Goal: Find contact information: Find contact information

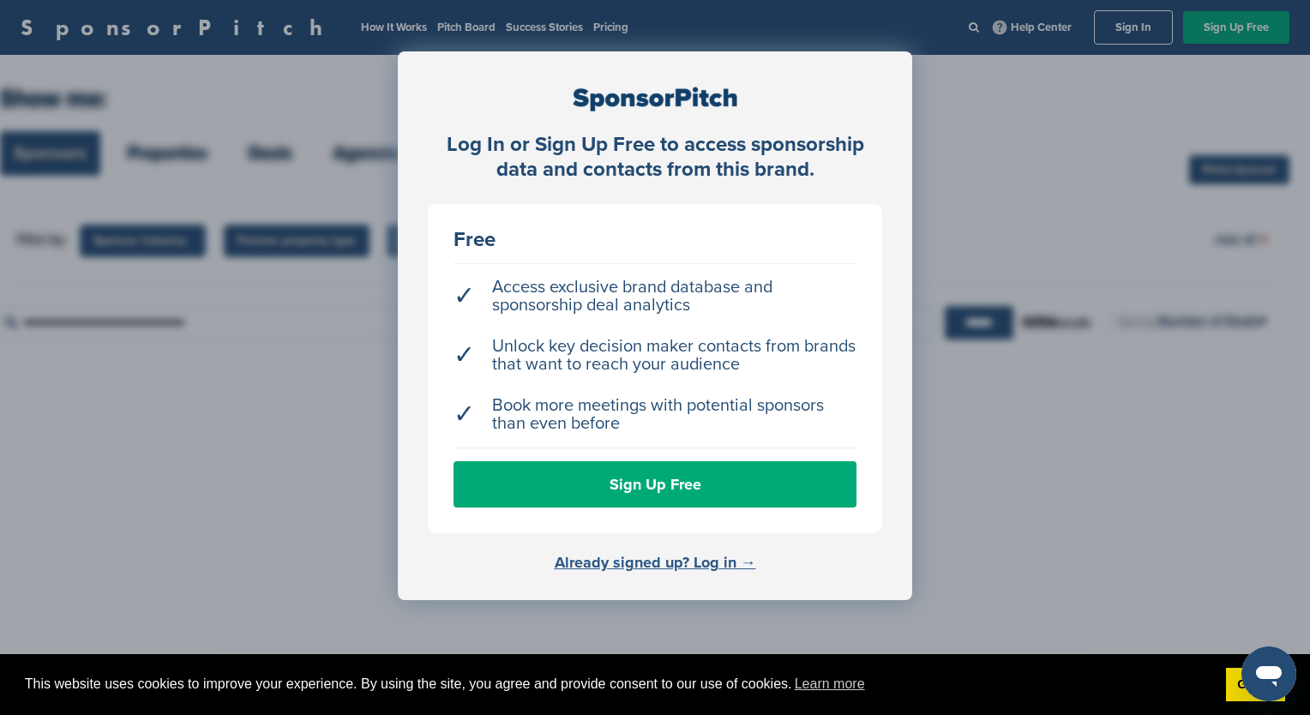
click at [686, 557] on link "Already signed up? Log in →" at bounding box center [655, 562] width 201 height 19
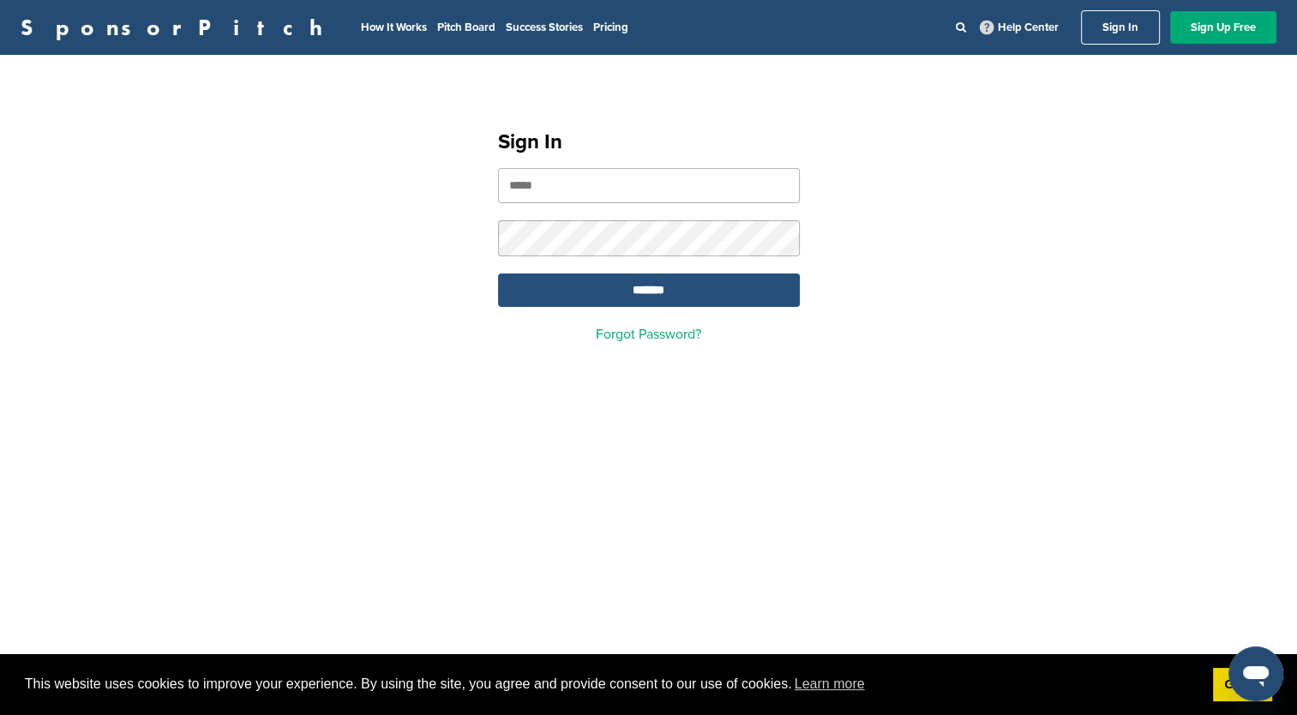
type input "**********"
click at [710, 307] on input "*******" at bounding box center [649, 289] width 302 height 33
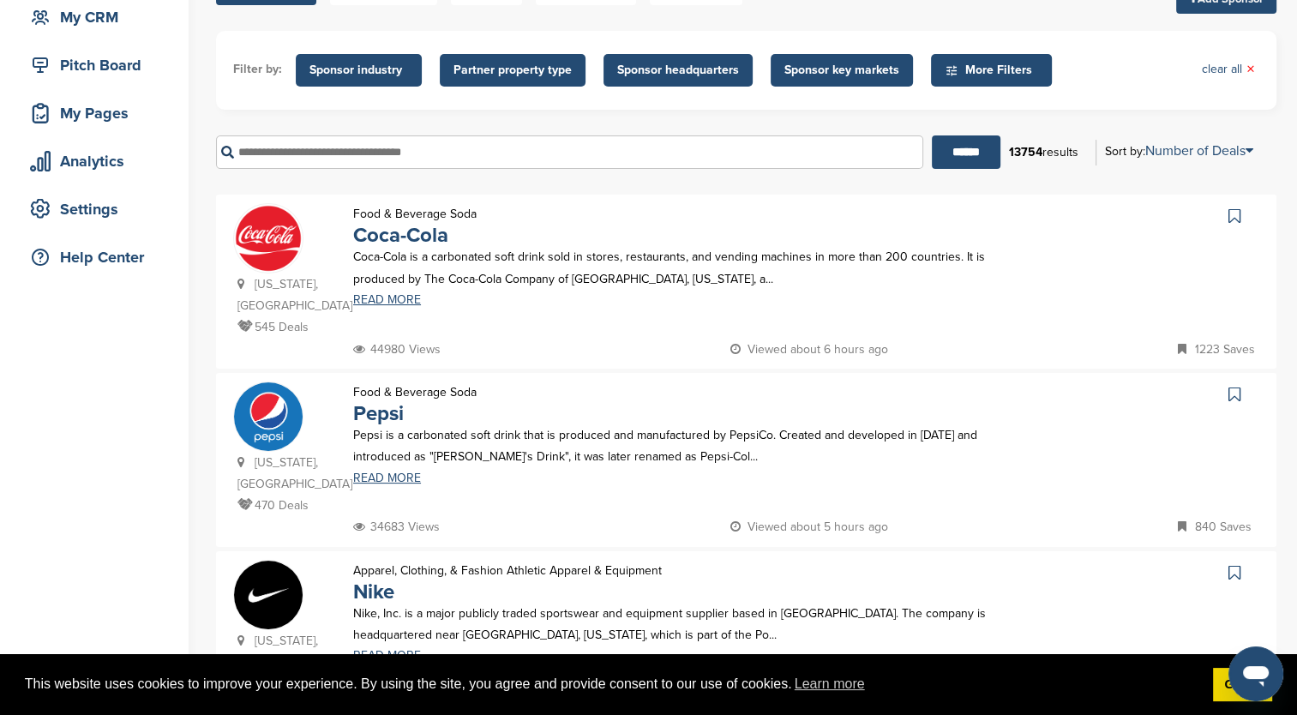
scroll to position [171, 0]
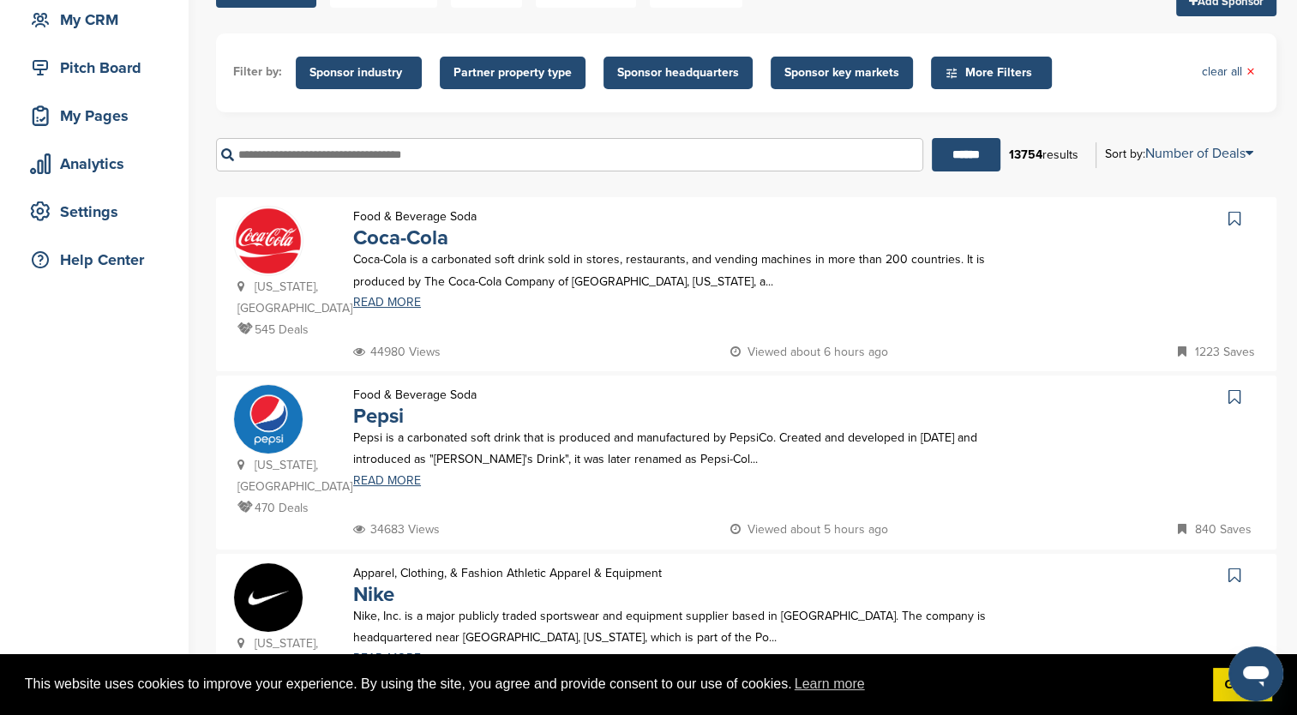
click at [525, 159] on input "text" at bounding box center [569, 154] width 707 height 33
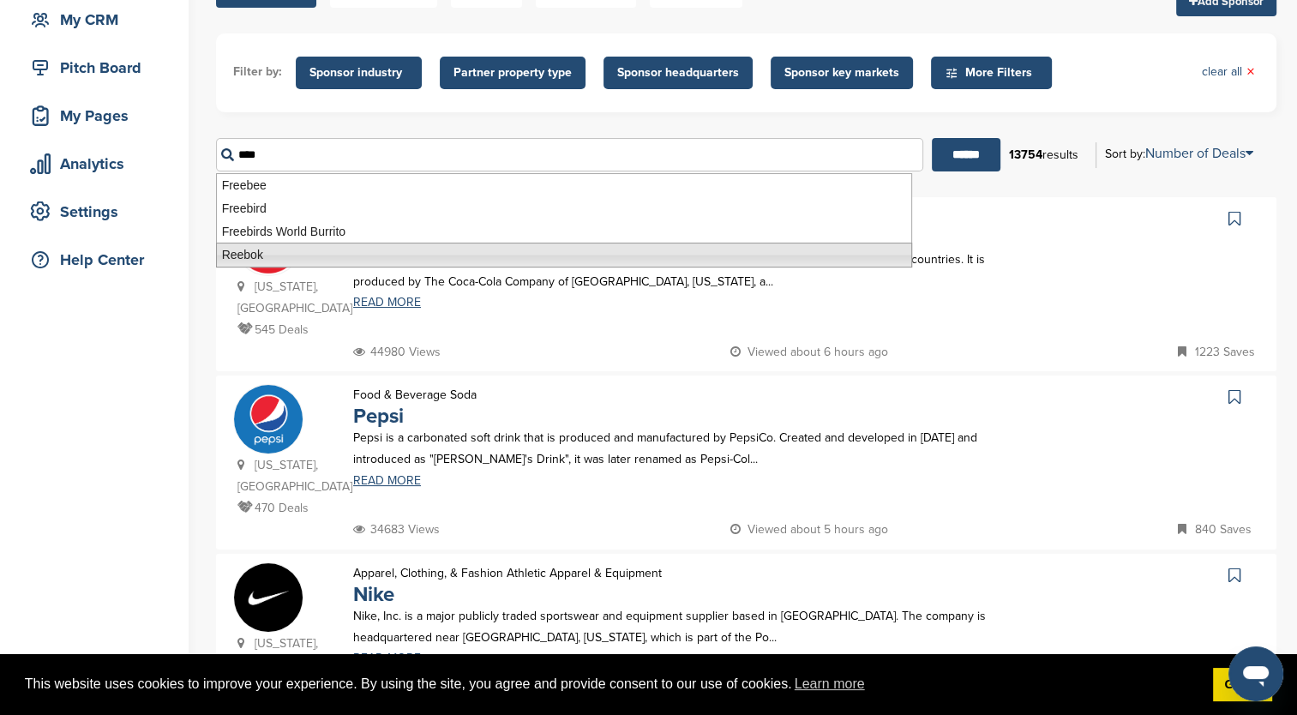
click at [423, 249] on li "Reebok" at bounding box center [564, 255] width 696 height 25
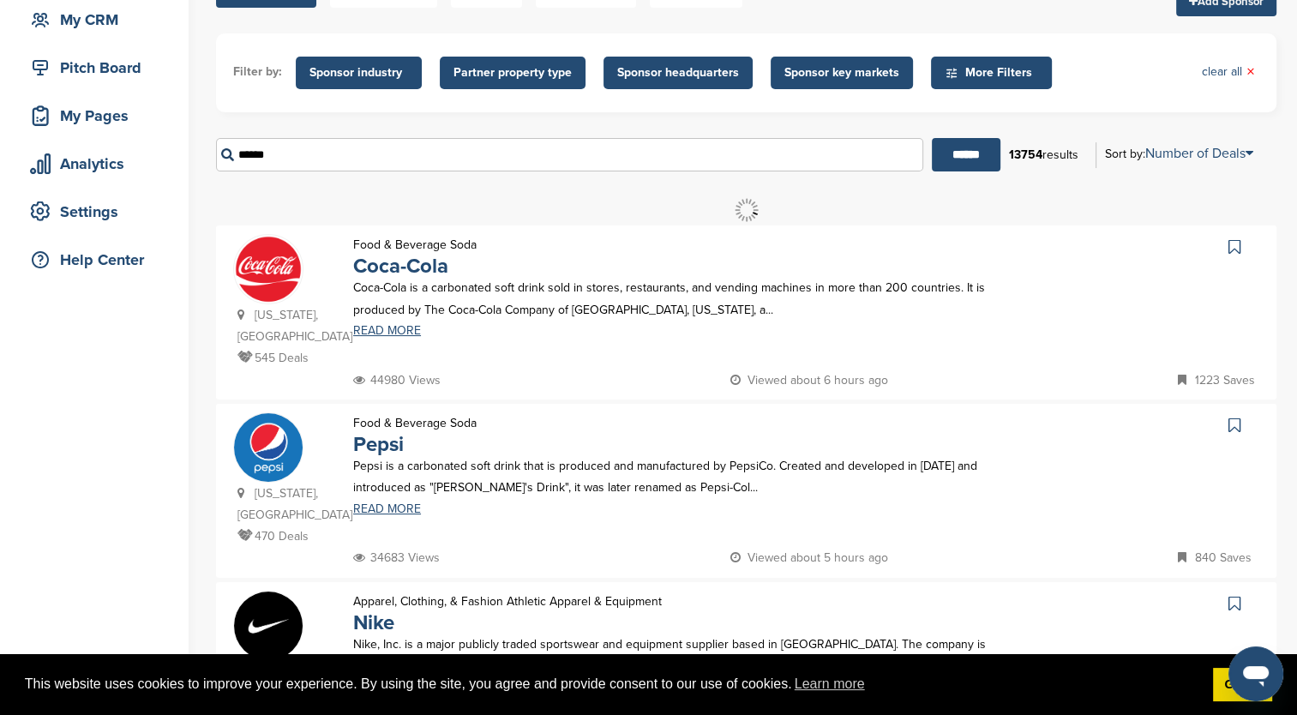
scroll to position [0, 0]
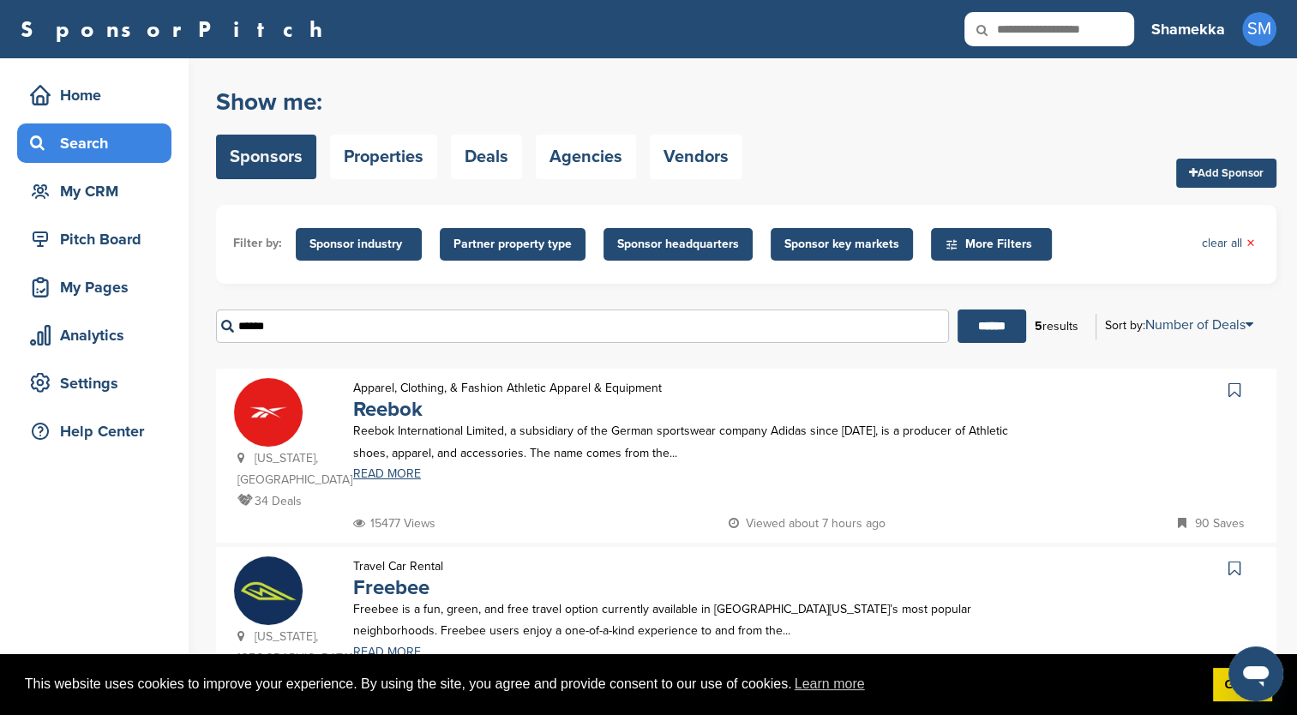
type input "******"
click at [298, 409] on img at bounding box center [268, 412] width 69 height 69
click at [396, 474] on link "READ MORE" at bounding box center [682, 474] width 658 height 12
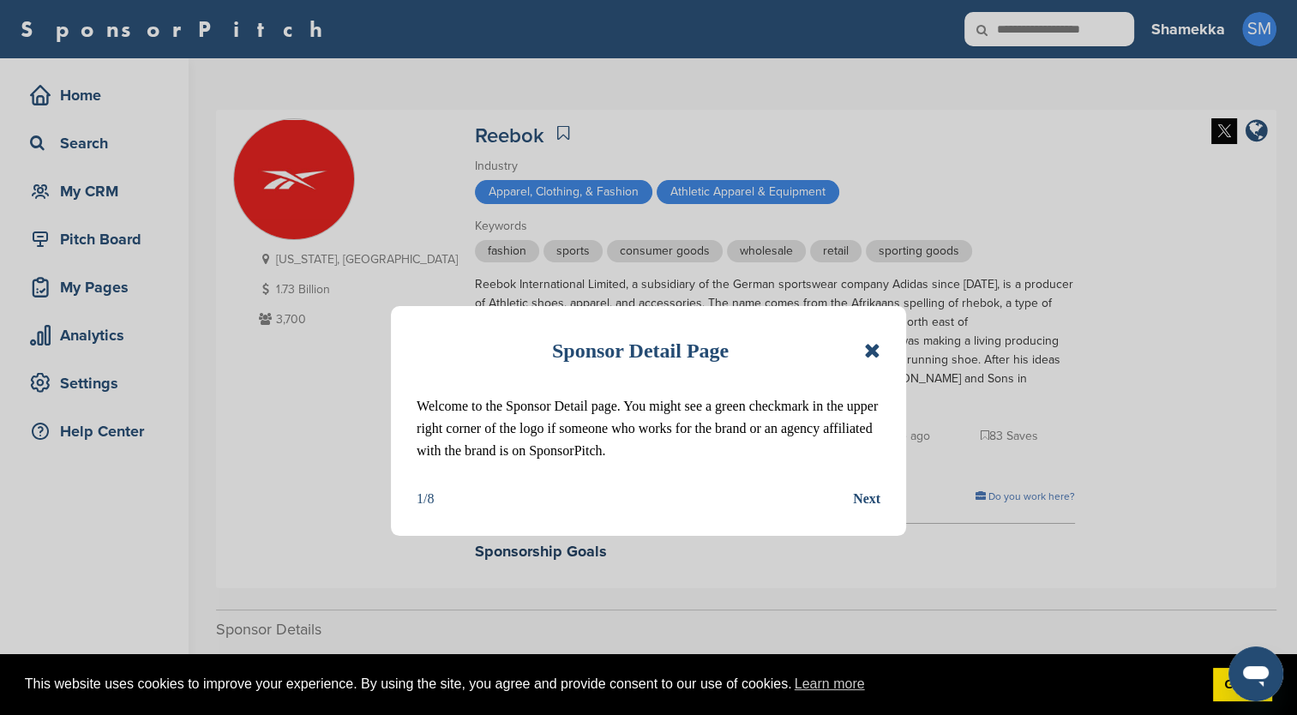
click at [873, 349] on icon at bounding box center [872, 350] width 16 height 21
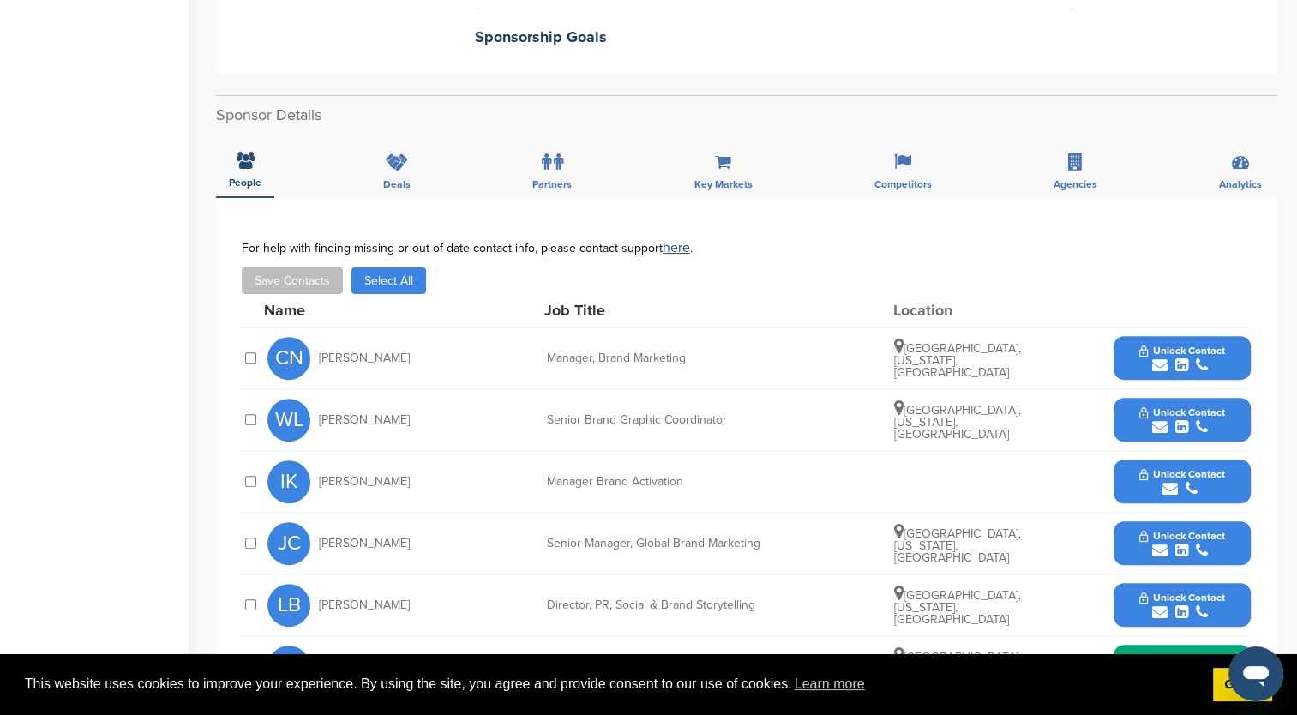
scroll to position [771, 0]
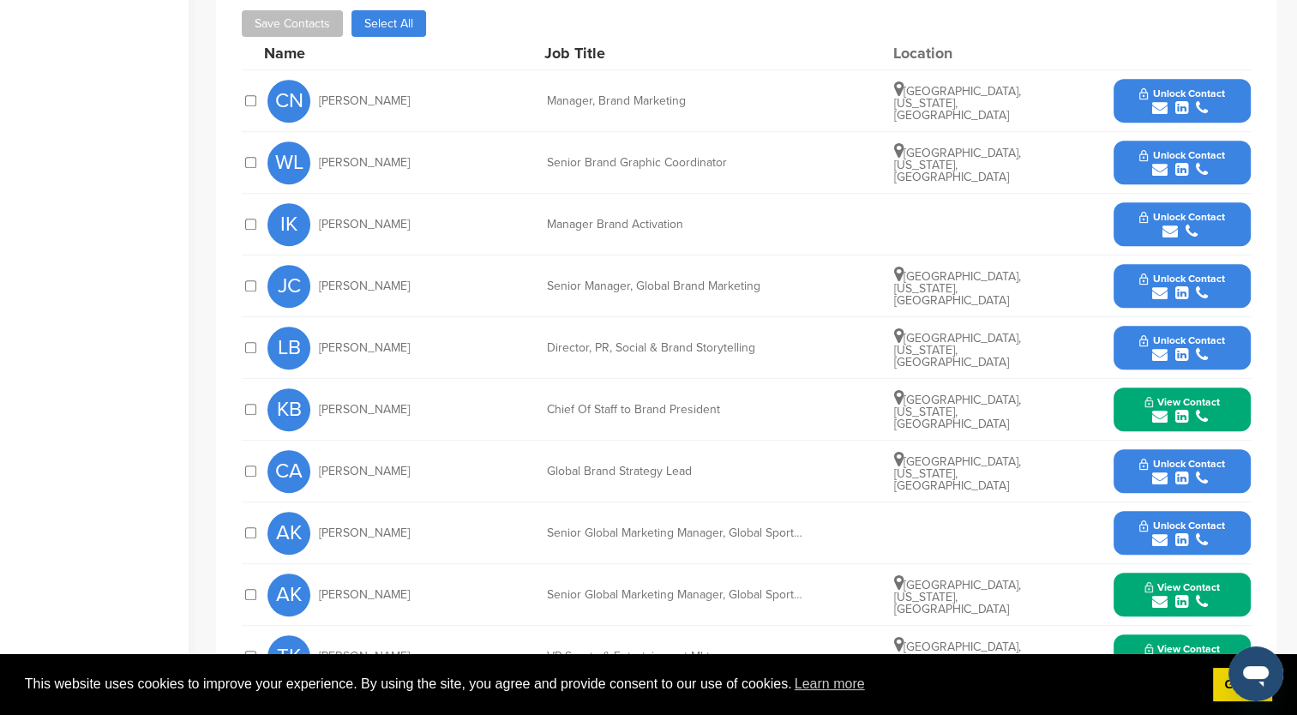
click at [1126, 578] on button "View Contact" at bounding box center [1182, 594] width 117 height 51
click at [1234, 634] on img at bounding box center [1236, 640] width 12 height 12
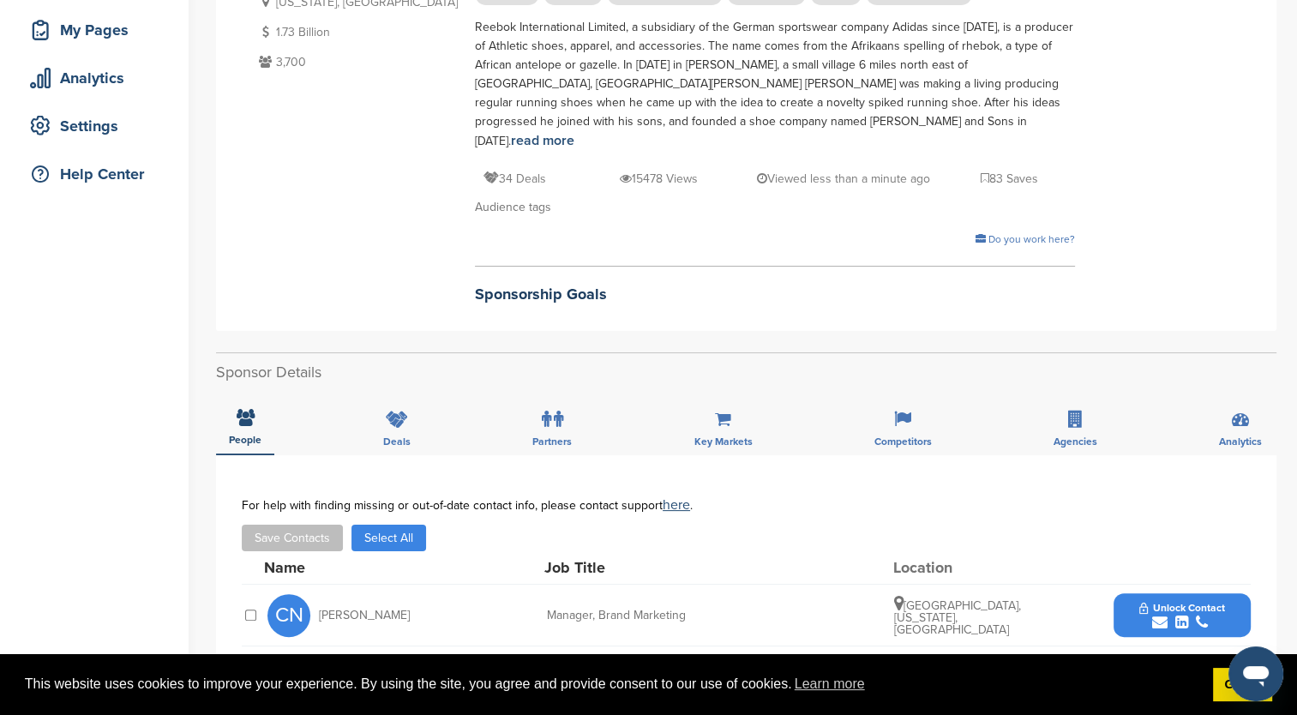
scroll to position [0, 0]
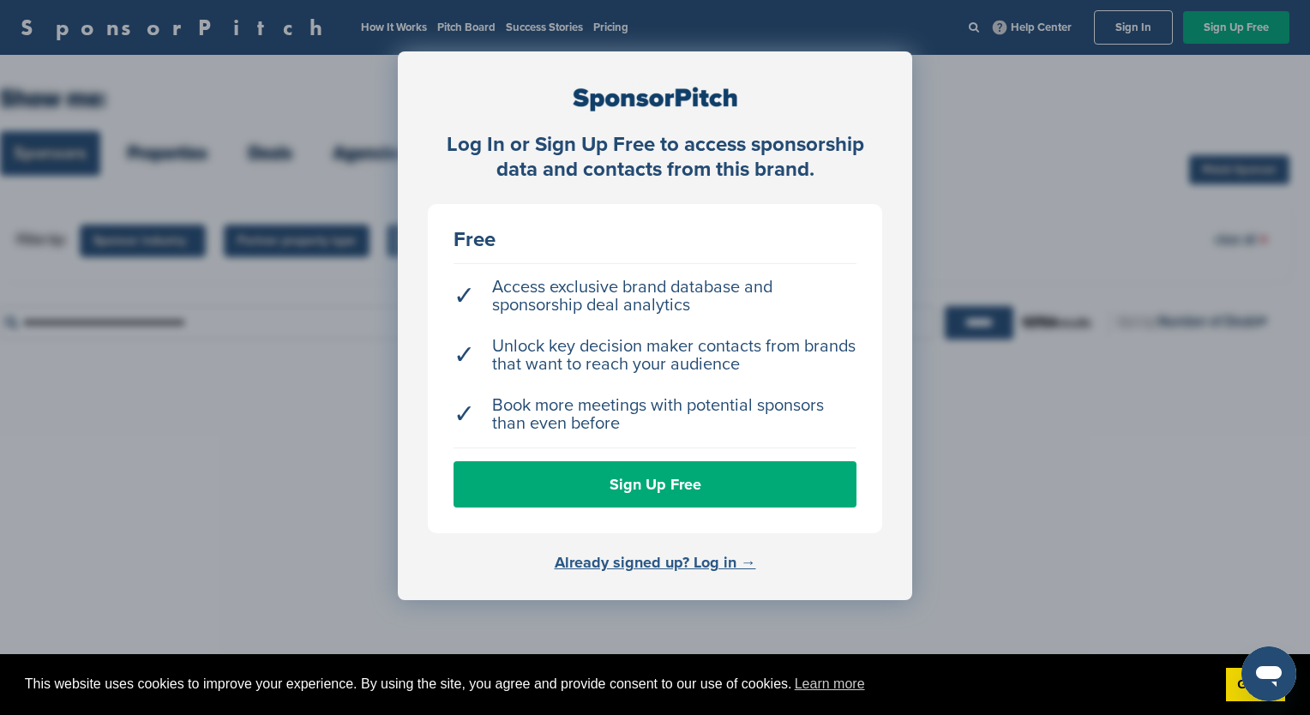
click at [631, 554] on link "Already signed up? Log in →" at bounding box center [655, 562] width 201 height 19
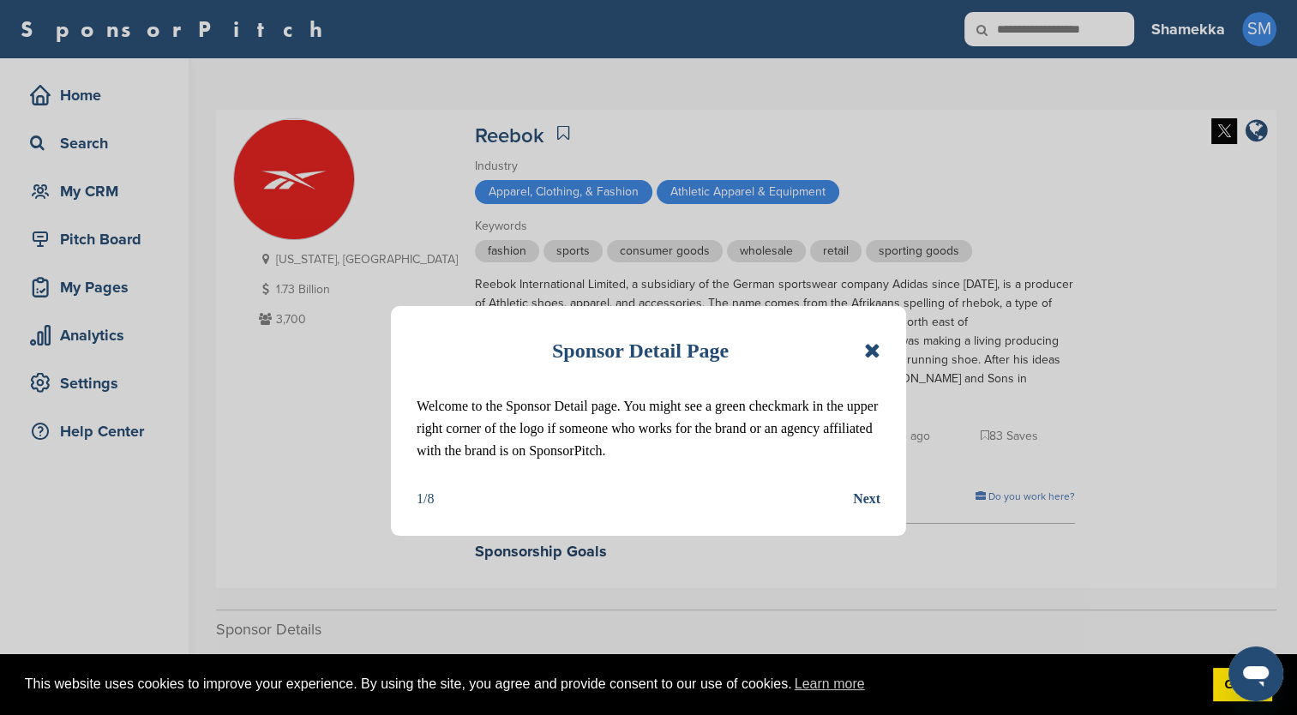
click at [868, 350] on icon at bounding box center [872, 350] width 16 height 21
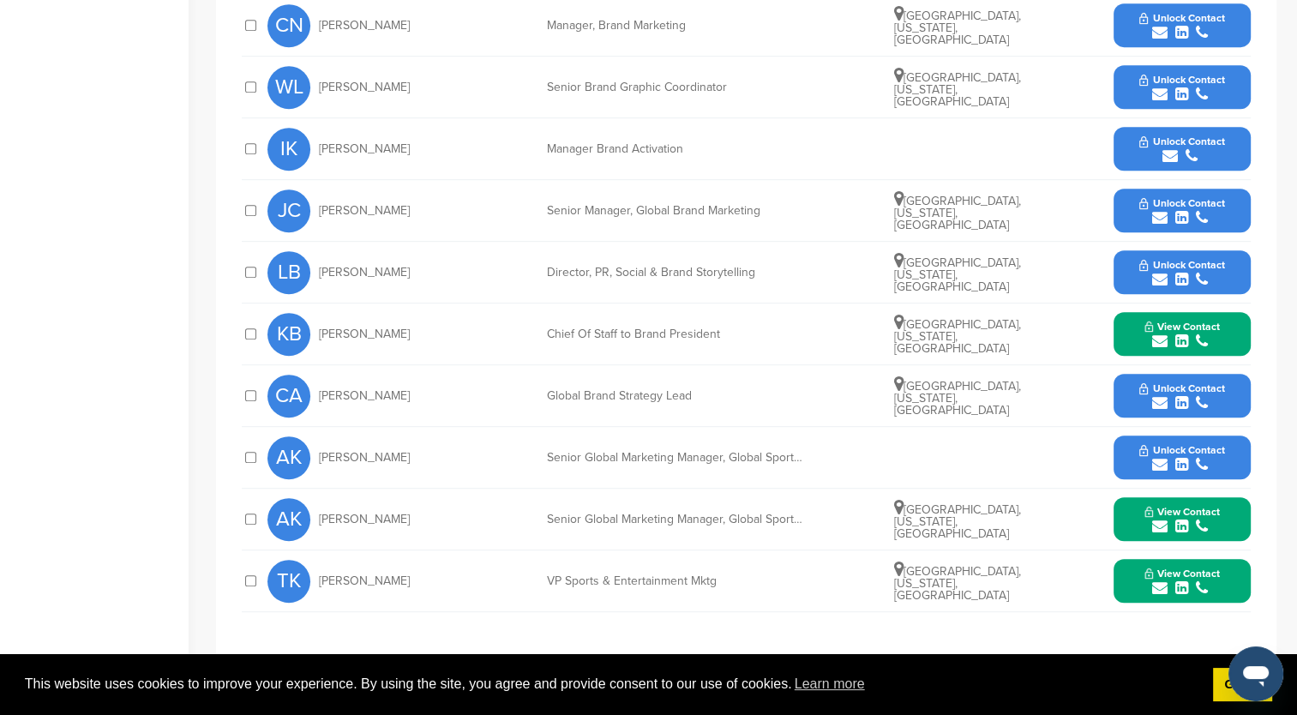
scroll to position [857, 0]
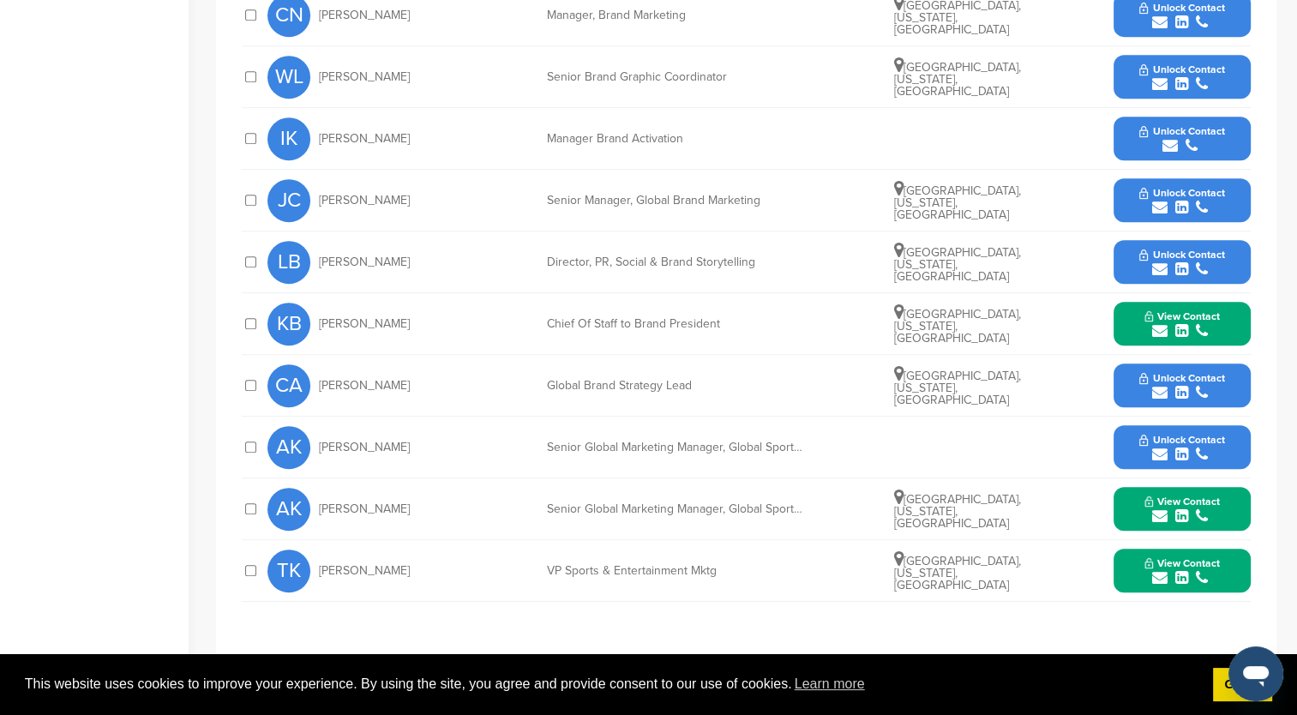
click at [1150, 557] on span "View Contact" at bounding box center [1181, 563] width 75 height 12
click at [1237, 610] on img at bounding box center [1236, 616] width 12 height 12
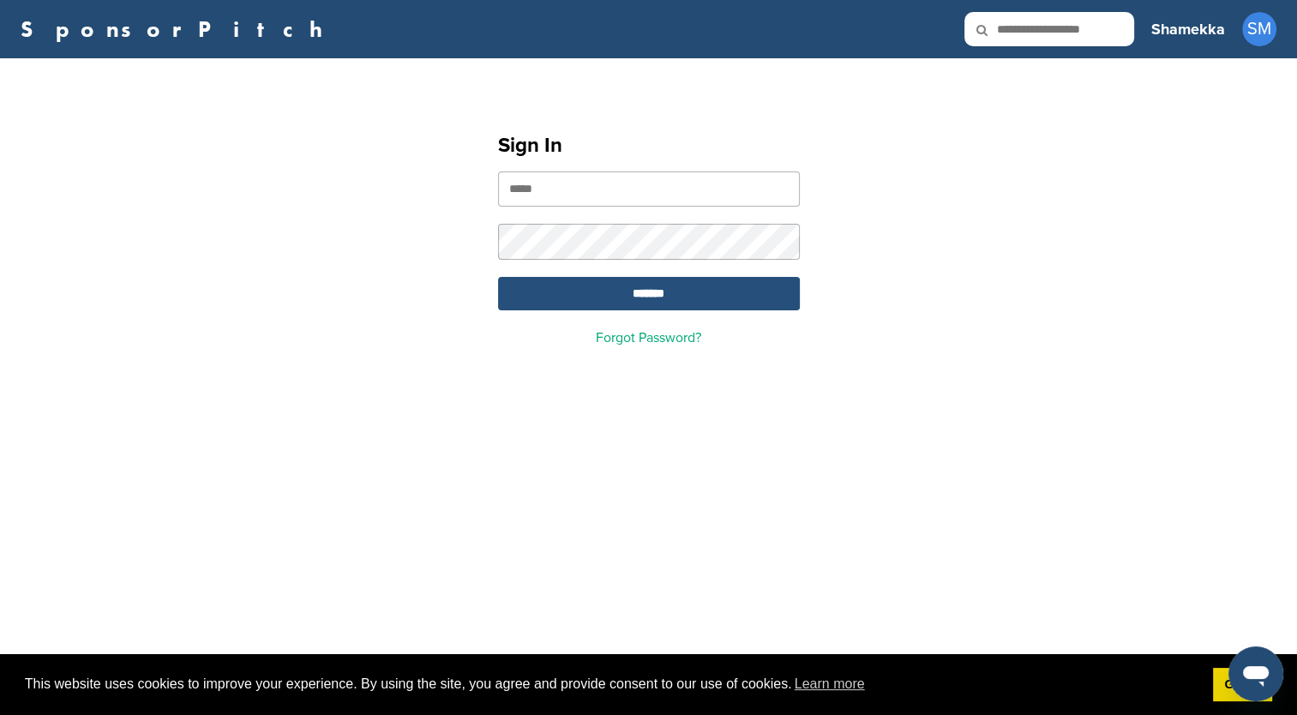
type input "**********"
click at [633, 290] on input "*******" at bounding box center [649, 293] width 302 height 33
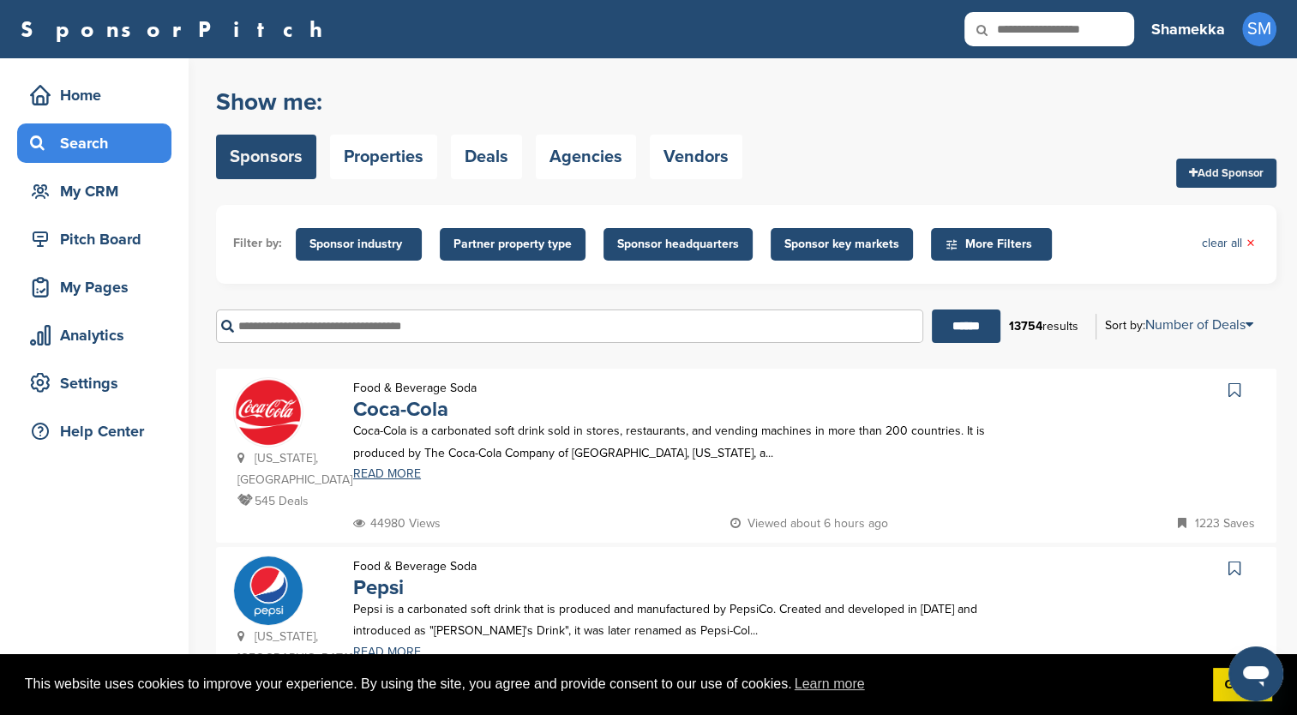
click at [636, 337] on input "text" at bounding box center [569, 325] width 707 height 33
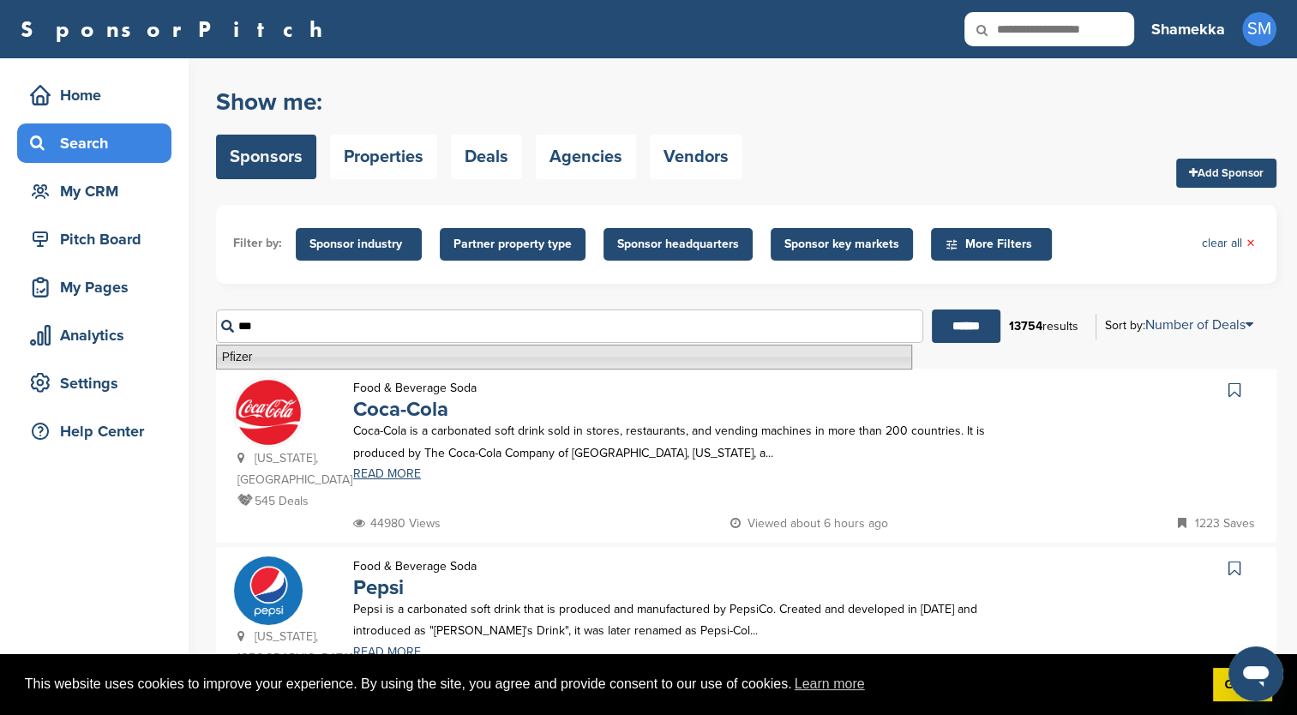
click at [616, 365] on li "Pfizer" at bounding box center [564, 357] width 696 height 25
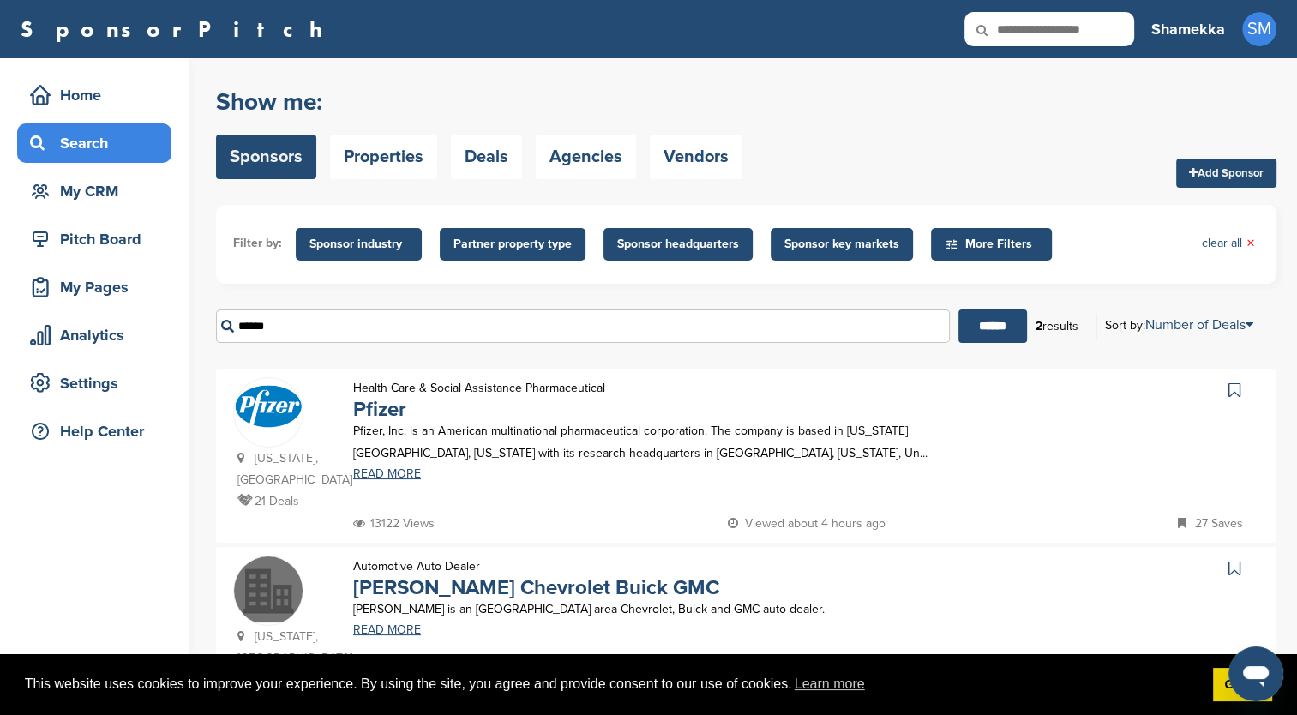
click at [569, 444] on p "Pfizer, Inc. is an American multinational pharmaceutical corporation. The compa…" at bounding box center [682, 441] width 658 height 43
click at [381, 473] on link "READ MORE" at bounding box center [682, 474] width 658 height 12
drag, startPoint x: 305, startPoint y: 329, endPoint x: 231, endPoint y: 298, distance: 80.7
click at [231, 298] on div "****** ****** 2 results Sort by: Number of Deals Sponsor Name Recently Added Nu…" at bounding box center [746, 326] width 1060 height 59
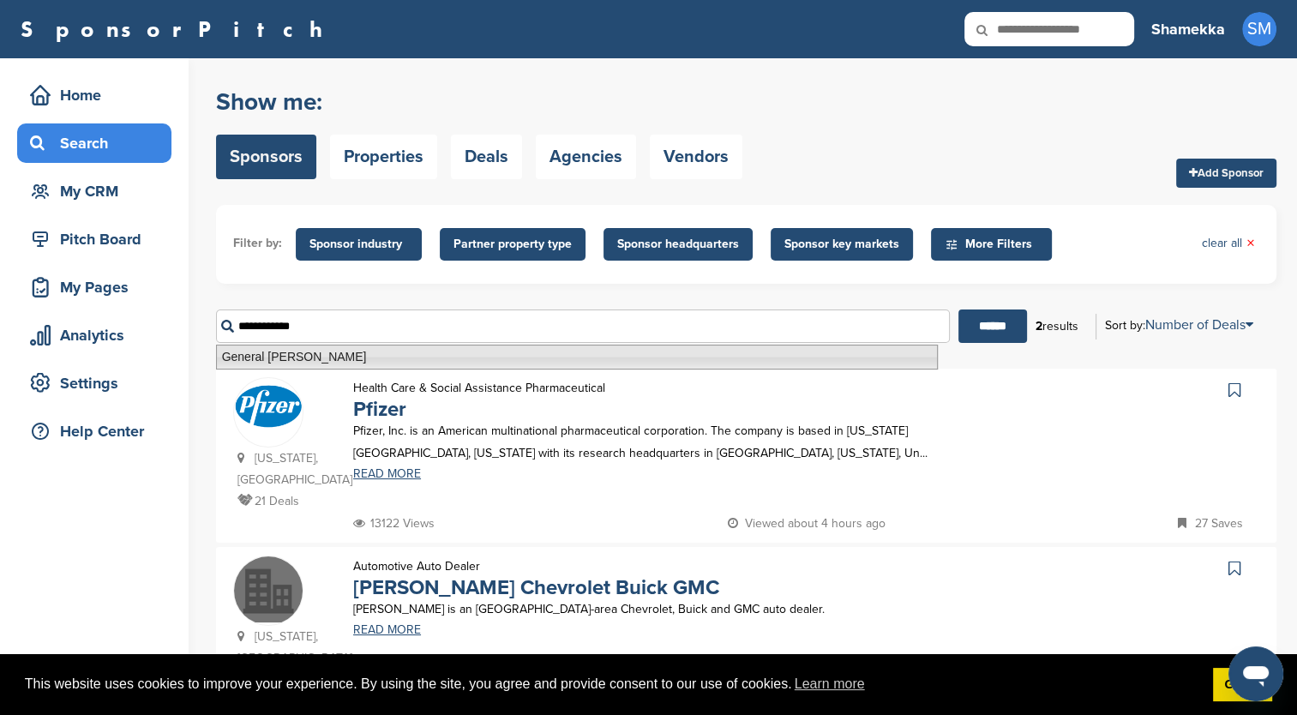
click at [355, 351] on li "General Mills" at bounding box center [577, 357] width 722 height 25
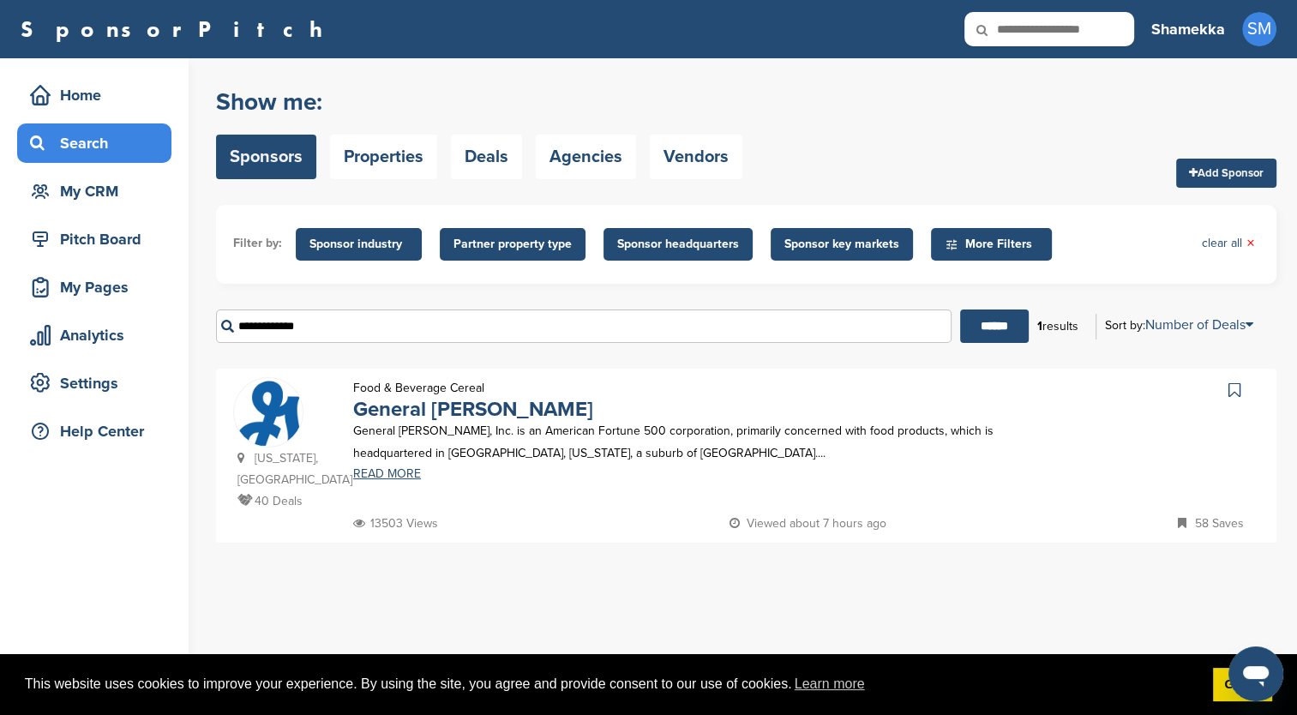
type input "**********"
click at [601, 454] on p "General Mills, Inc. is an American Fortune 500 corporation, primarily concerned…" at bounding box center [682, 441] width 658 height 43
click at [288, 435] on img at bounding box center [268, 423] width 69 height 91
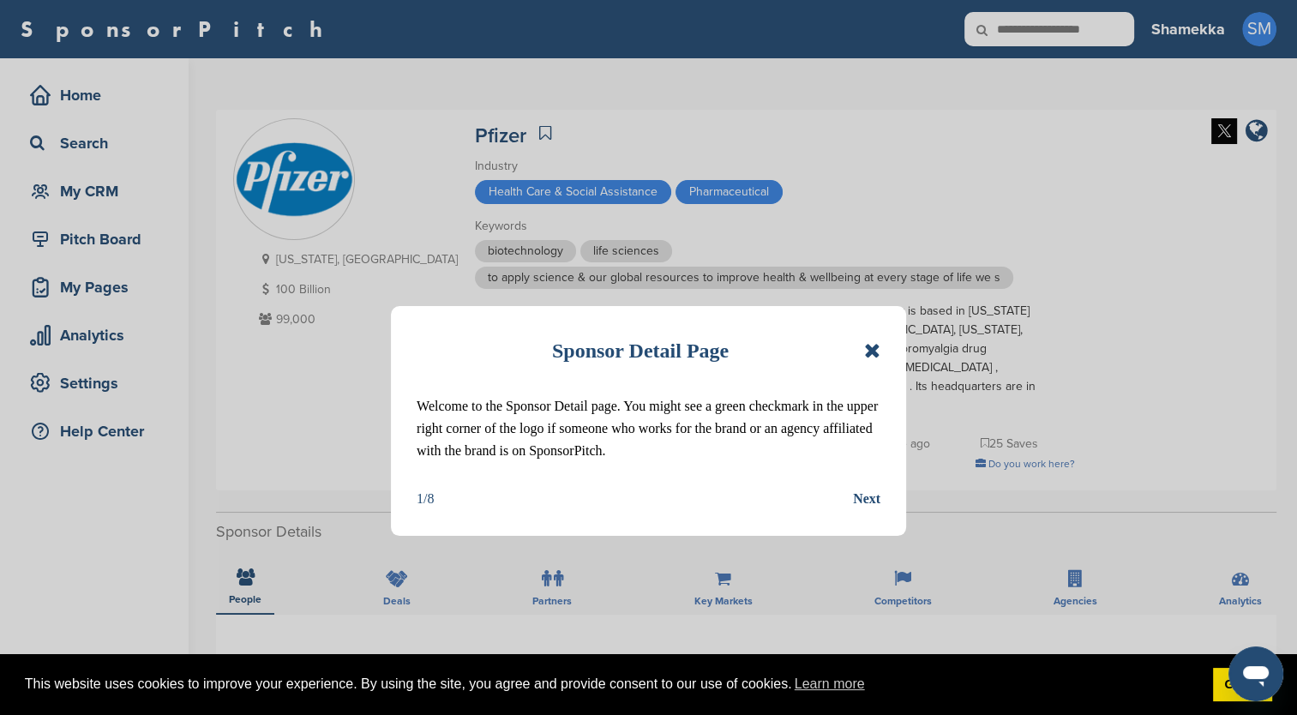
click at [874, 351] on icon at bounding box center [872, 350] width 16 height 21
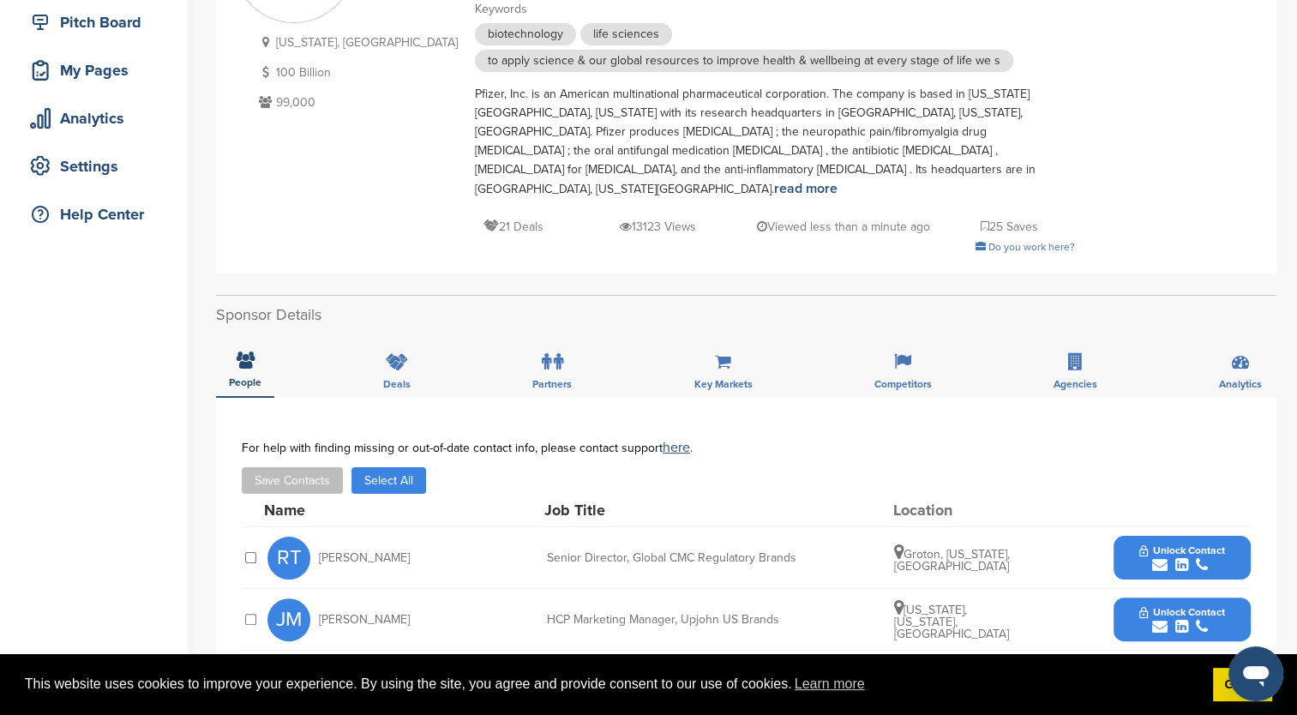
scroll to position [429, 0]
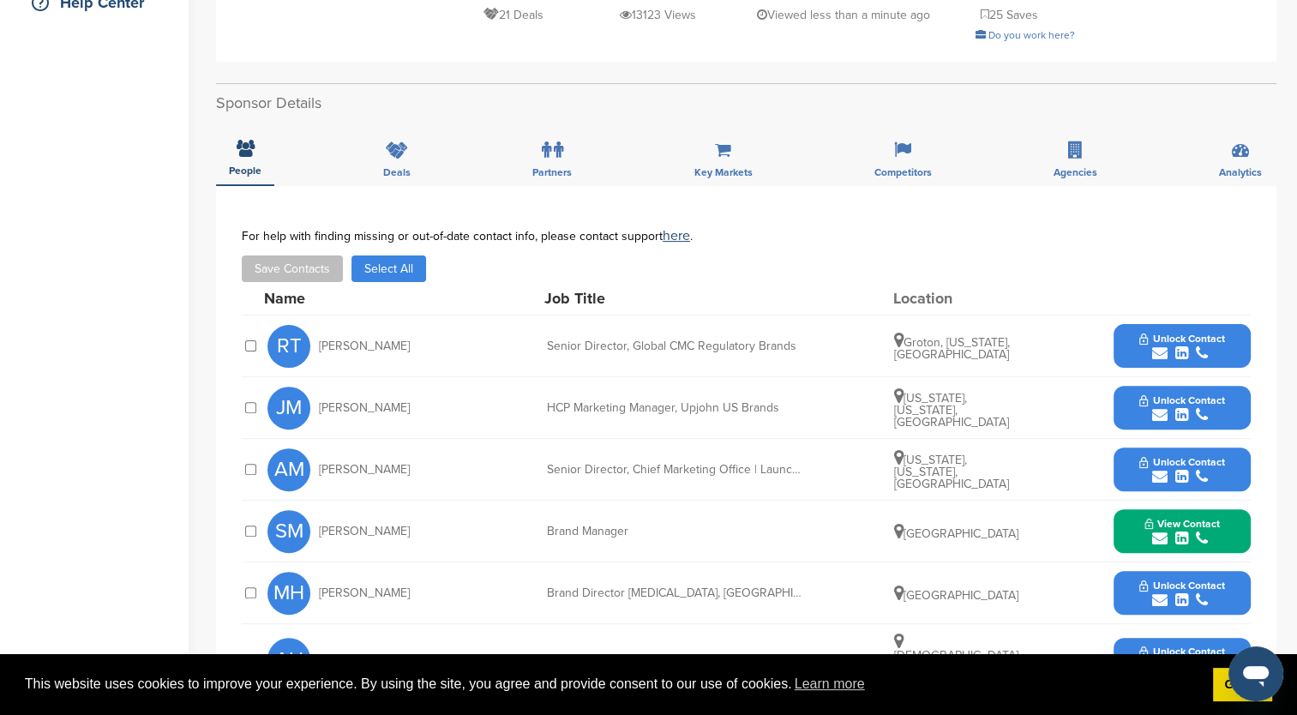
click at [1178, 531] on icon "submit" at bounding box center [1181, 538] width 13 height 15
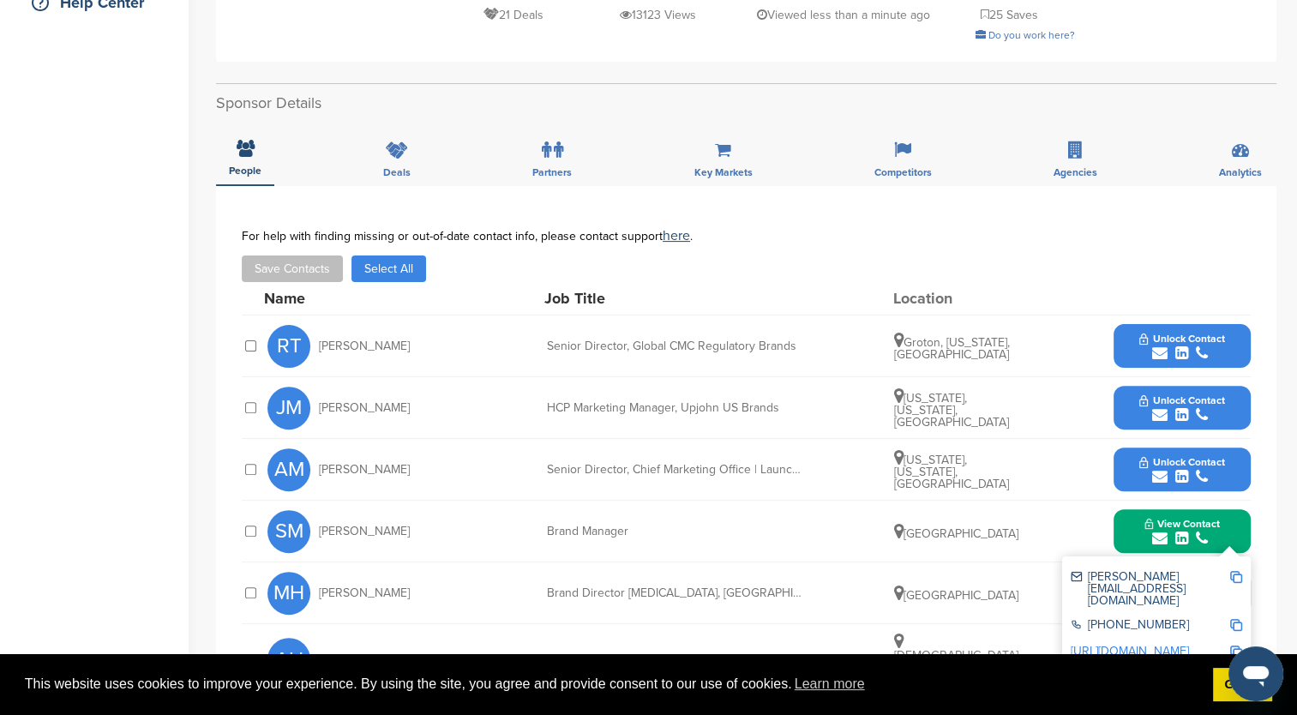
click at [1186, 644] on link "http://www.linkedin.com/in/silvia-marelli-29ab6aa0" at bounding box center [1130, 651] width 118 height 15
click at [1176, 469] on icon "submit" at bounding box center [1181, 476] width 13 height 15
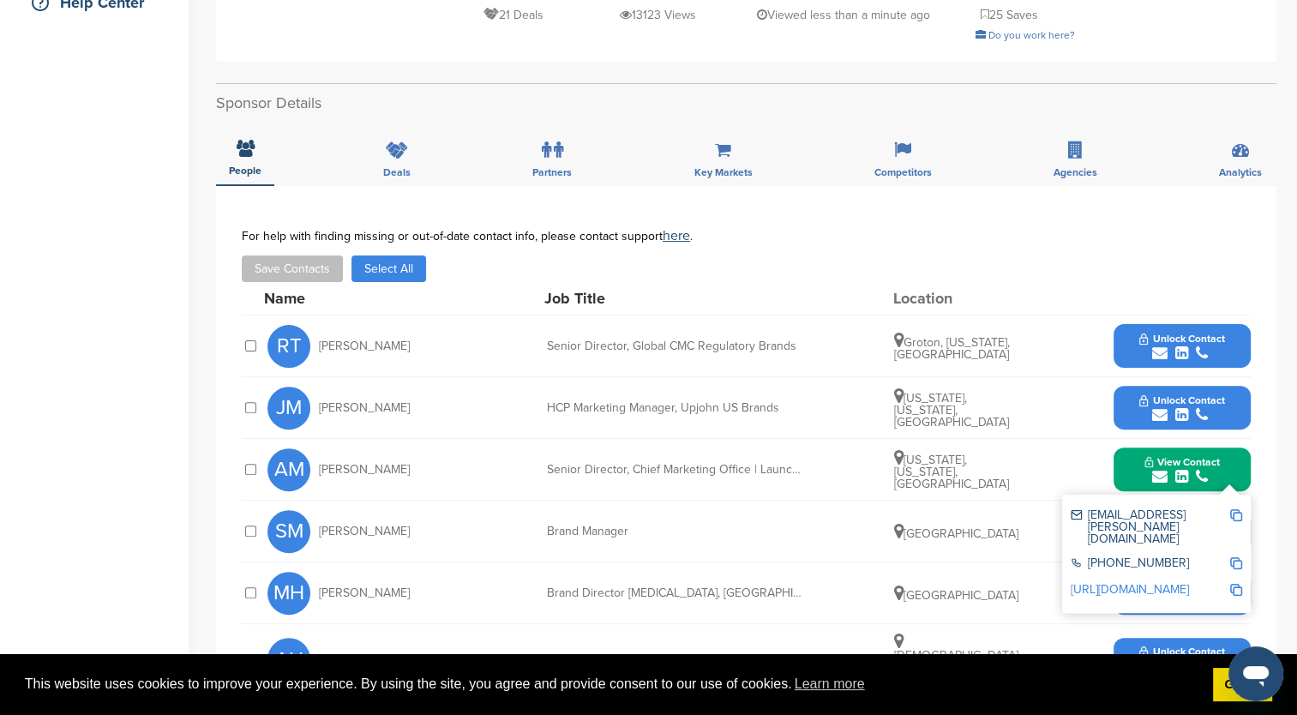
click at [1153, 582] on link "http://www.linkedin.com/in/aidanmetzinger" at bounding box center [1130, 589] width 118 height 15
click at [1233, 509] on img at bounding box center [1236, 515] width 12 height 12
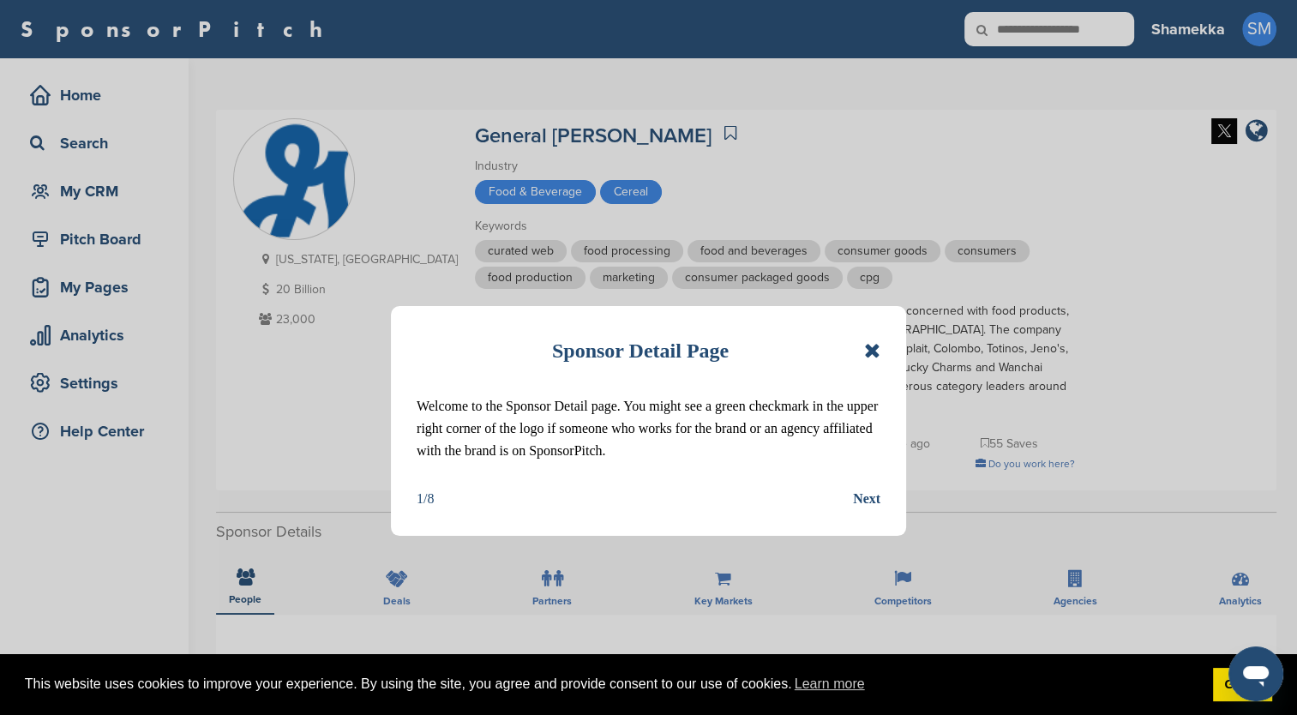
click at [867, 341] on icon at bounding box center [872, 350] width 16 height 21
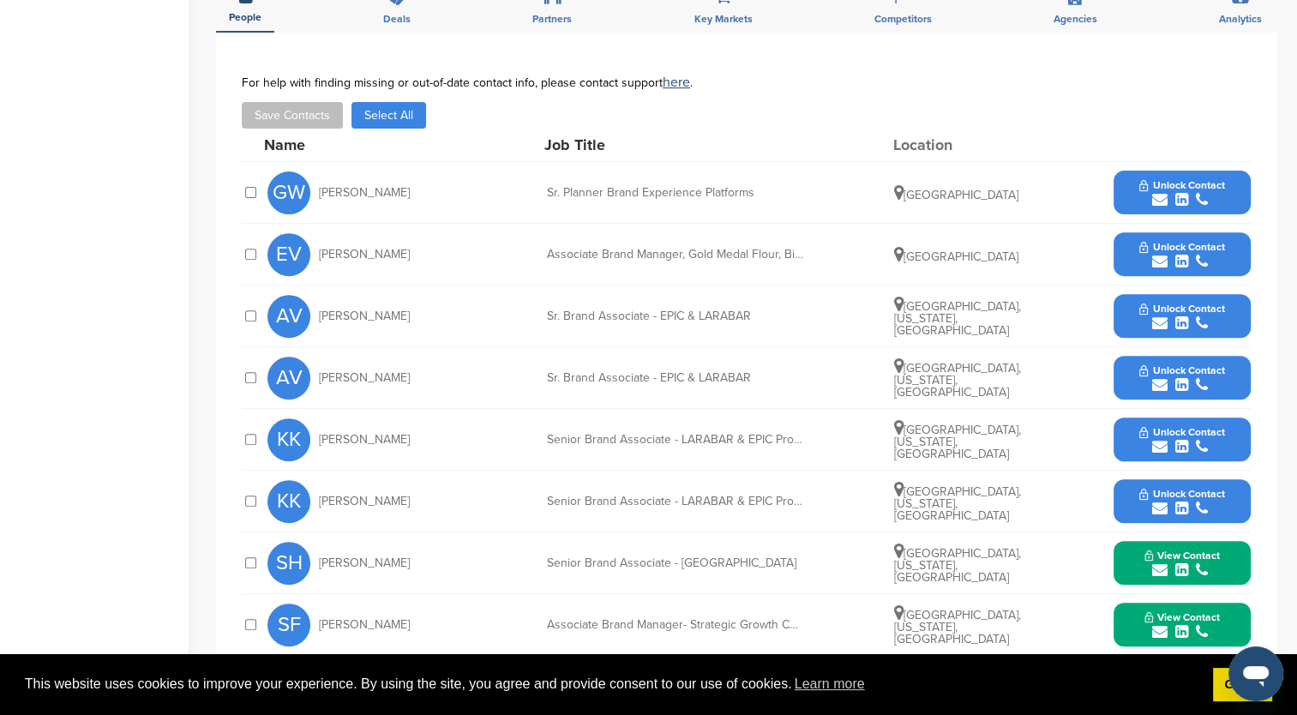
scroll to position [686, 0]
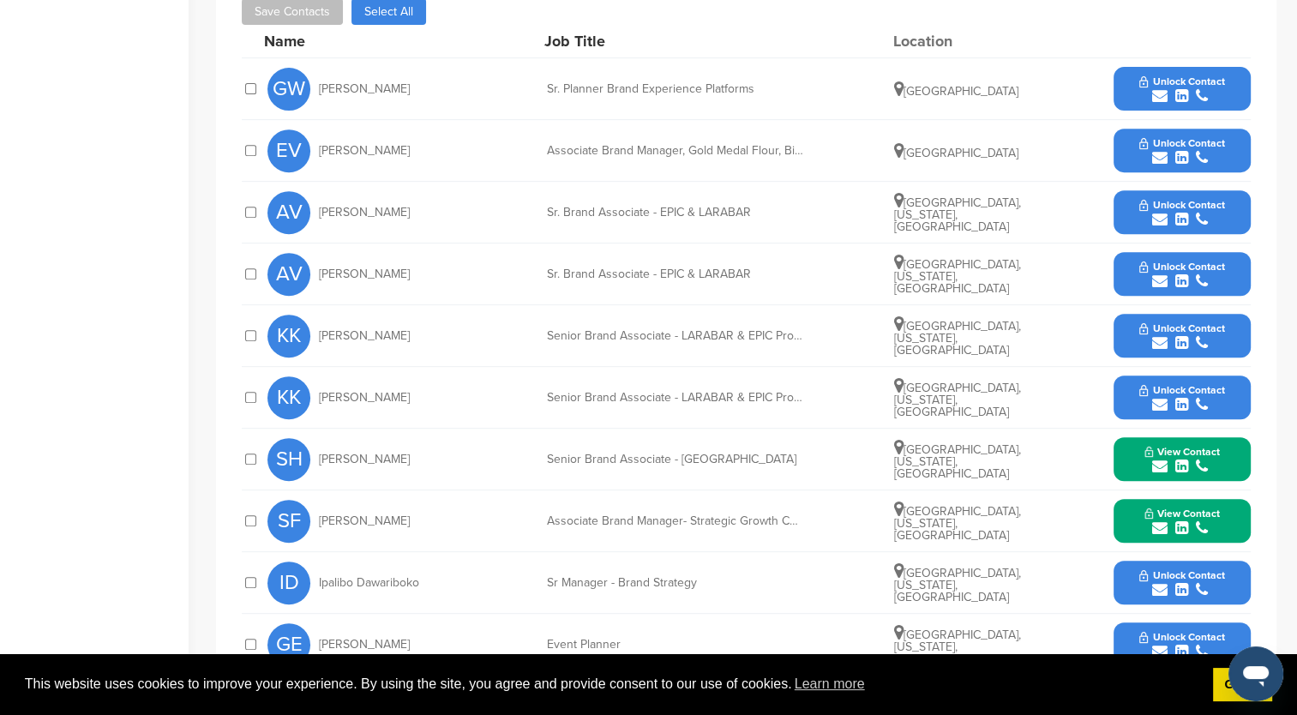
click at [1178, 88] on icon "submit" at bounding box center [1181, 95] width 13 height 15
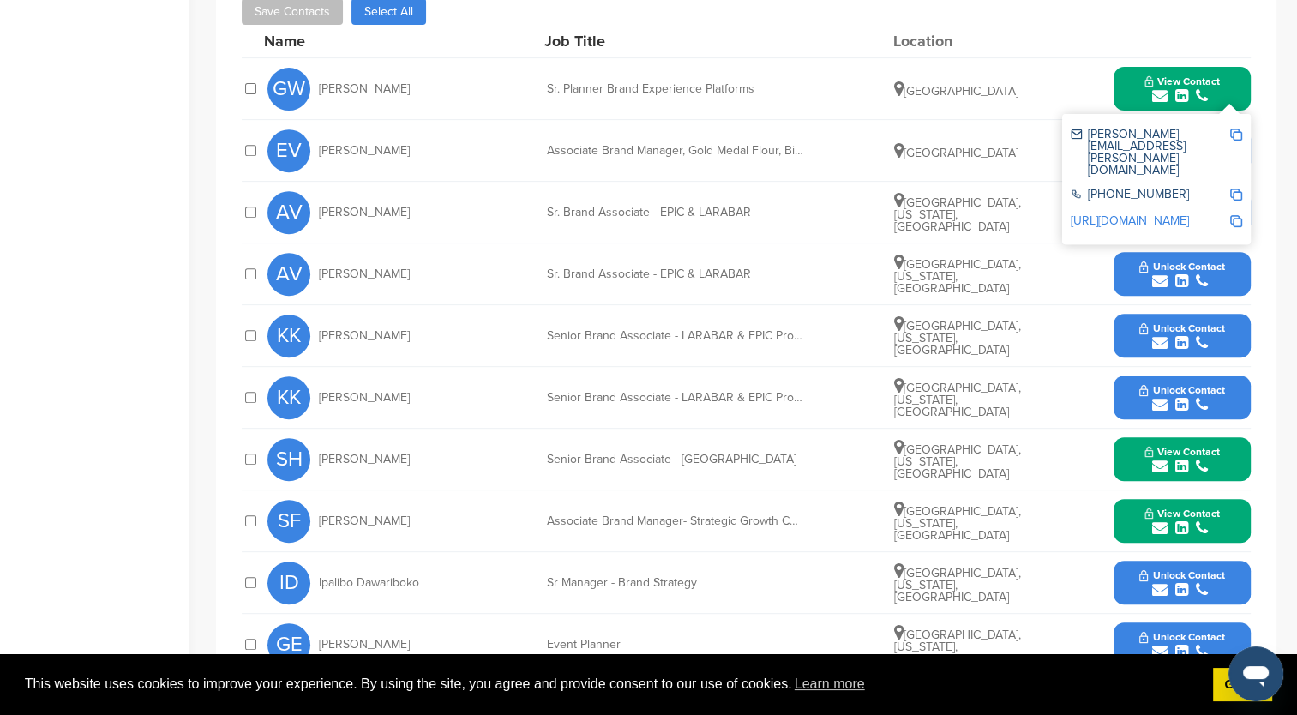
click at [1164, 213] on link "http://www.linkedin.com/in/gabiwinkels" at bounding box center [1130, 220] width 118 height 15
click at [1237, 129] on img at bounding box center [1236, 135] width 12 height 12
click at [1175, 582] on icon "submit" at bounding box center [1181, 589] width 13 height 15
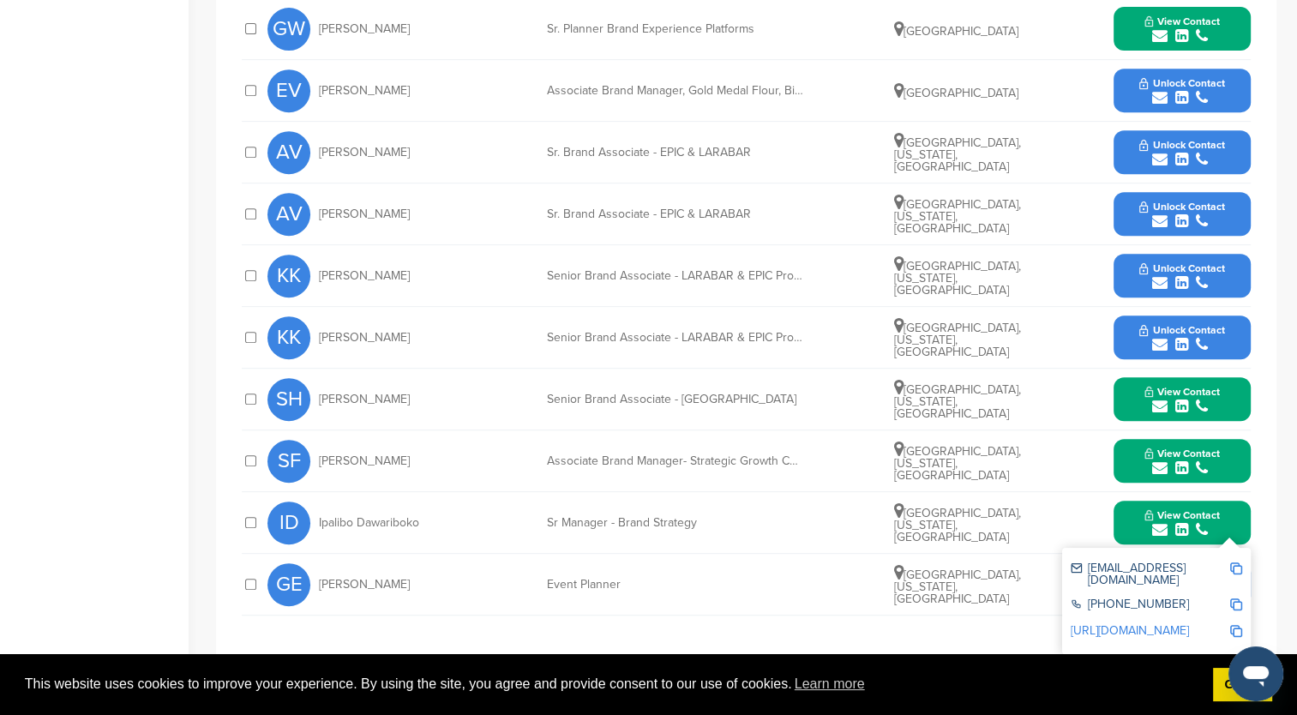
scroll to position [771, 0]
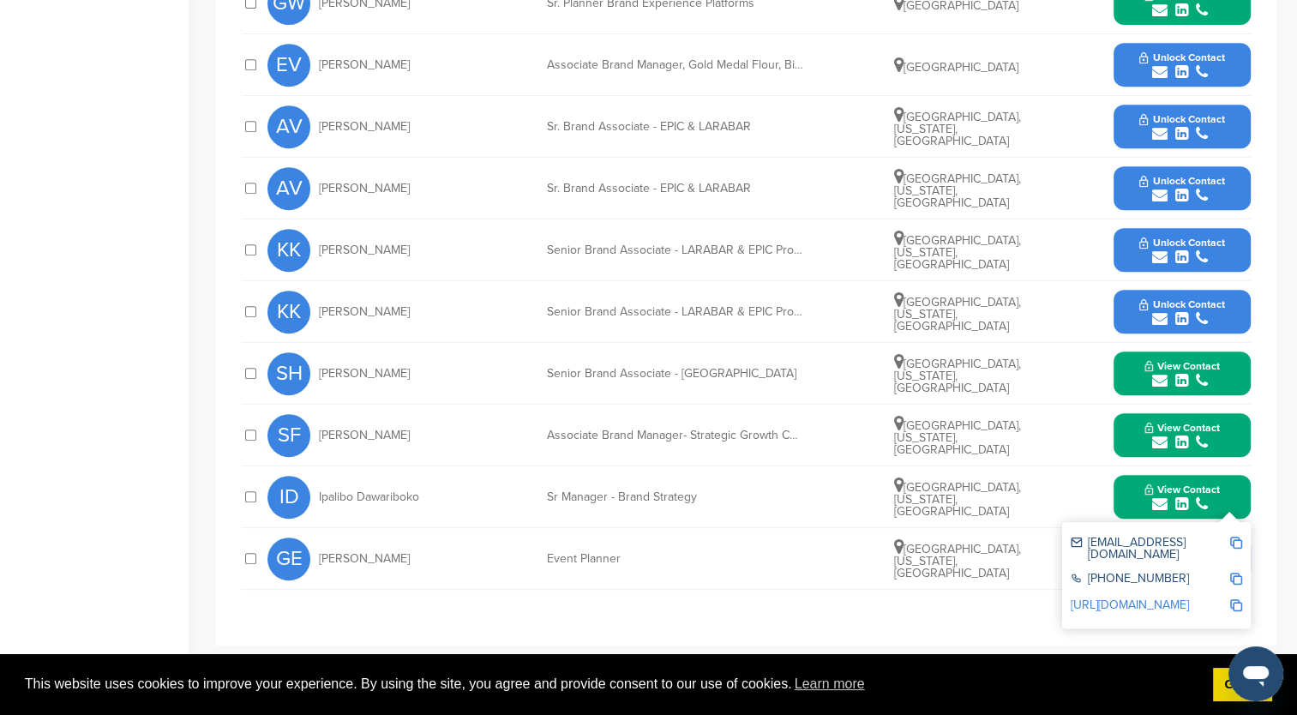
click at [1176, 597] on link "http://www.linkedin.com/in/ipalibo" at bounding box center [1130, 604] width 118 height 15
click at [1233, 537] on img at bounding box center [1236, 543] width 12 height 12
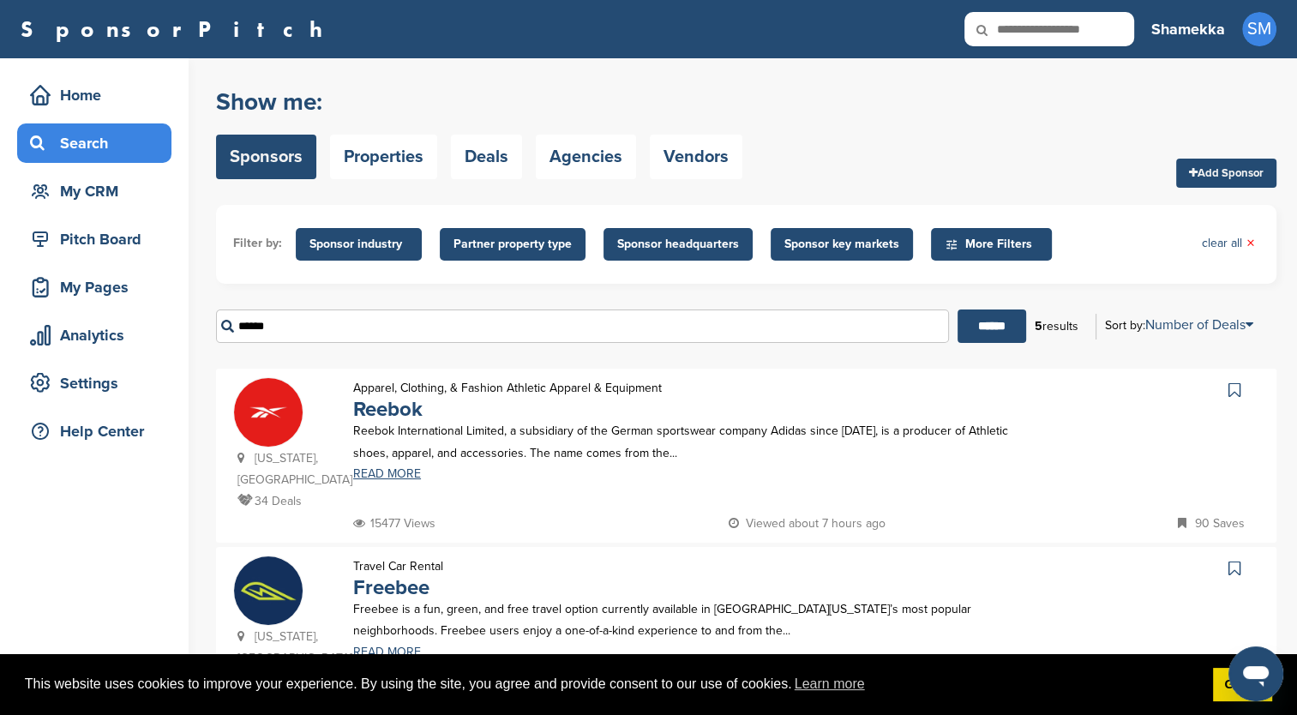
drag, startPoint x: 322, startPoint y: 338, endPoint x: 213, endPoint y: 318, distance: 110.6
click at [213, 318] on div "Home Search My CRM Pitch Board My Pages Analytics Settings Help Center You have…" at bounding box center [648, 675] width 1297 height 1234
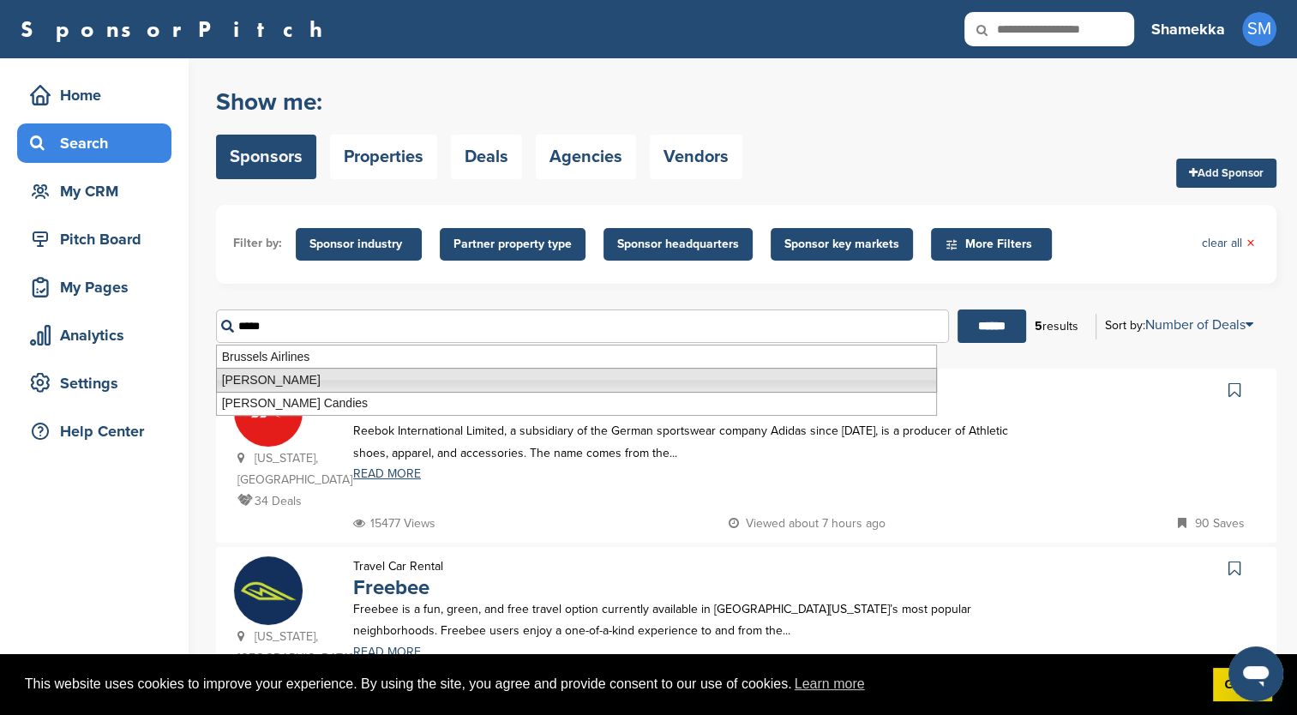
click at [258, 389] on li "Russell Brands" at bounding box center [576, 380] width 721 height 25
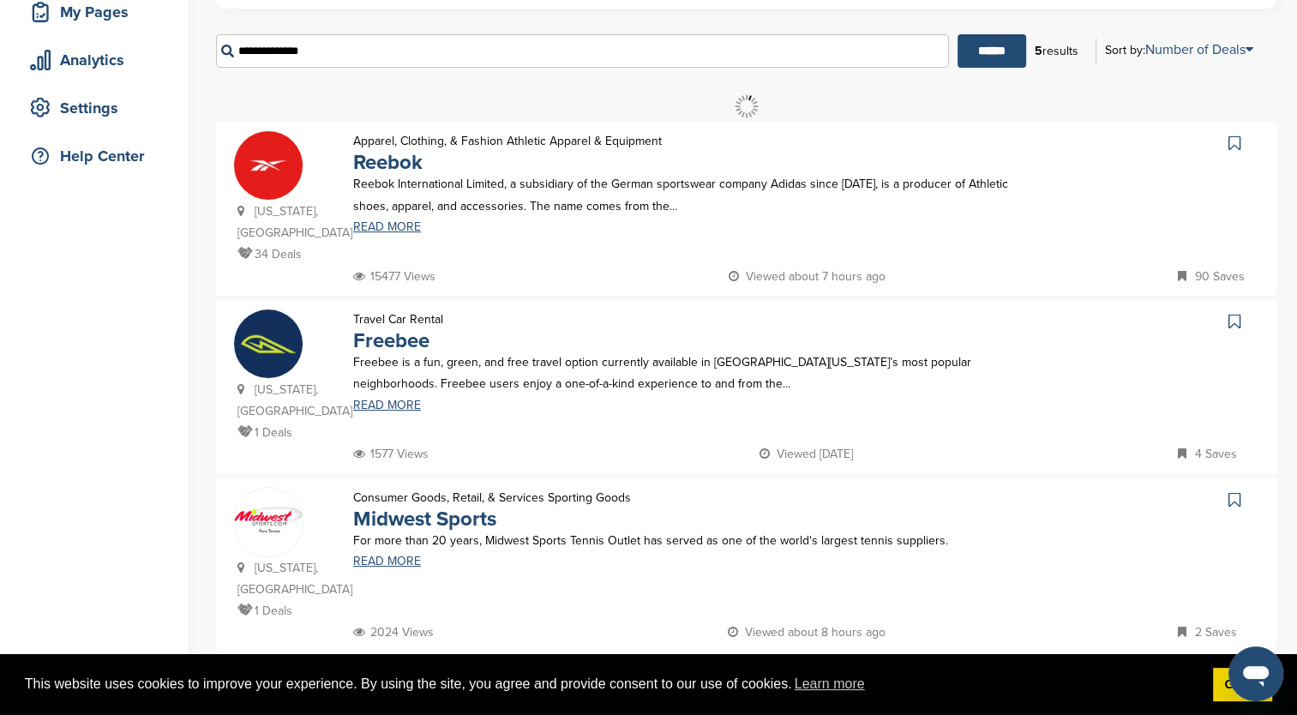
scroll to position [171, 0]
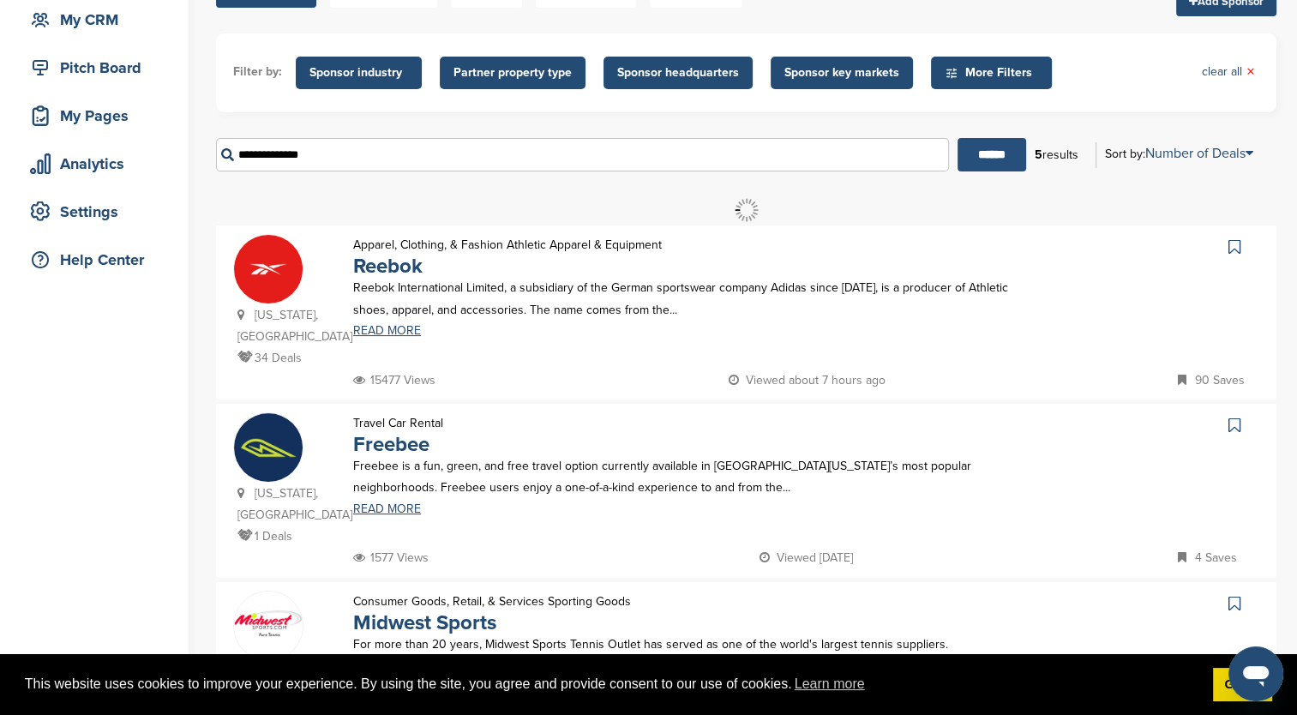
type input "**********"
click at [971, 159] on input "******" at bounding box center [991, 154] width 69 height 33
click at [1216, 693] on link "Got it!" at bounding box center [1242, 685] width 59 height 34
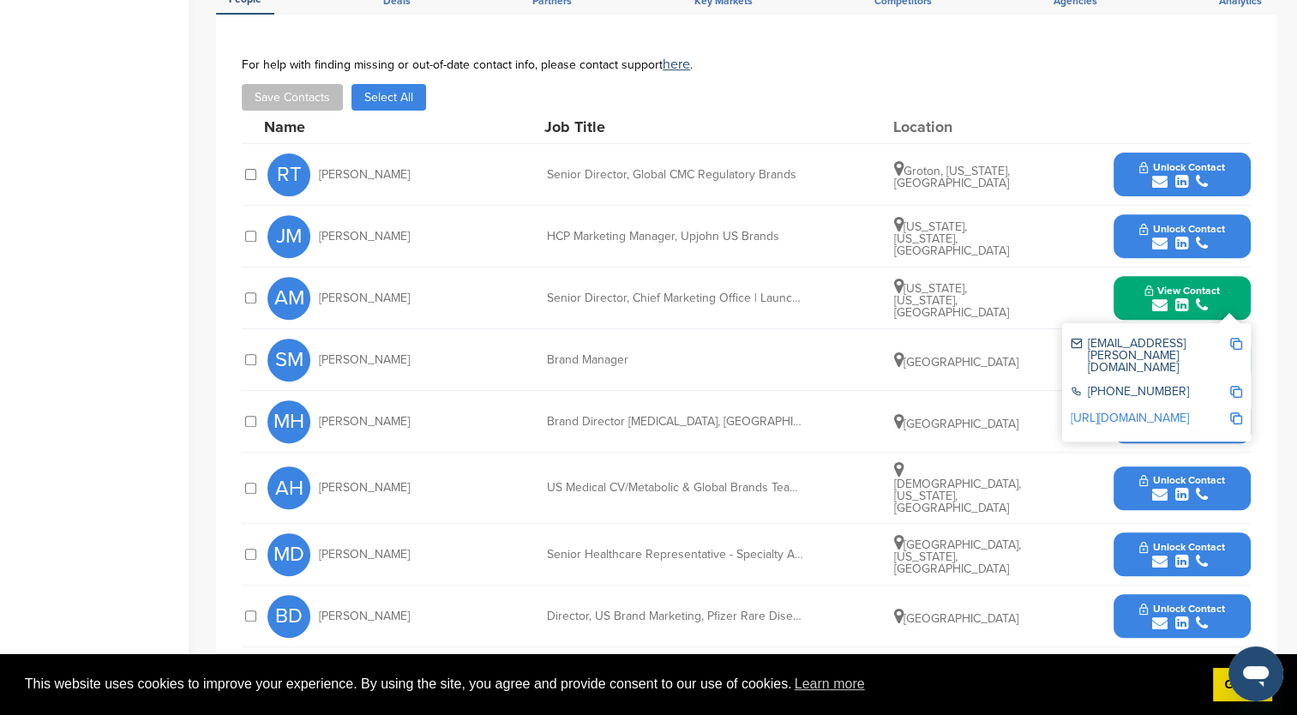
scroll to position [771, 0]
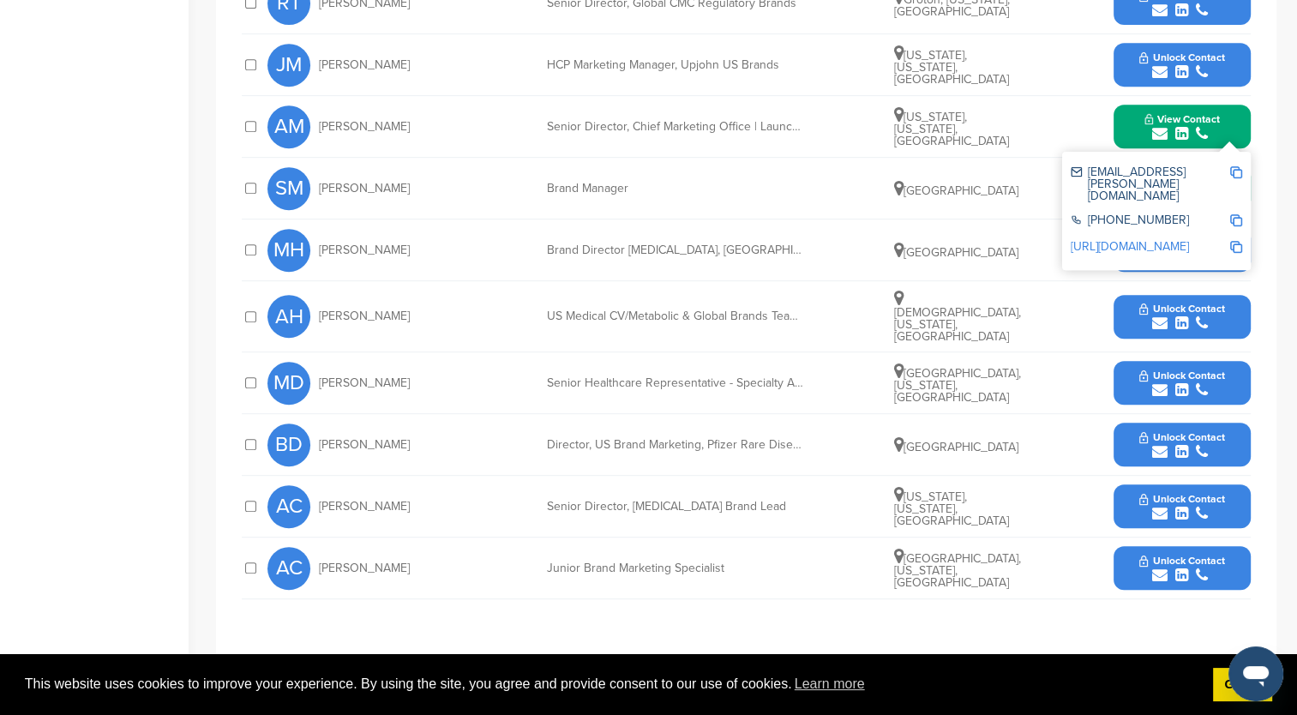
click at [1188, 431] on span "Unlock Contact" at bounding box center [1181, 437] width 85 height 12
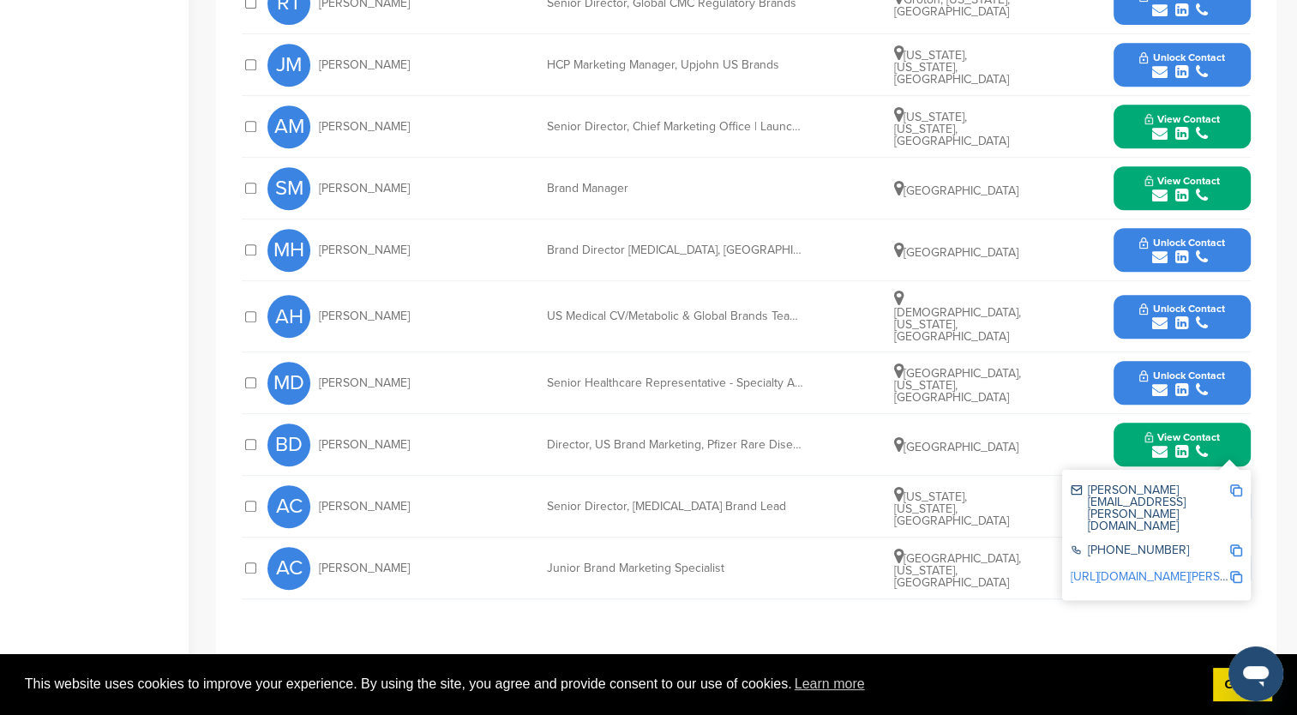
click at [1179, 569] on link "http://www.linkedin.com/in/beth-discenza-08874213" at bounding box center [1175, 576] width 209 height 15
click at [1236, 484] on img at bounding box center [1236, 490] width 12 height 12
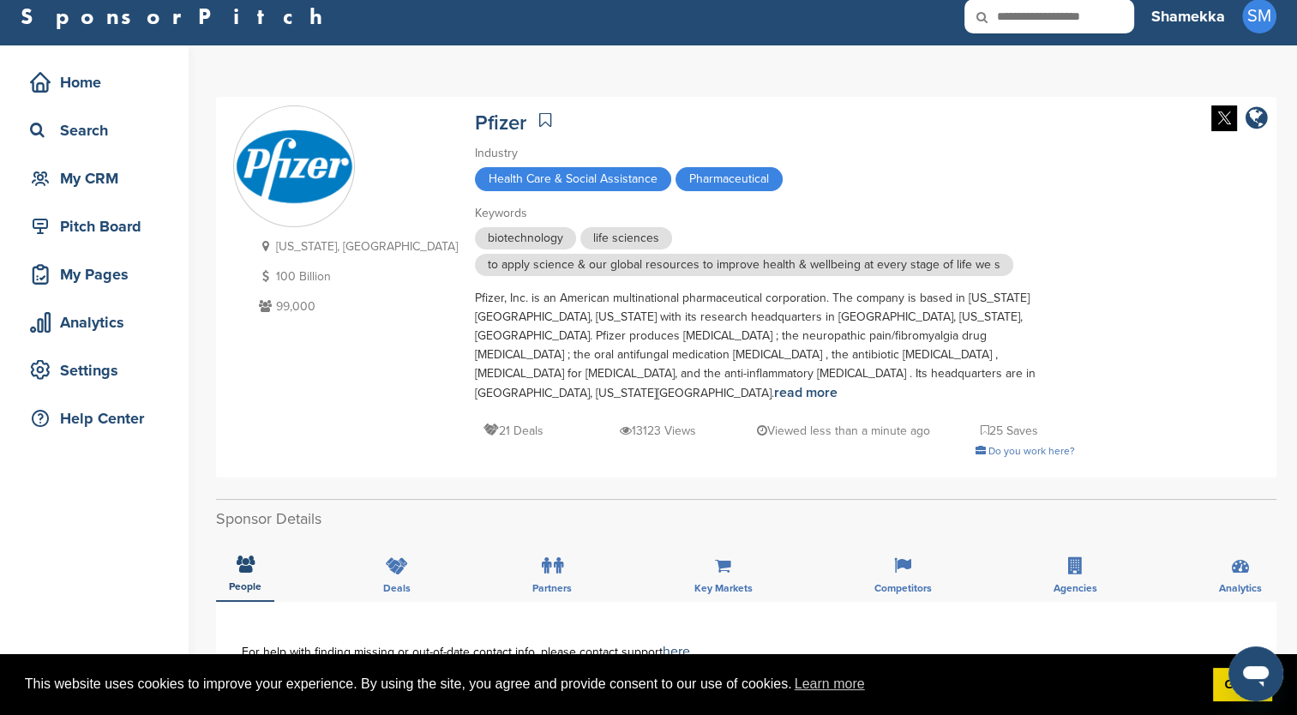
scroll to position [0, 0]
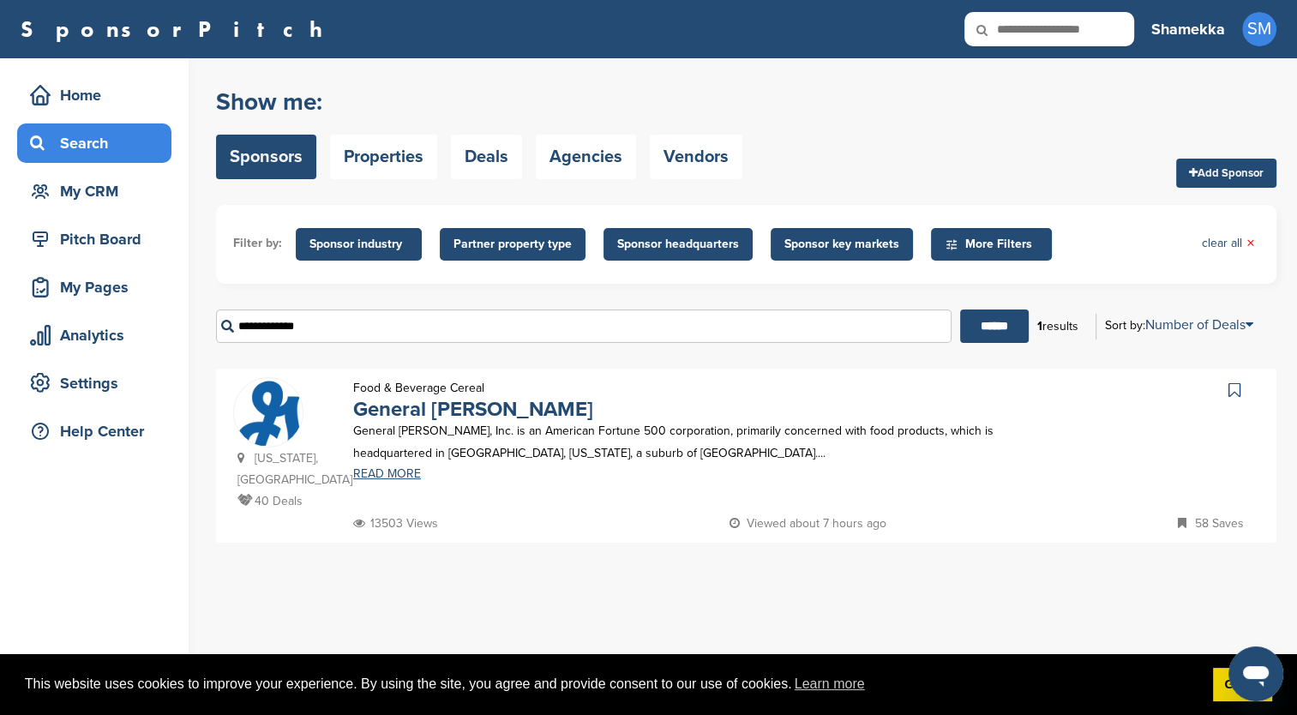
click at [377, 327] on input "**********" at bounding box center [583, 325] width 735 height 33
drag, startPoint x: 377, startPoint y: 327, endPoint x: 255, endPoint y: 306, distance: 124.4
click at [255, 306] on div "**********" at bounding box center [746, 326] width 1060 height 59
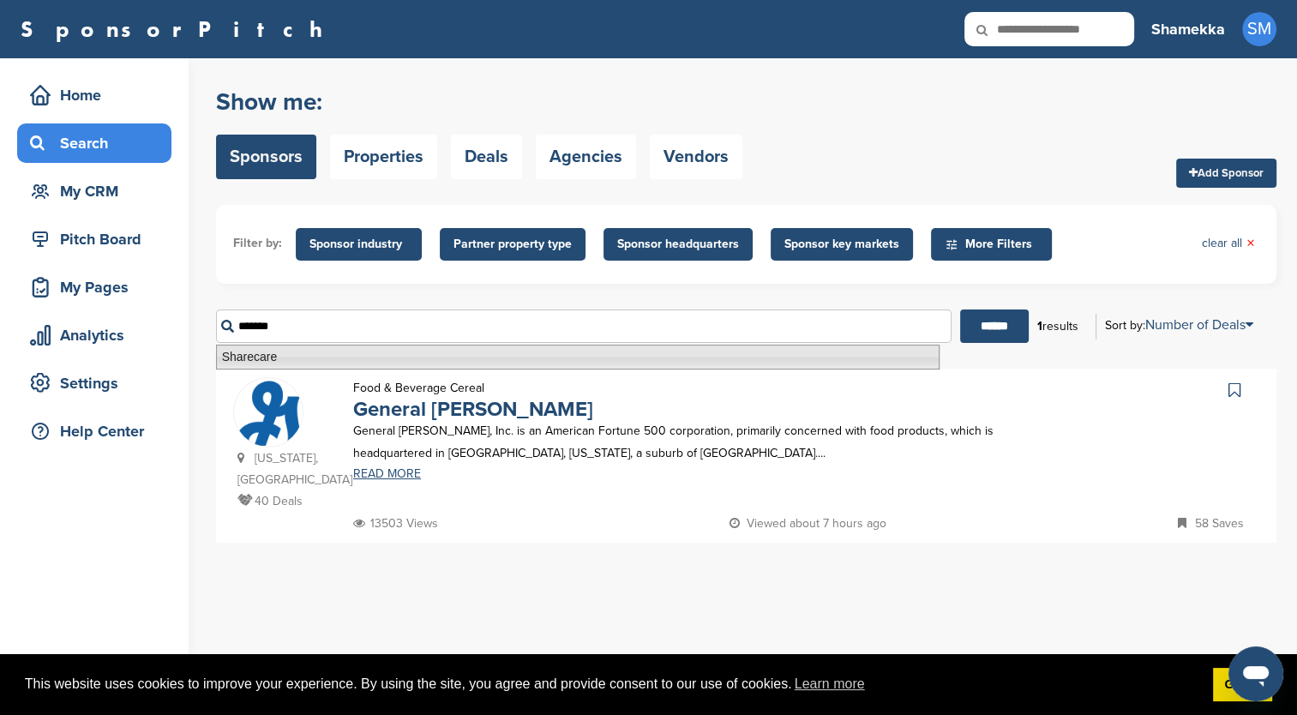
click at [299, 359] on li "Sharecare" at bounding box center [577, 357] width 723 height 25
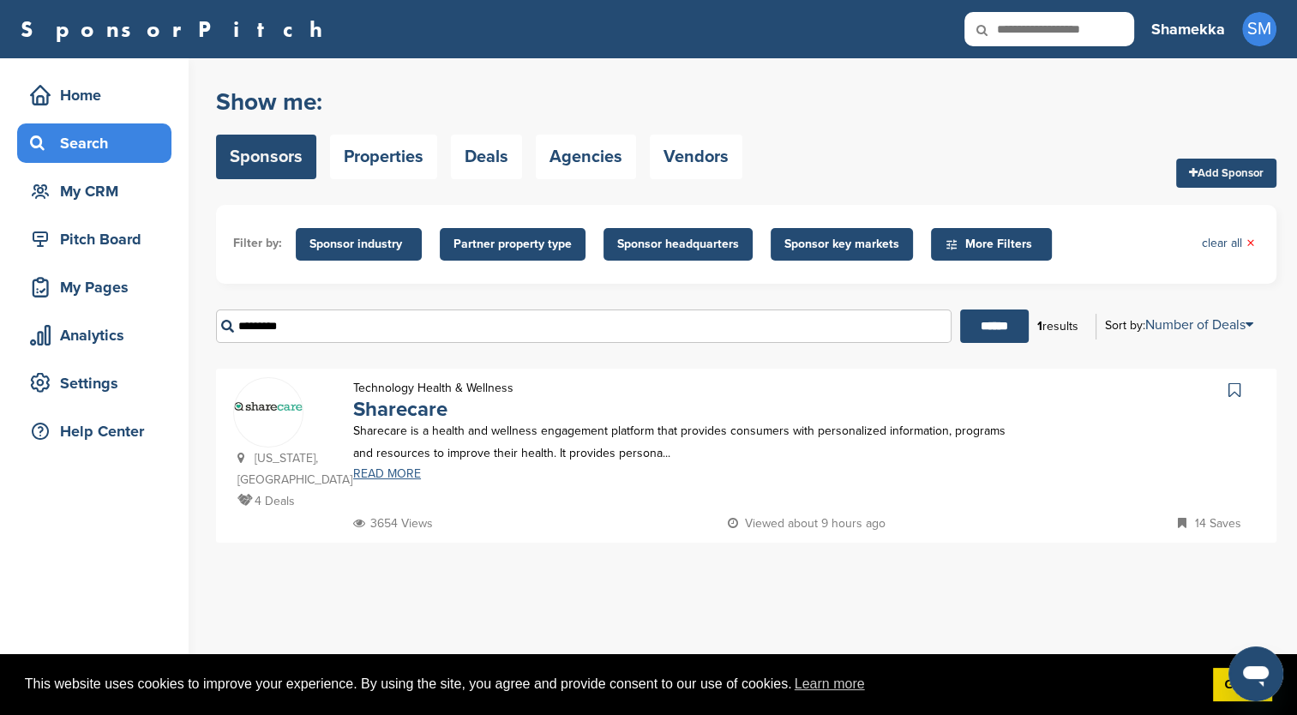
type input "*********"
click at [387, 478] on link "READ MORE" at bounding box center [682, 474] width 658 height 12
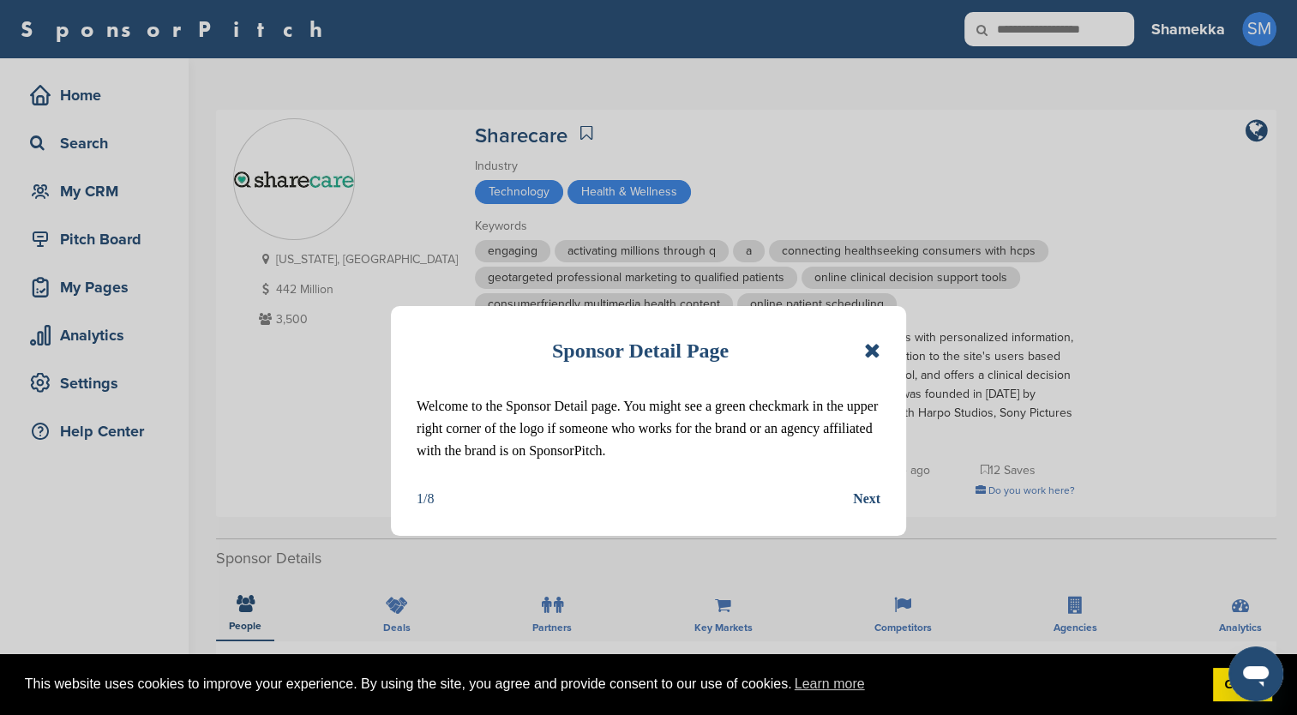
click at [874, 341] on icon at bounding box center [872, 350] width 16 height 21
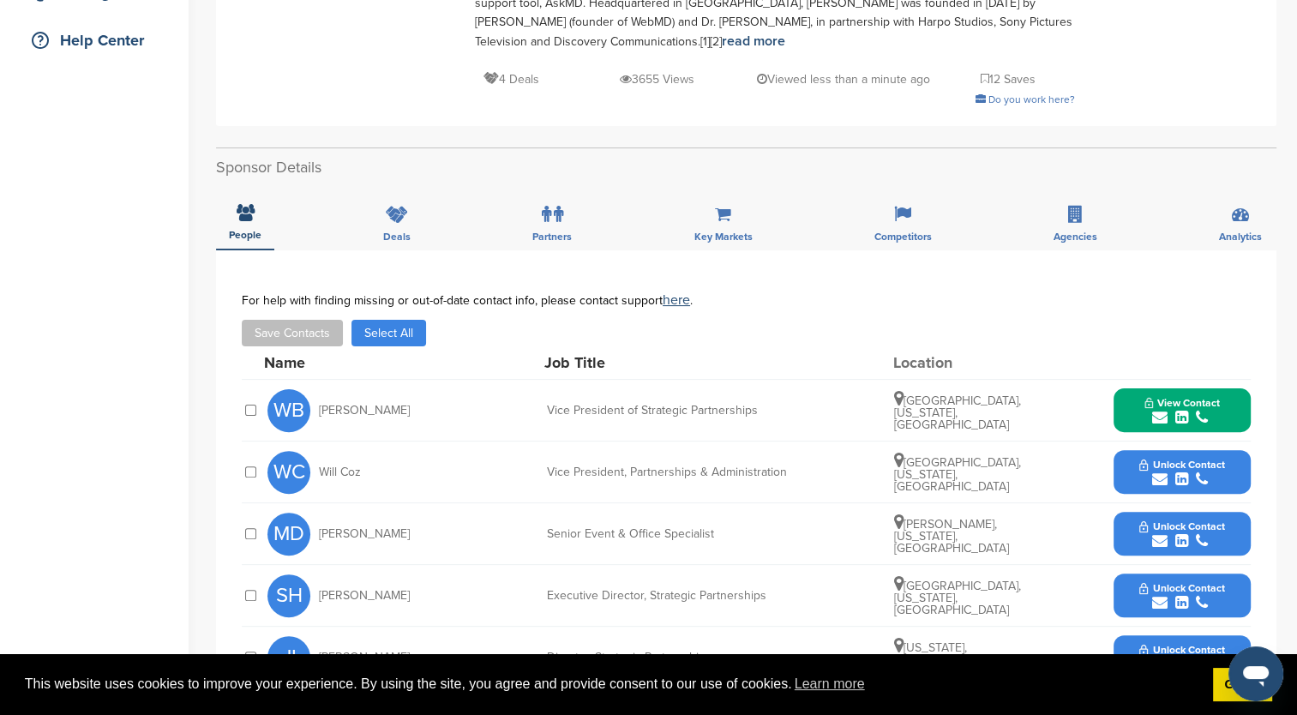
scroll to position [429, 0]
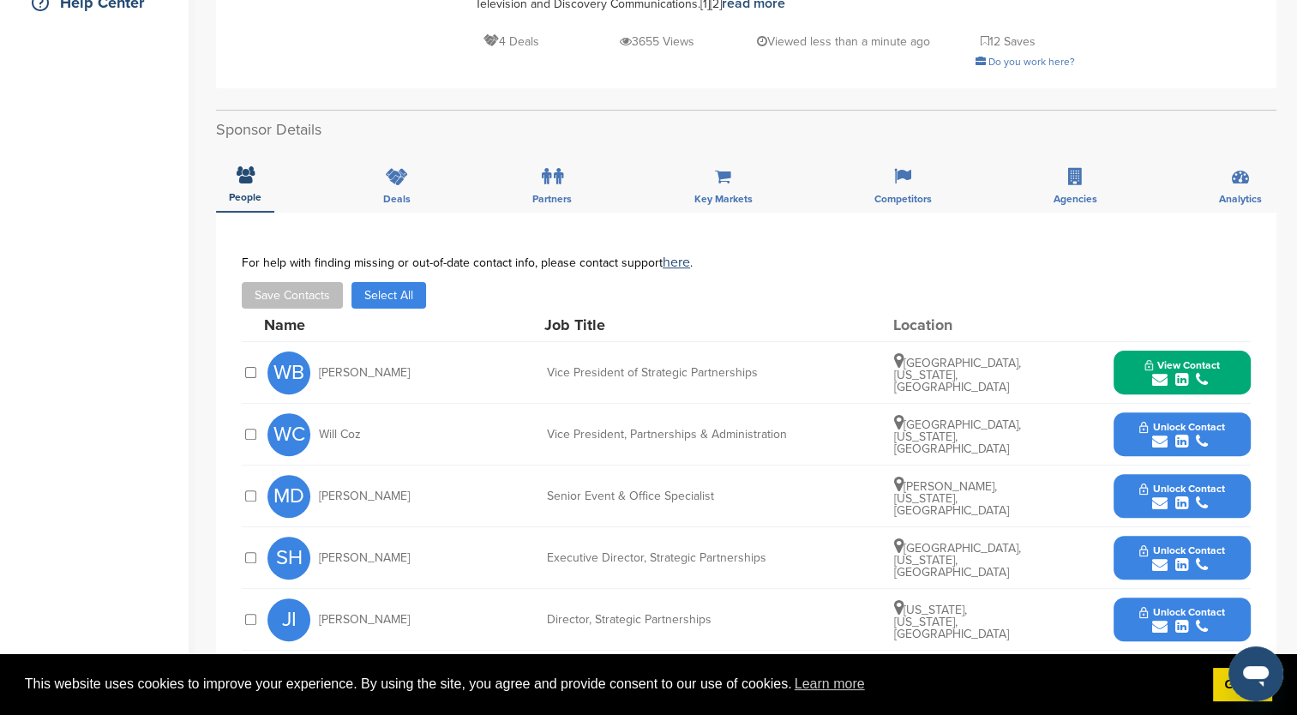
click at [1183, 435] on icon "submit" at bounding box center [1181, 441] width 13 height 15
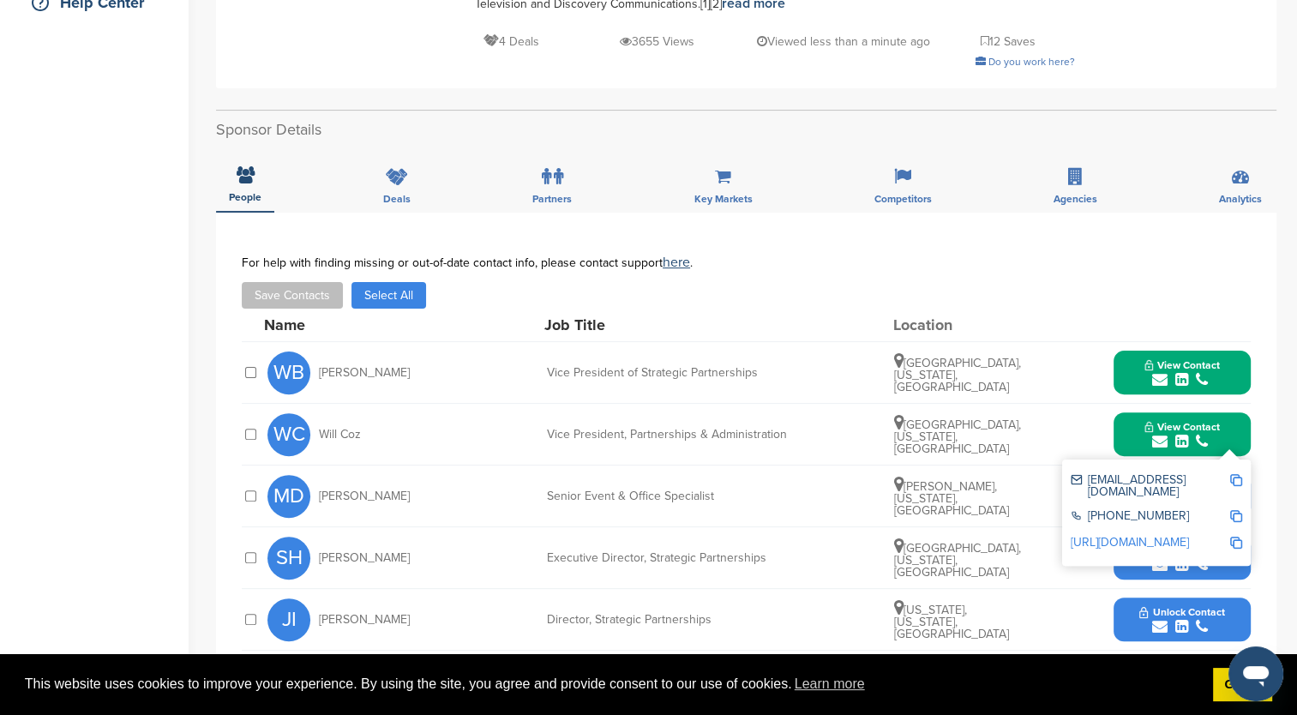
click at [1143, 535] on link "[URL][DOMAIN_NAME]" at bounding box center [1130, 542] width 118 height 15
click at [1235, 485] on div at bounding box center [1236, 486] width 12 height 24
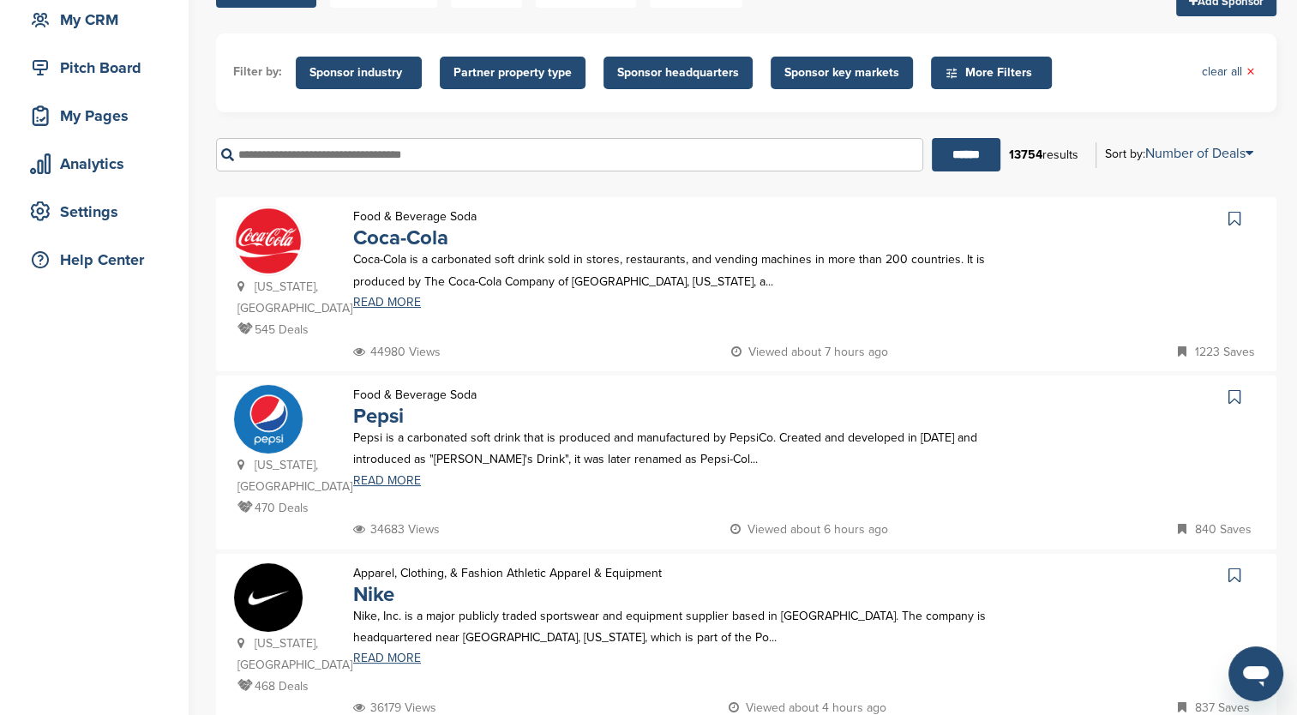
click at [285, 159] on input "text" at bounding box center [569, 154] width 707 height 33
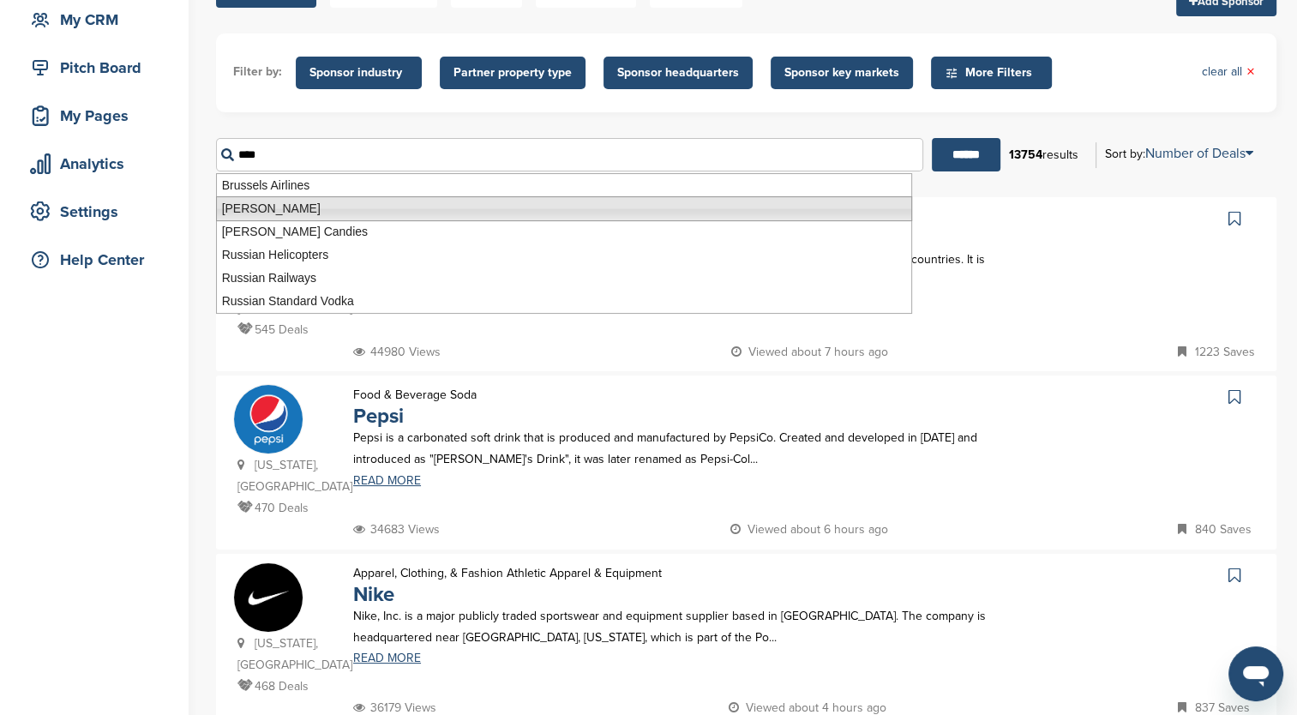
click at [296, 207] on li "Russell Brands" at bounding box center [564, 208] width 696 height 25
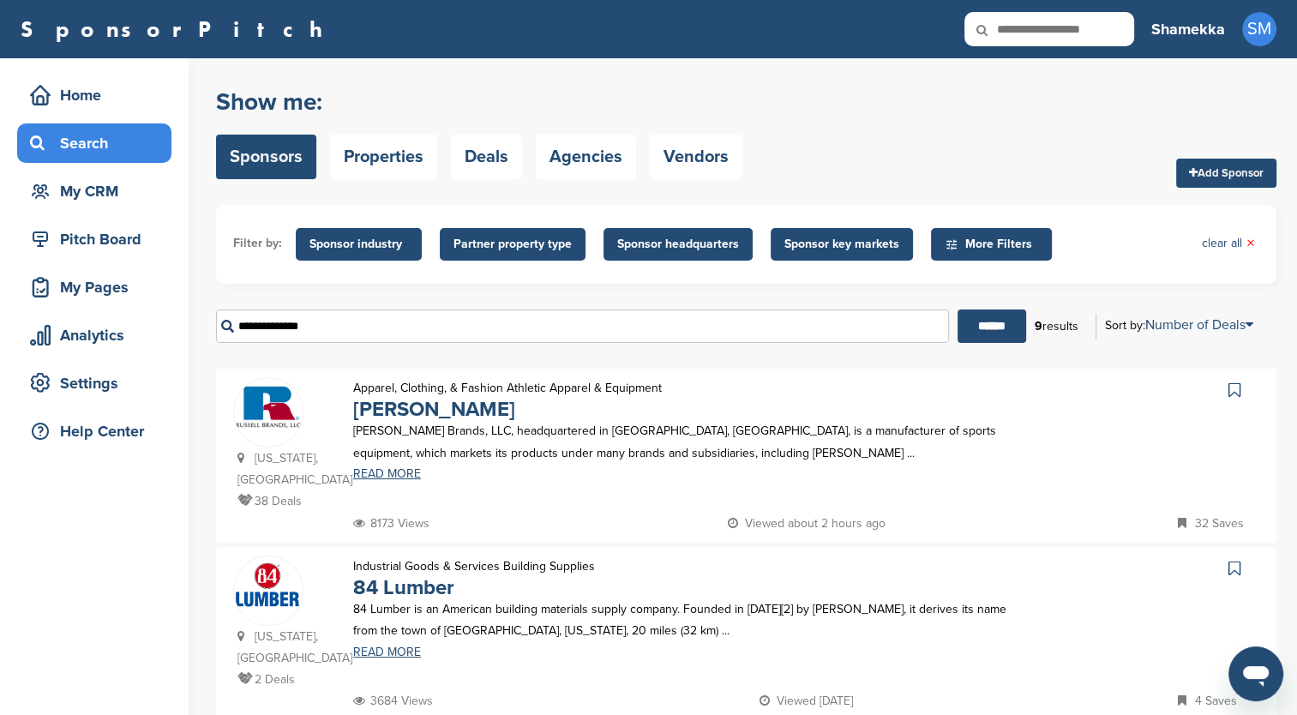
click at [444, 463] on p "Russell Brands, LLC, headquartered in Bowling Green, KY, is a manufacturer of s…" at bounding box center [682, 441] width 658 height 43
click at [399, 479] on link "READ MORE" at bounding box center [682, 474] width 658 height 12
drag, startPoint x: 328, startPoint y: 334, endPoint x: 192, endPoint y: 310, distance: 138.4
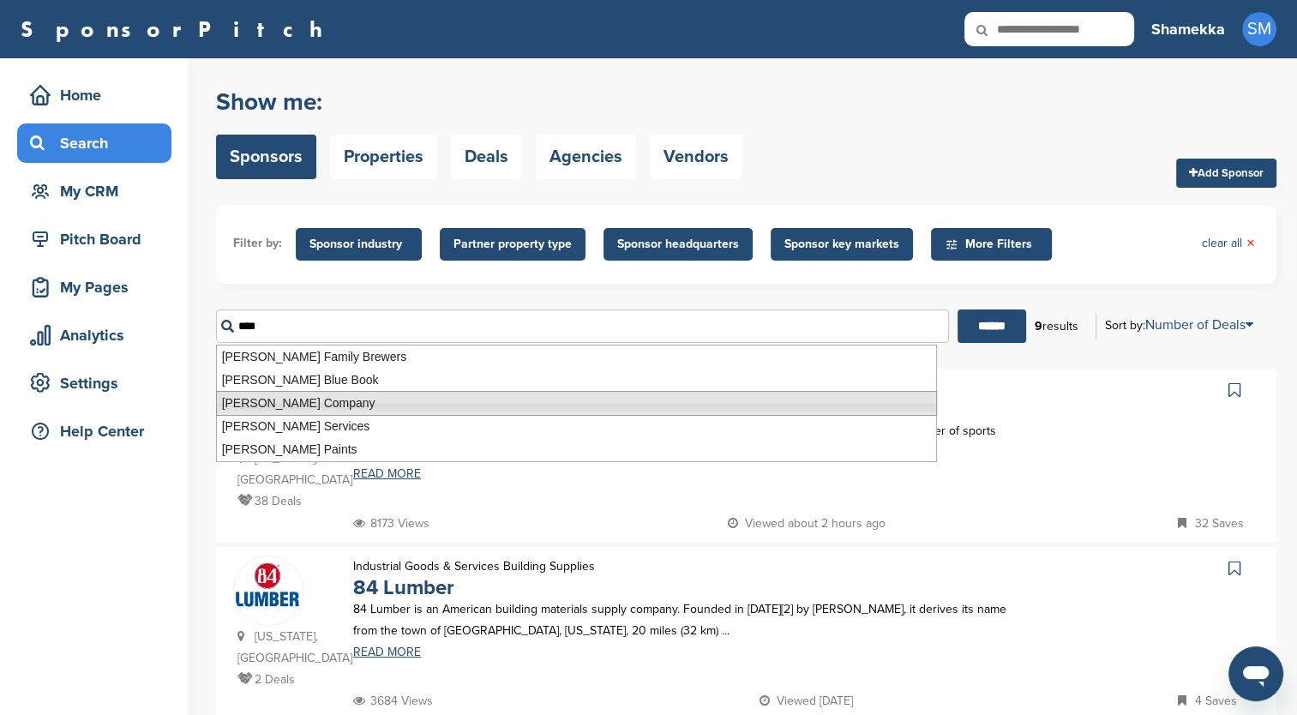
click at [264, 402] on li "Kellogg Company" at bounding box center [576, 403] width 721 height 25
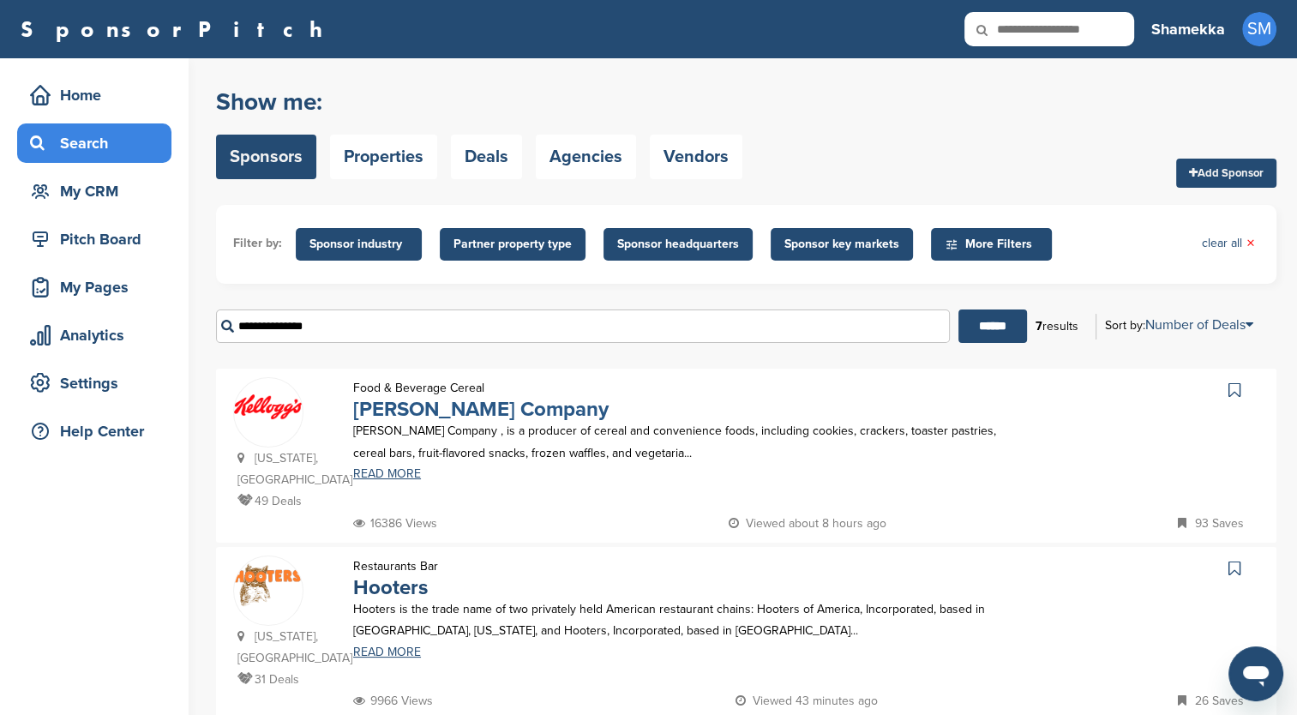
type input "**********"
click at [457, 406] on link "Kellogg Company" at bounding box center [480, 409] width 255 height 25
click at [381, 249] on span "Sponsor industry" at bounding box center [358, 244] width 99 height 19
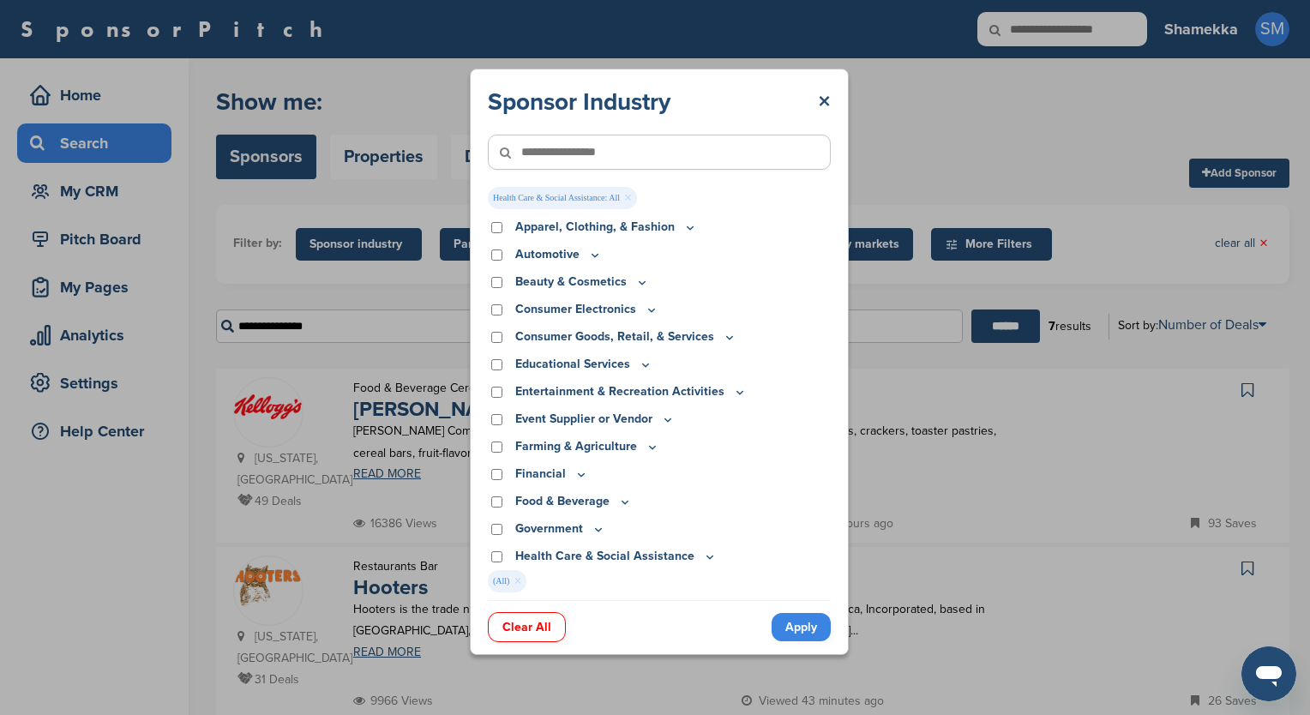
click at [795, 633] on link "Apply" at bounding box center [800, 627] width 59 height 28
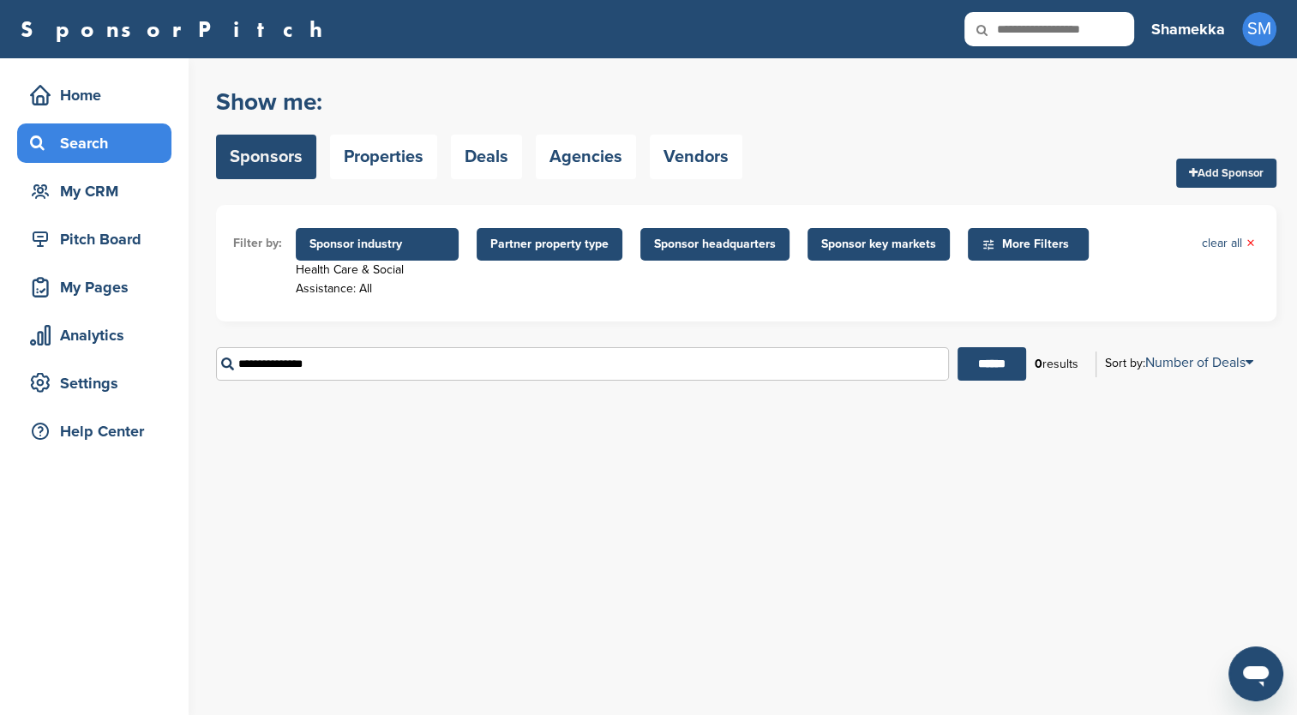
drag, startPoint x: 384, startPoint y: 353, endPoint x: 189, endPoint y: 350, distance: 195.4
click at [189, 350] on div "Home Search My CRM Pitch Board My Pages Analytics Settings Help Center You have…" at bounding box center [648, 386] width 1297 height 657
click at [978, 372] on input "******" at bounding box center [991, 363] width 69 height 33
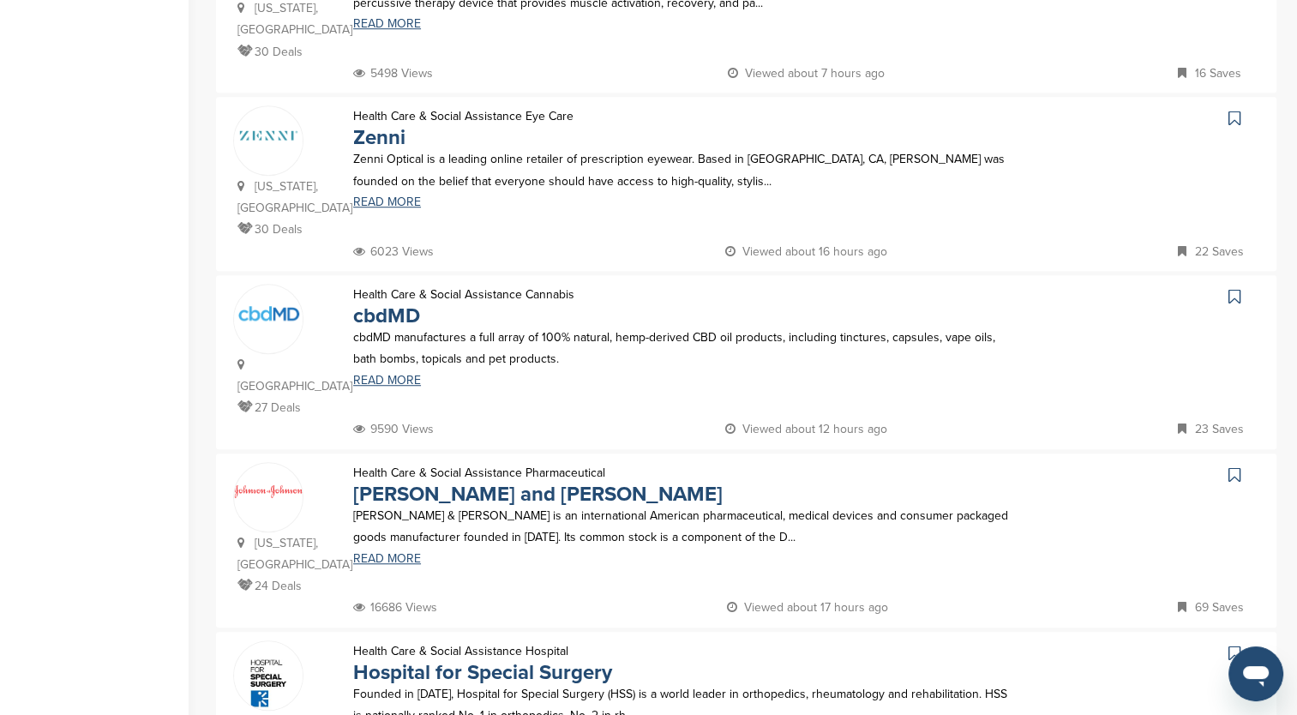
scroll to position [1286, 0]
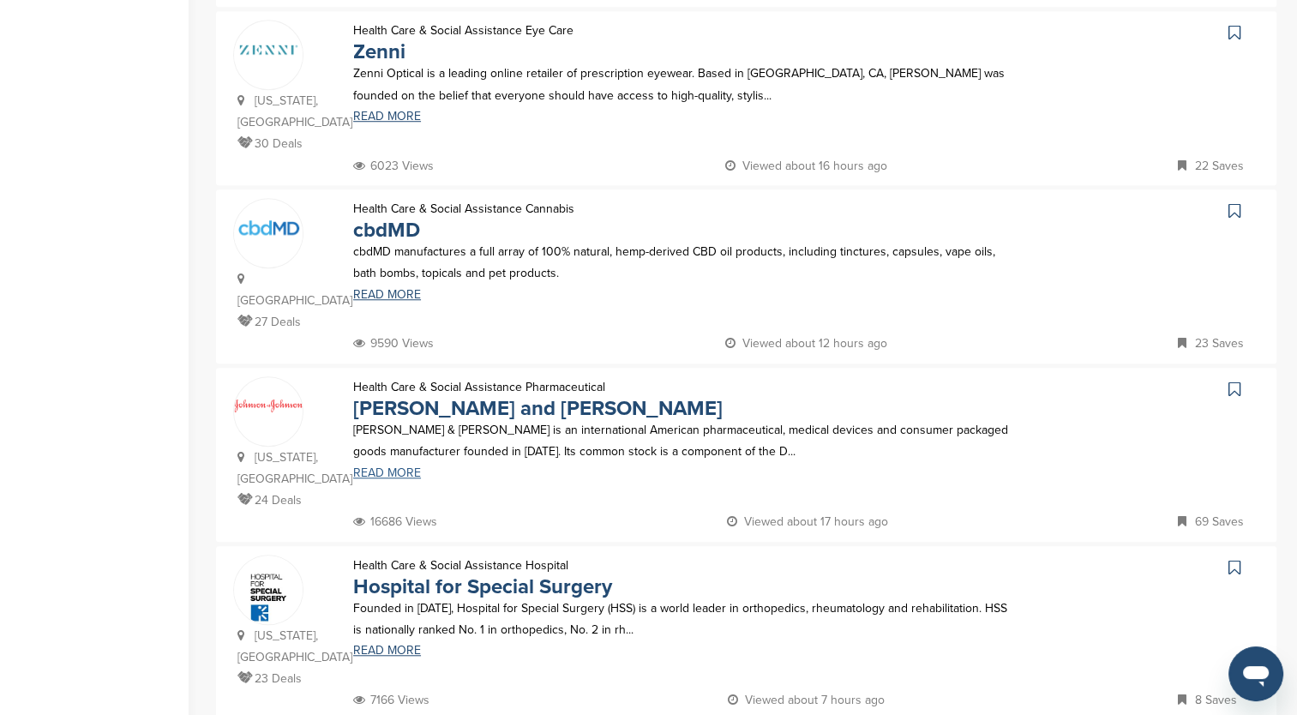
click at [393, 467] on link "READ MORE" at bounding box center [682, 473] width 658 height 12
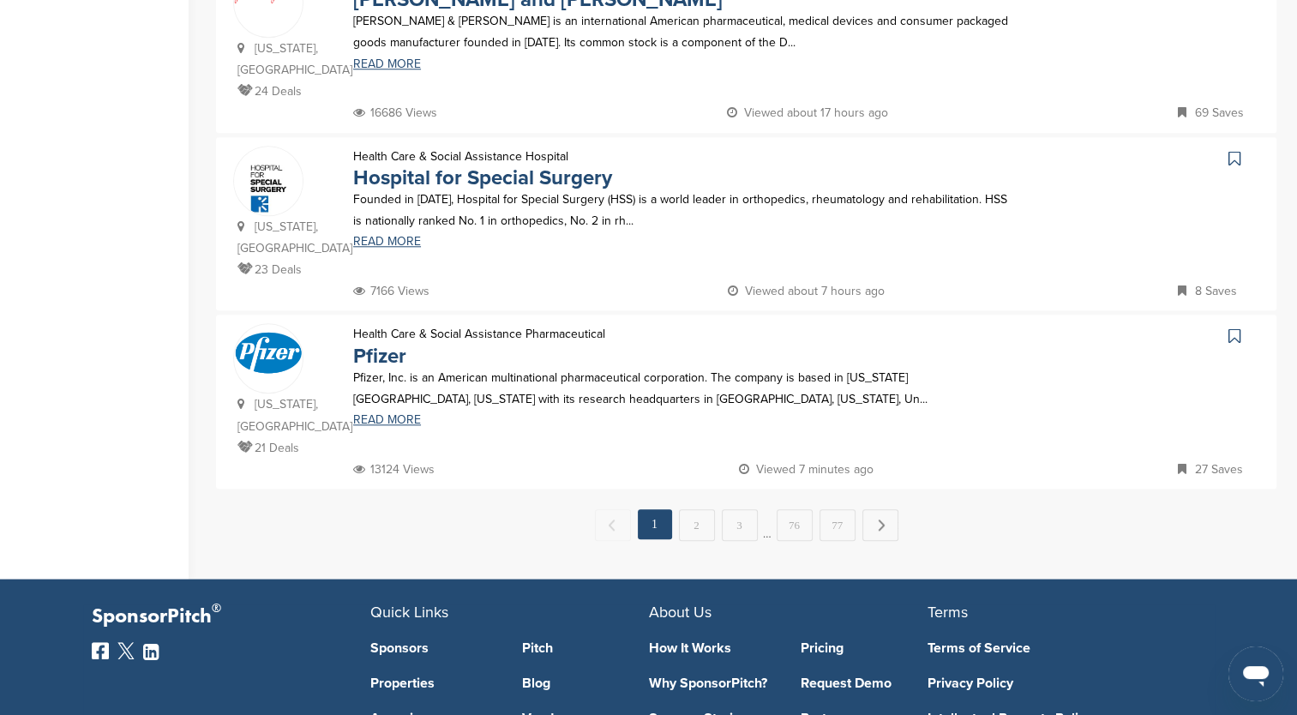
scroll to position [1714, 0]
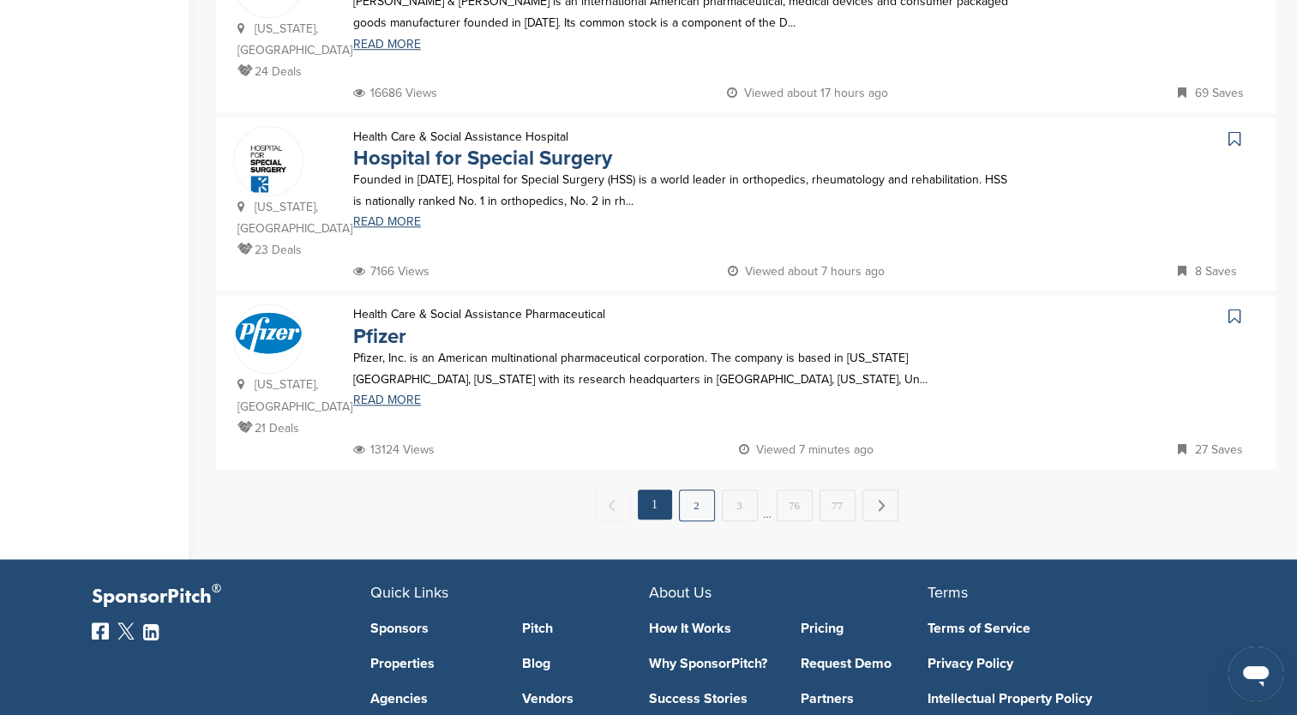
click at [690, 489] on link "2" at bounding box center [697, 505] width 36 height 32
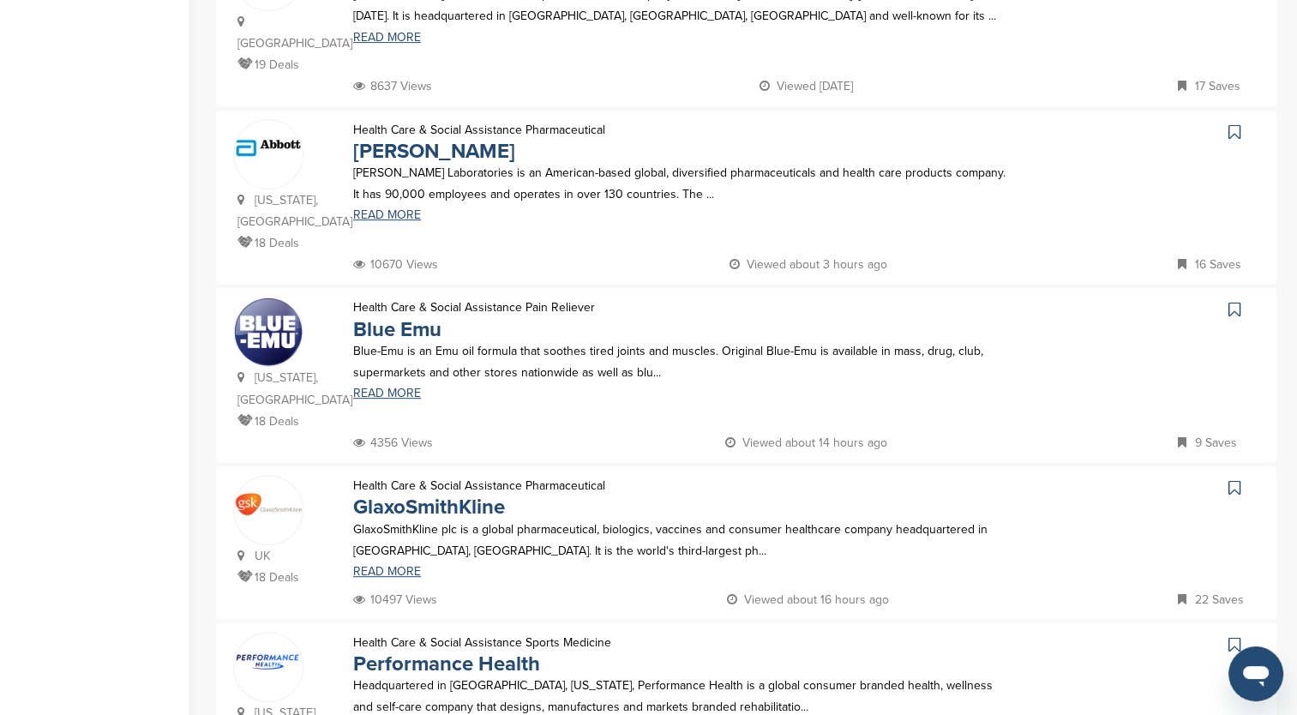
scroll to position [686, 0]
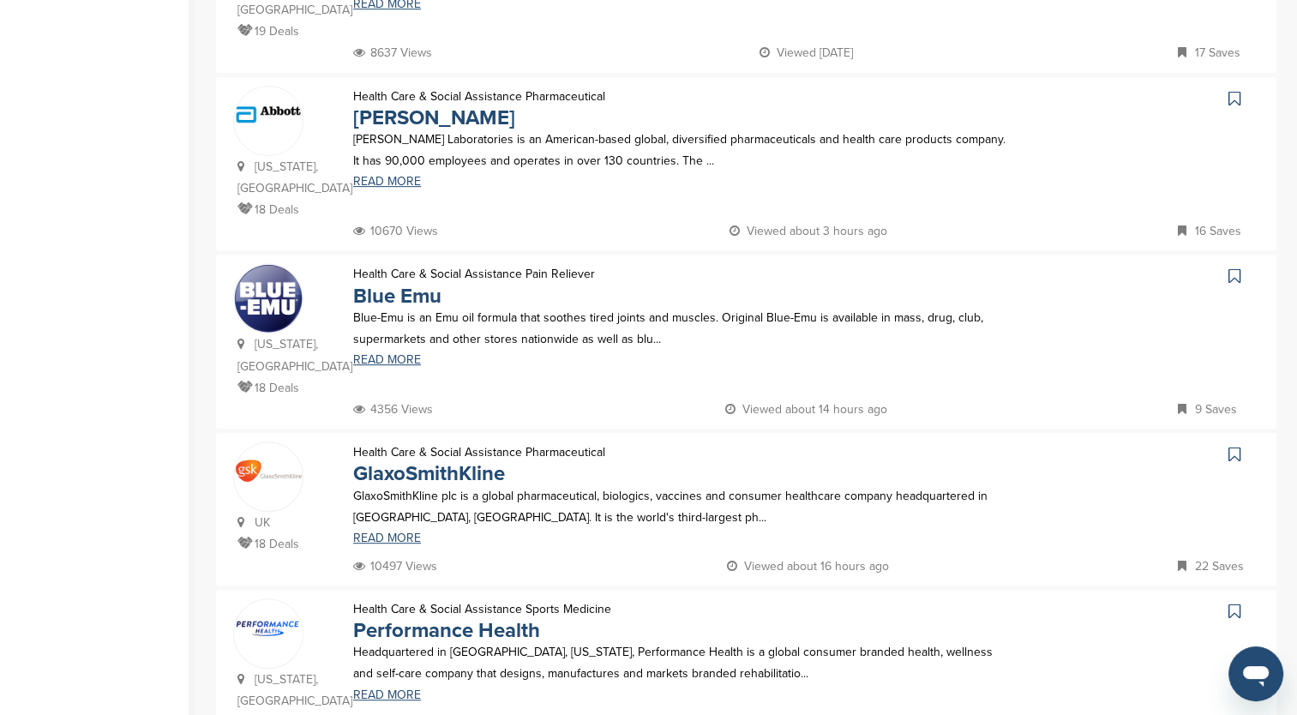
click at [528, 485] on p "GlaxoSmithKline plc is a global pharmaceutical, biologics, vaccines and consume…" at bounding box center [682, 506] width 658 height 43
click at [369, 532] on link "READ MORE" at bounding box center [682, 538] width 658 height 12
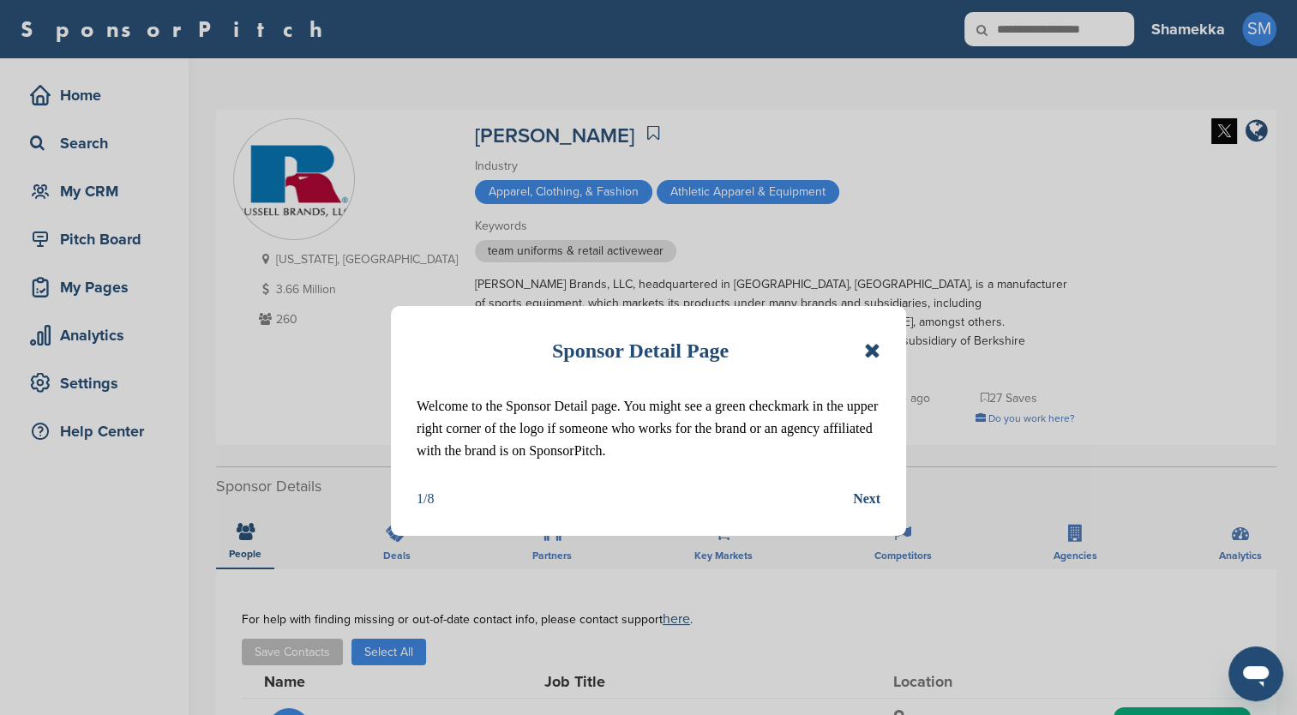
click at [880, 345] on div "Sponsor Detail Page Welcome to the Sponsor Detail page. You might see a green c…" at bounding box center [648, 421] width 515 height 230
click at [867, 351] on icon at bounding box center [872, 350] width 16 height 21
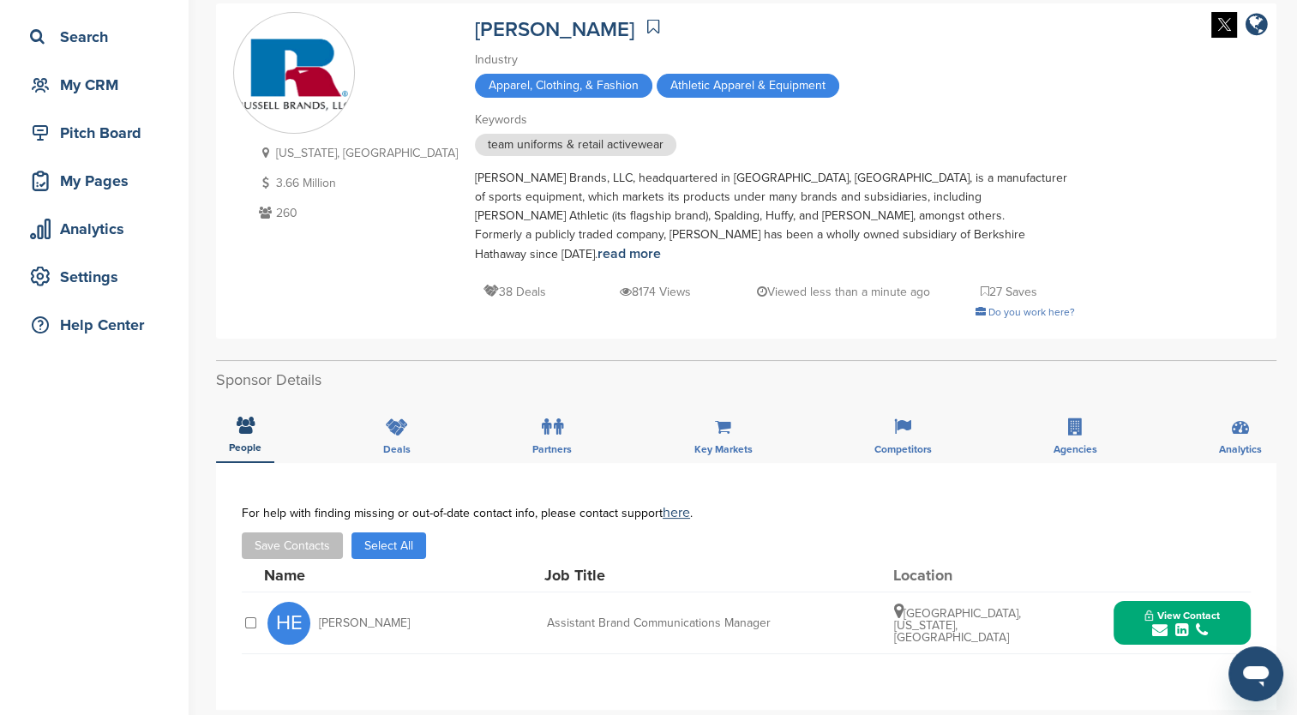
scroll to position [343, 0]
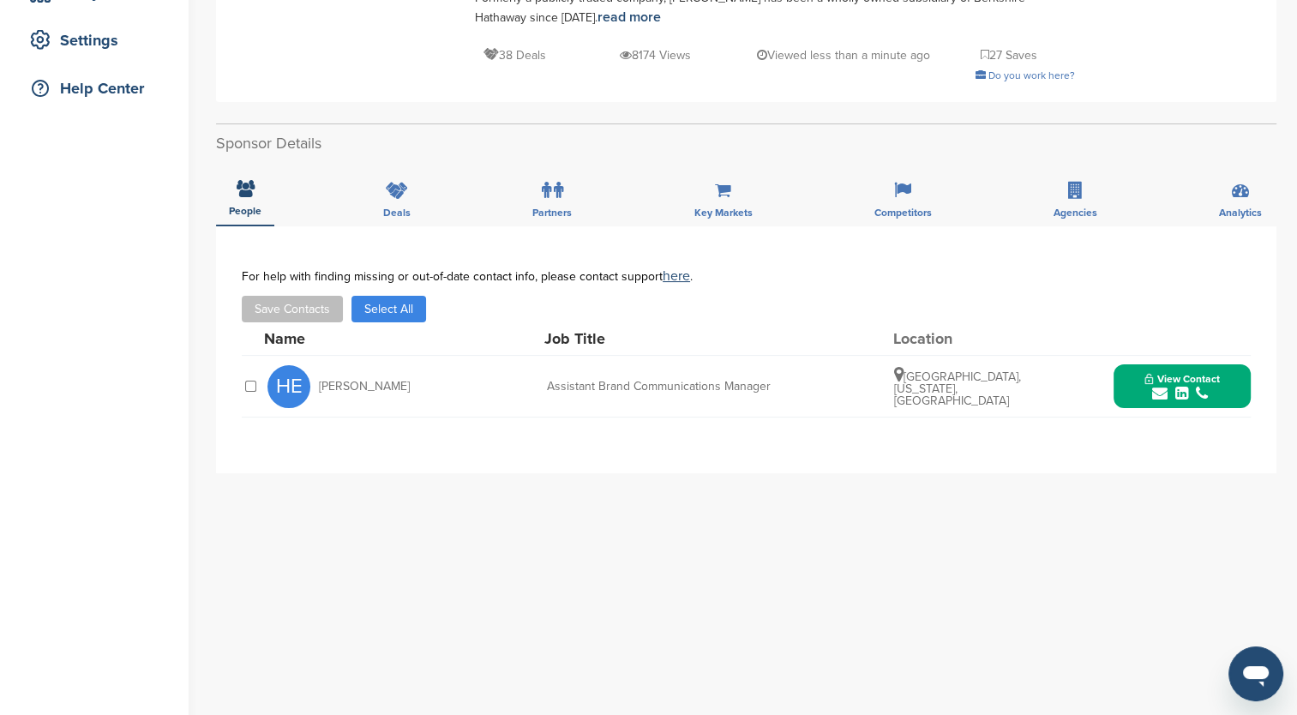
click at [1185, 392] on icon "submit" at bounding box center [1181, 393] width 13 height 15
click at [1132, 487] on link "[URL][DOMAIN_NAME][PERSON_NAME]" at bounding box center [1175, 494] width 209 height 15
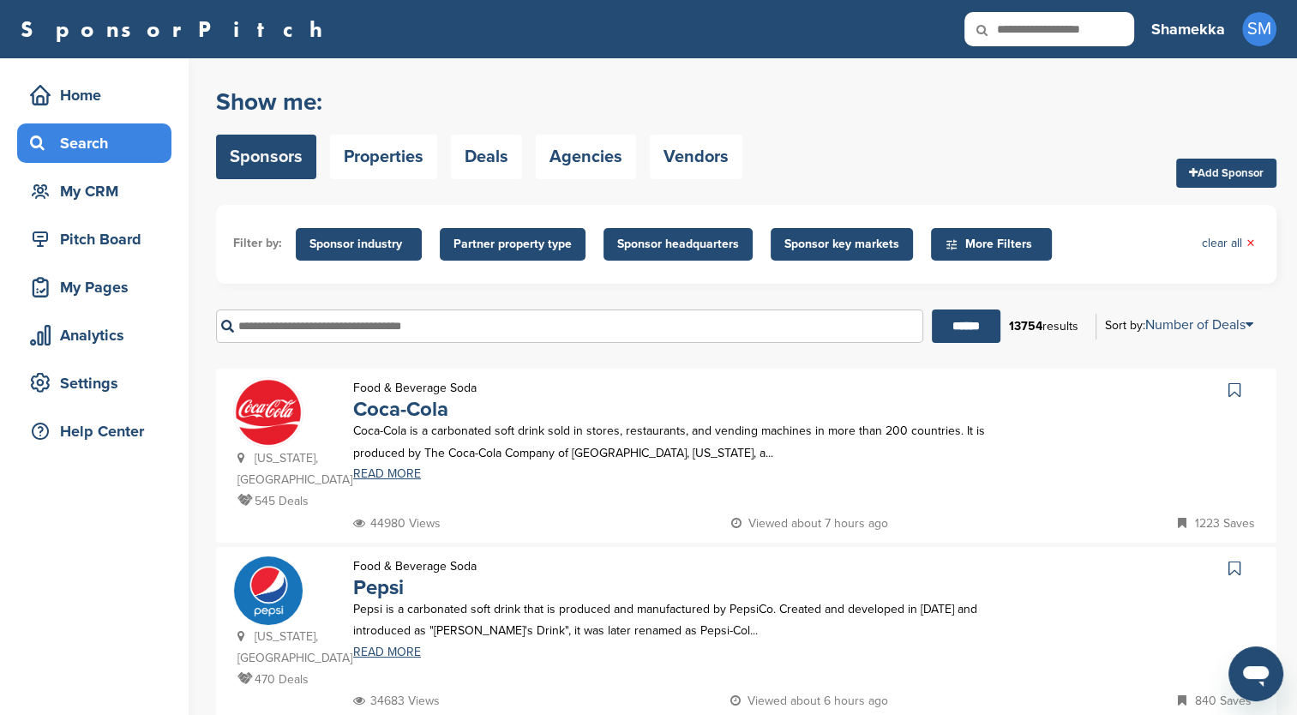
click at [405, 320] on input "text" at bounding box center [569, 325] width 707 height 33
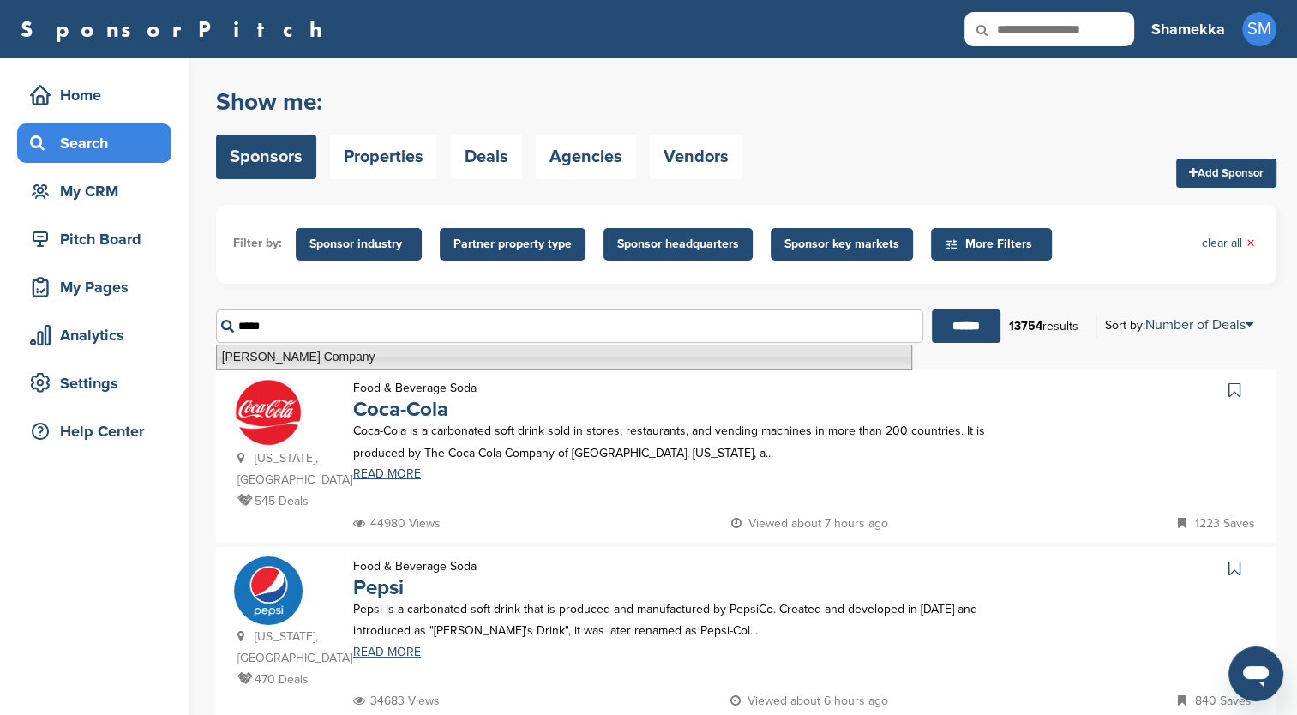
click at [410, 354] on li "[PERSON_NAME] Company" at bounding box center [564, 357] width 696 height 25
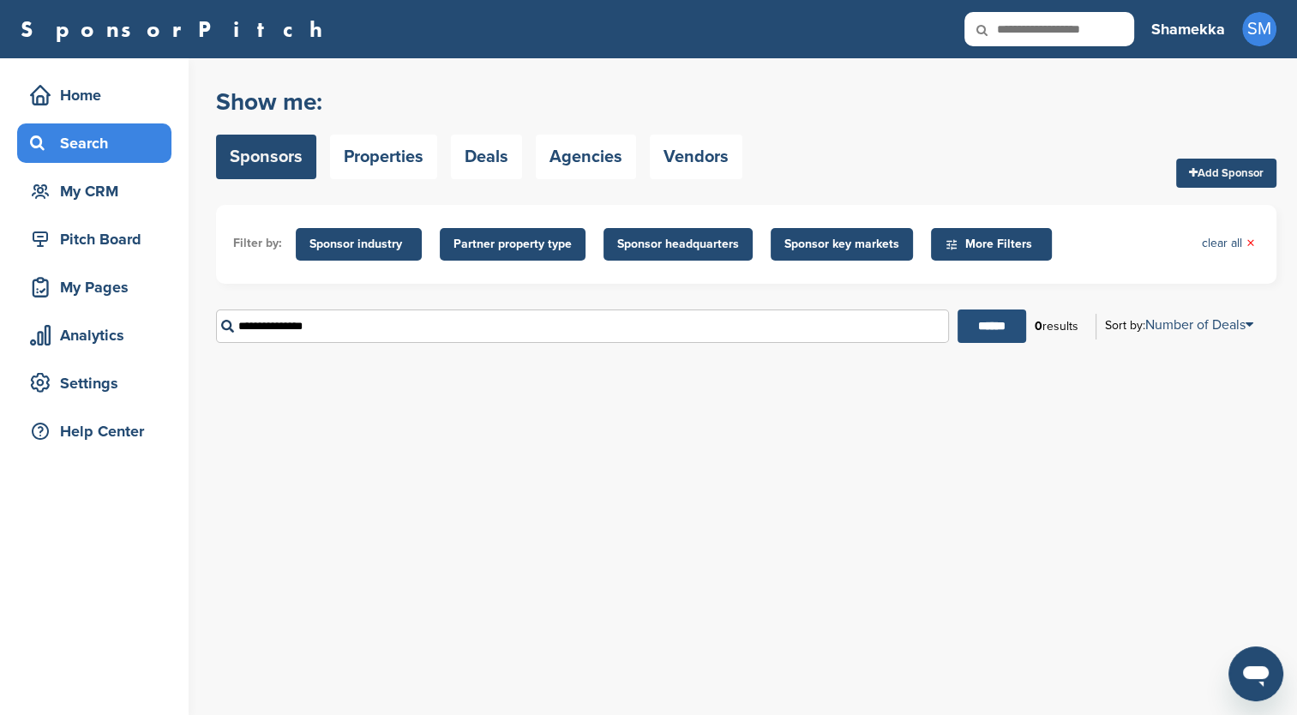
type input "**********"
click at [963, 338] on input "******" at bounding box center [991, 325] width 69 height 33
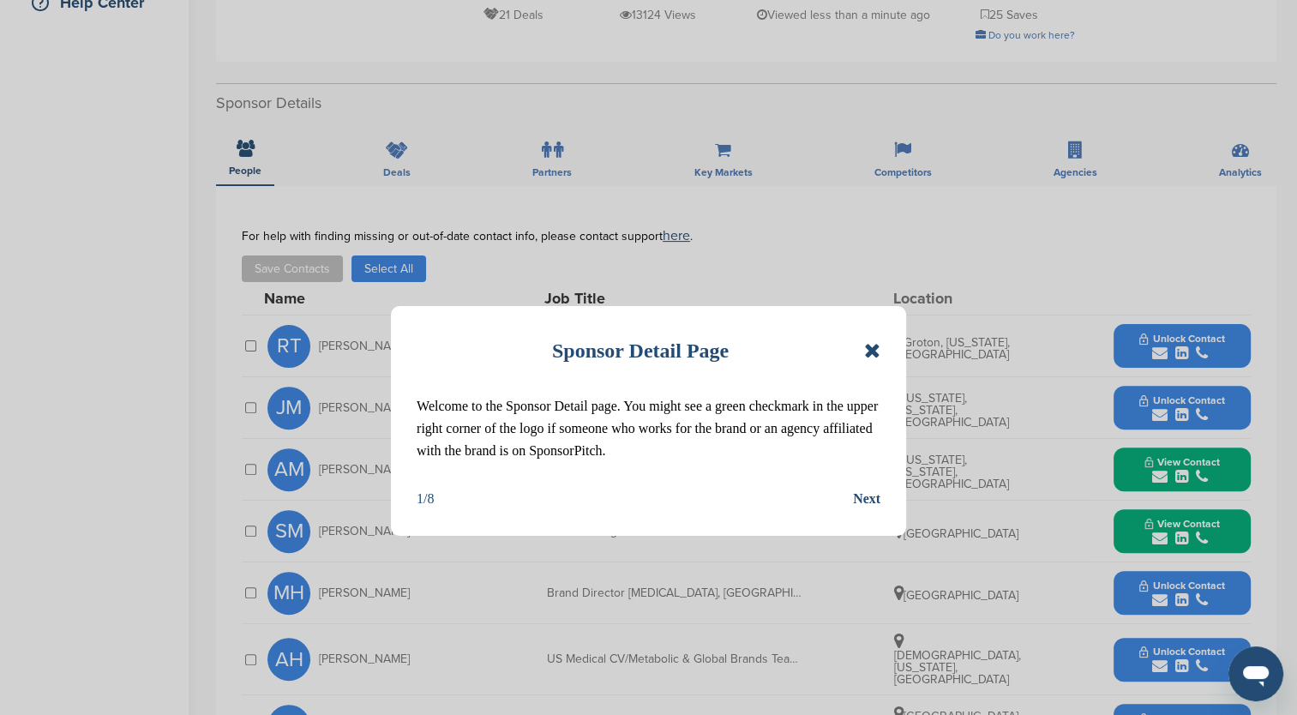
click at [871, 351] on icon at bounding box center [872, 350] width 16 height 21
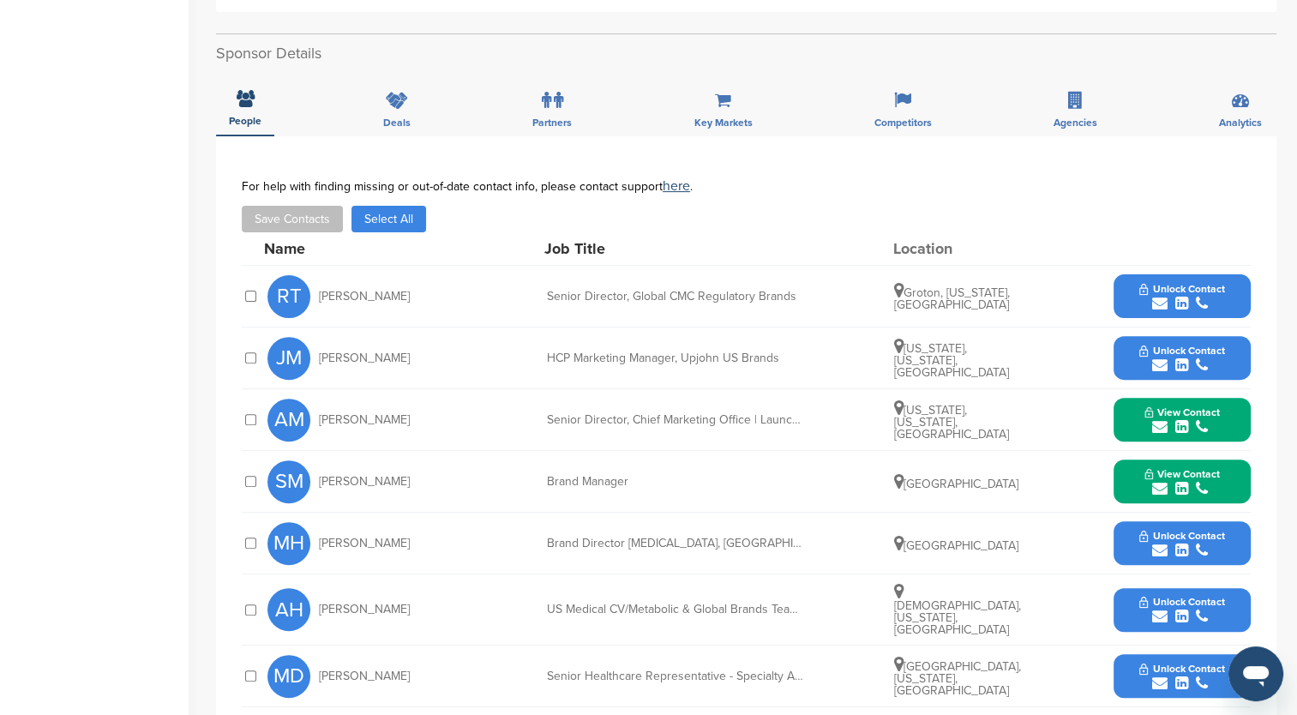
scroll to position [514, 0]
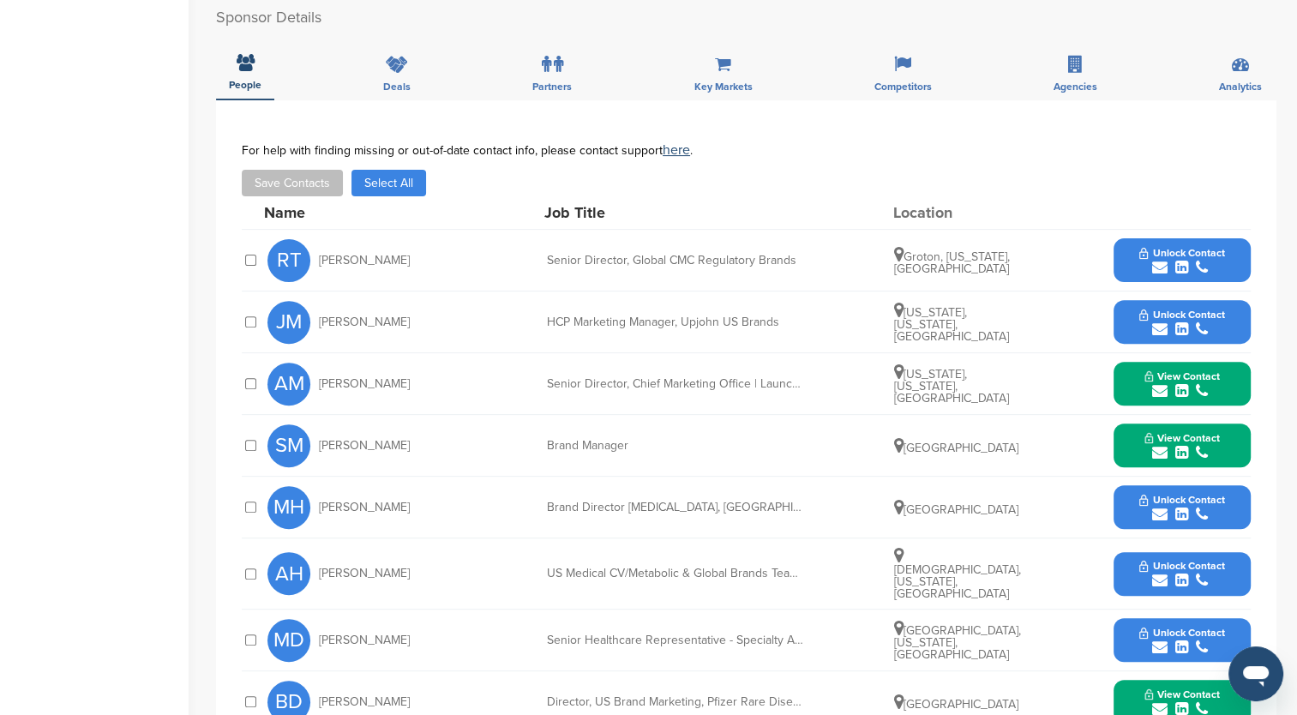
click at [1149, 688] on span "View Contact" at bounding box center [1181, 694] width 75 height 12
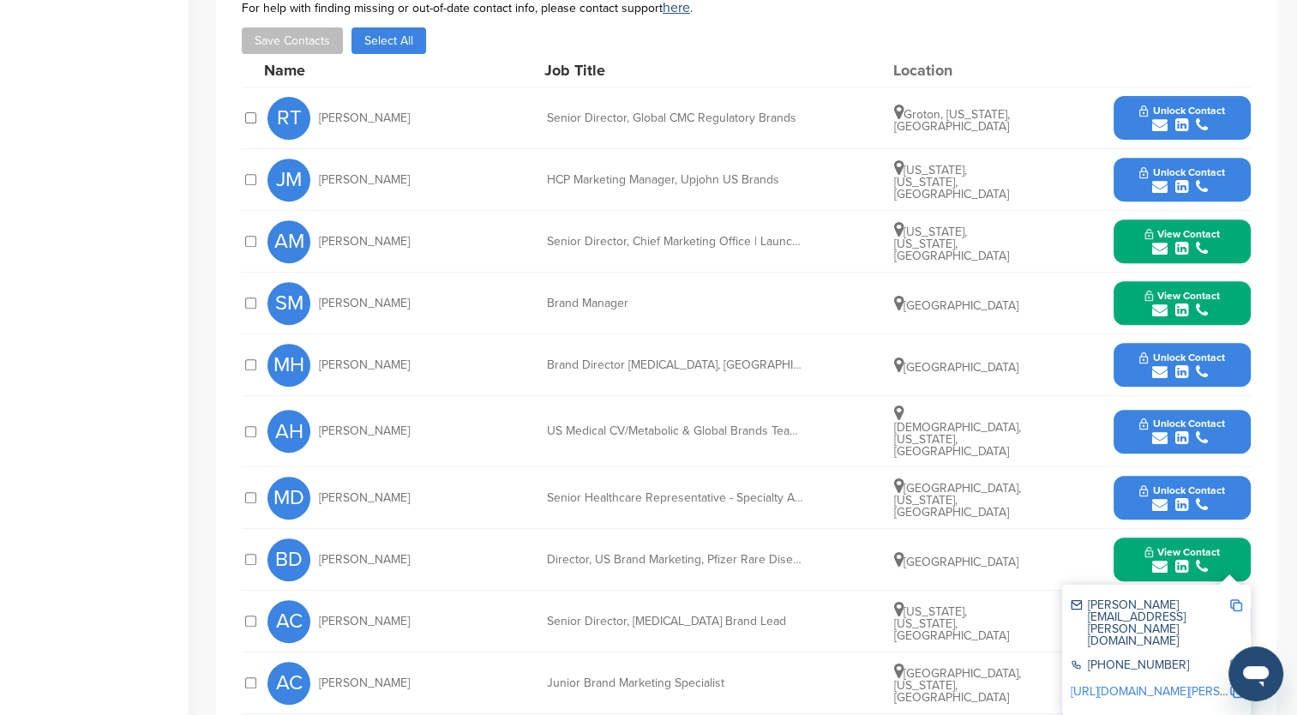
scroll to position [600, 0]
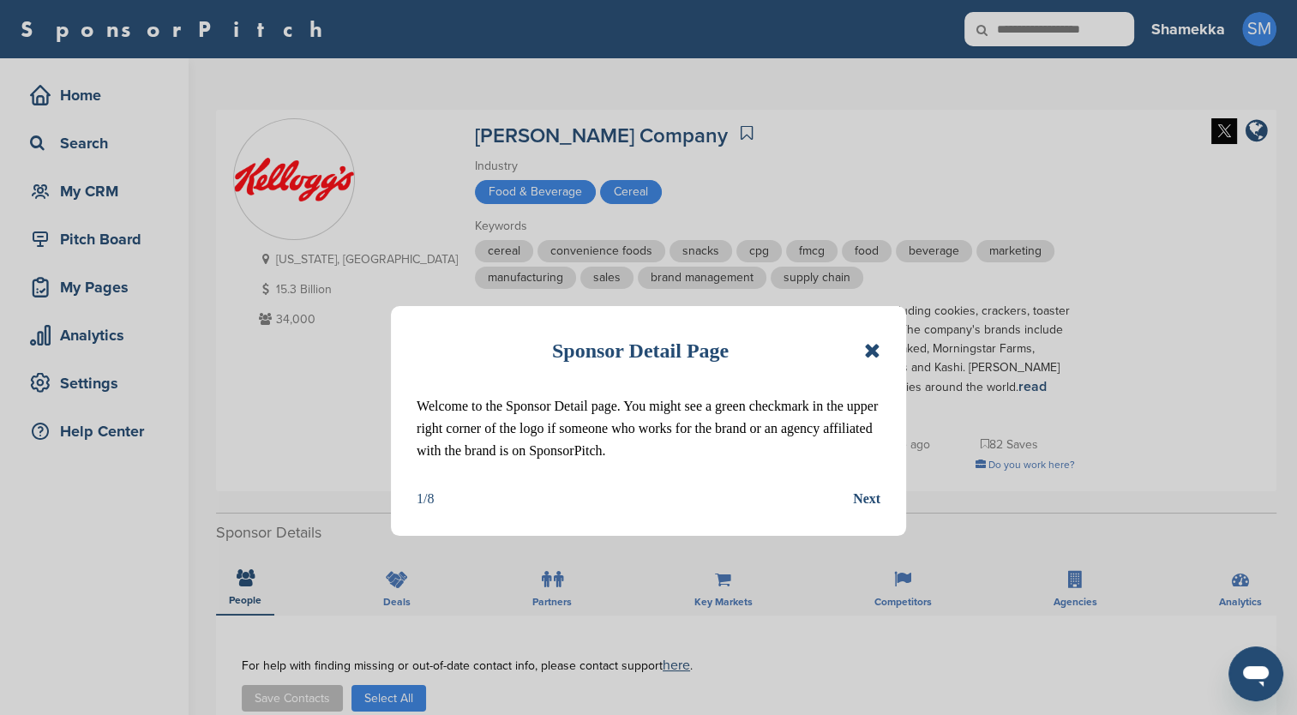
click at [876, 352] on icon at bounding box center [872, 350] width 16 height 21
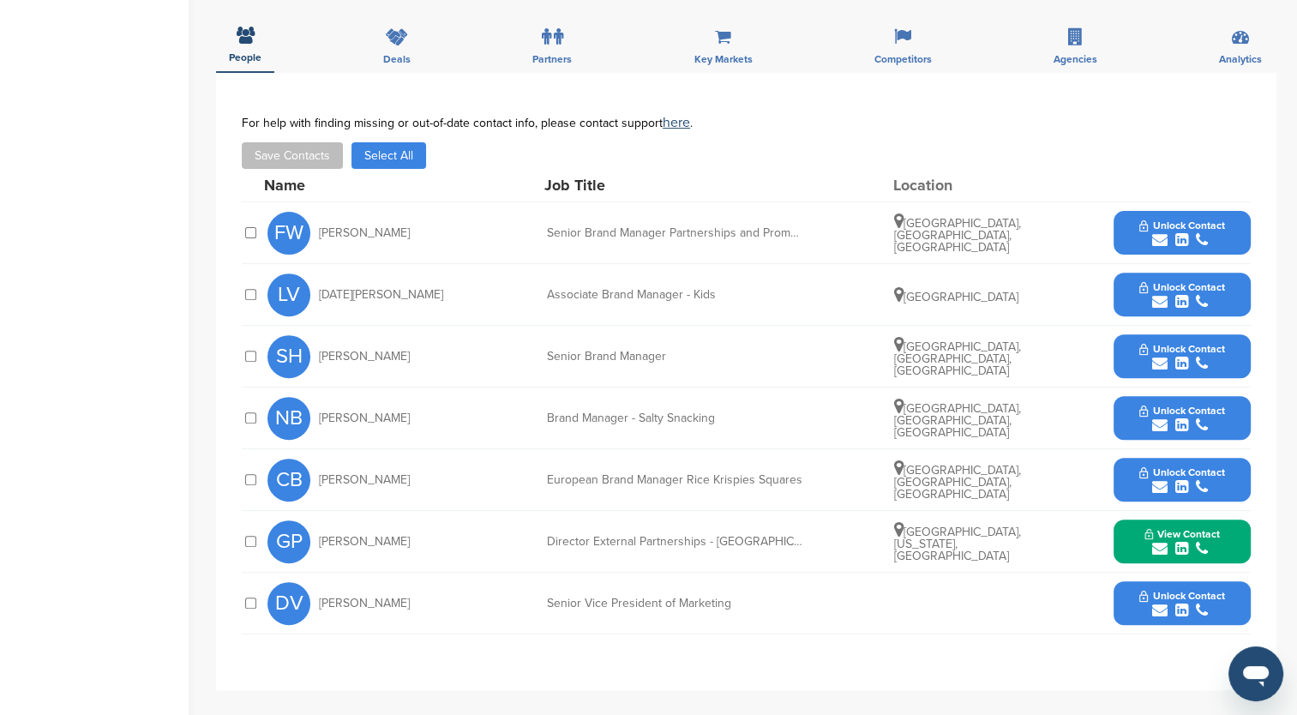
scroll to position [600, 0]
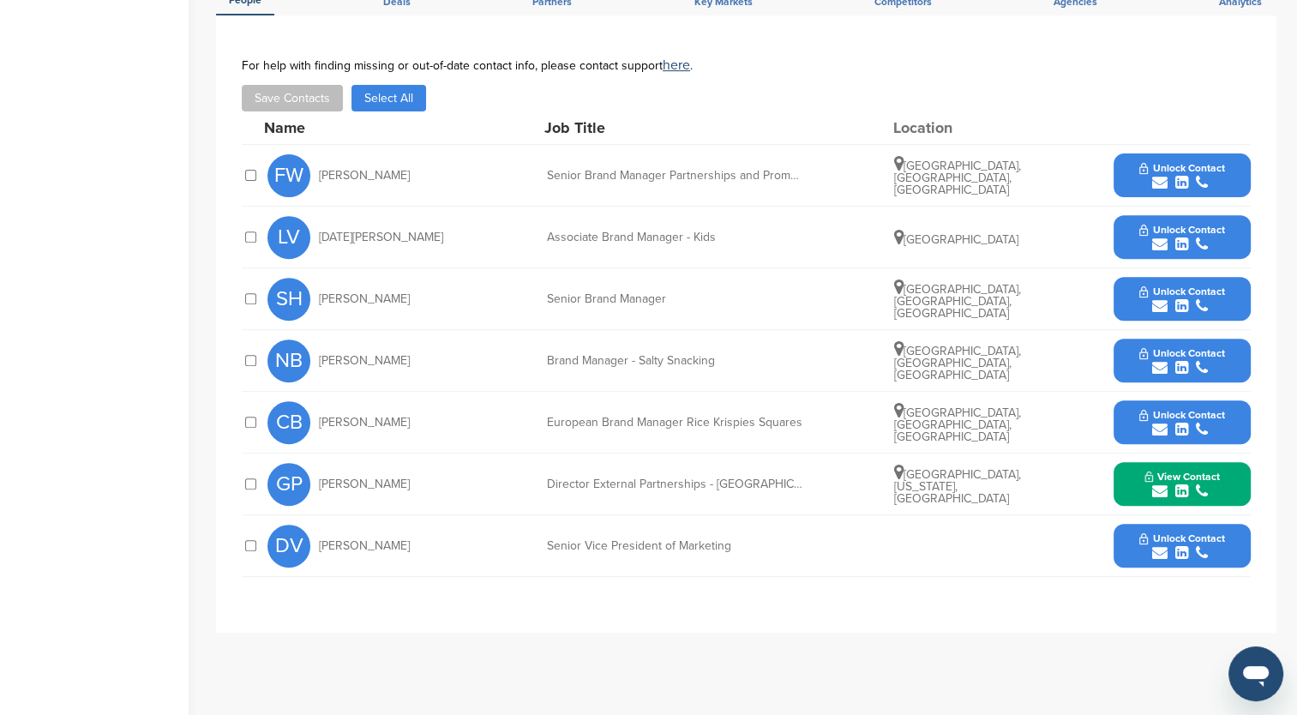
click at [1134, 524] on button "Unlock Contact" at bounding box center [1182, 545] width 126 height 51
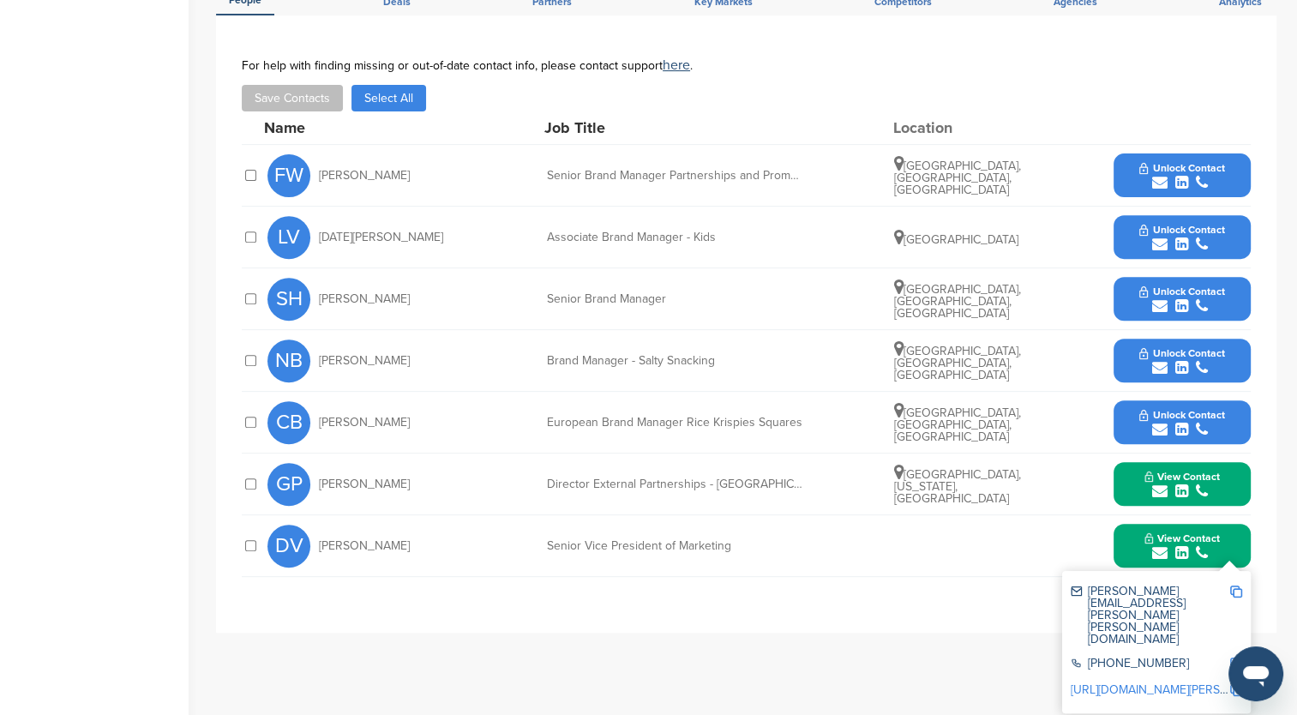
click at [1133, 682] on link "[URL][DOMAIN_NAME][PERSON_NAME]" at bounding box center [1175, 689] width 209 height 15
click at [1234, 585] on img at bounding box center [1236, 591] width 12 height 12
click at [321, 540] on span "[PERSON_NAME]" at bounding box center [364, 546] width 91 height 12
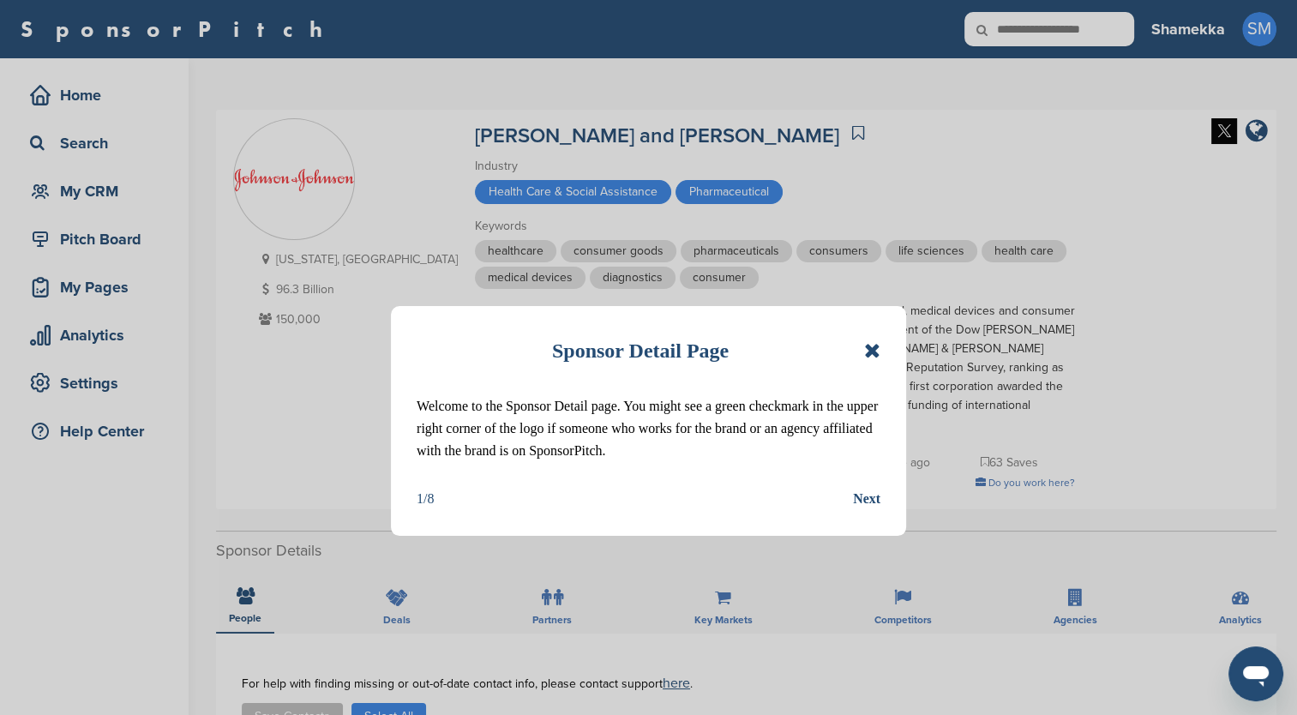
click at [871, 354] on icon at bounding box center [872, 350] width 16 height 21
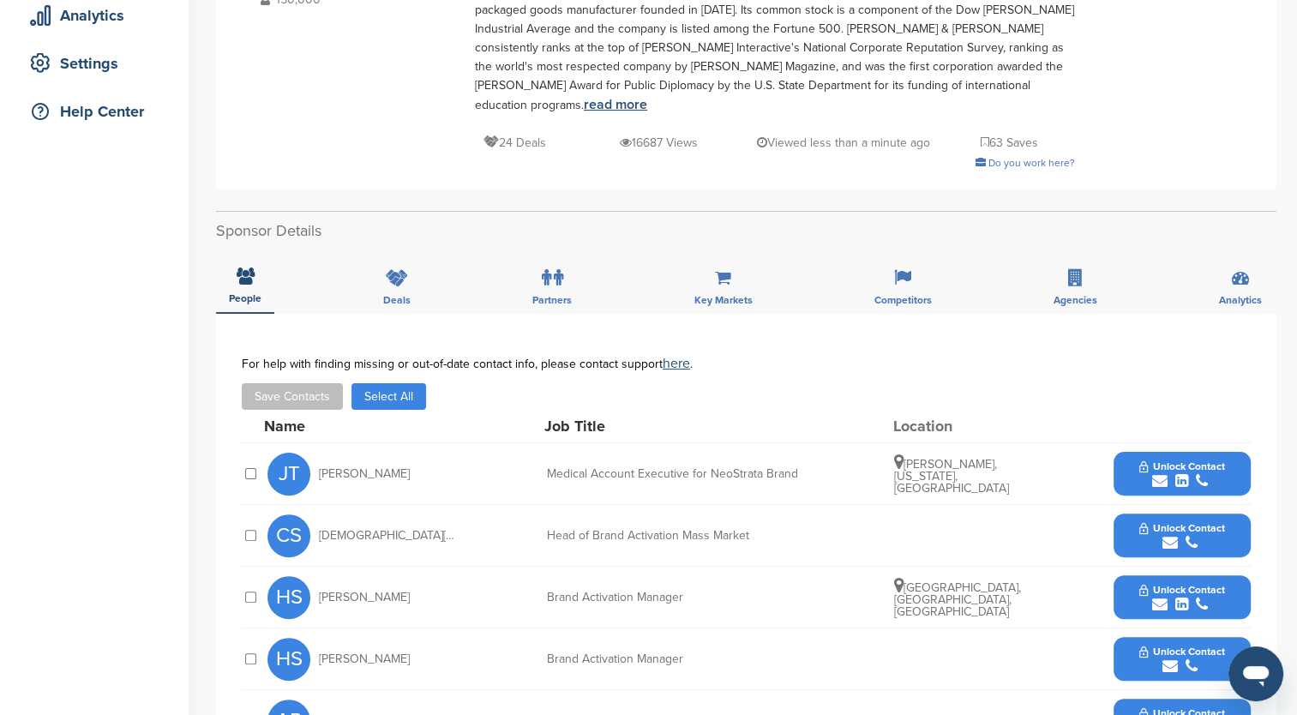
scroll to position [343, 0]
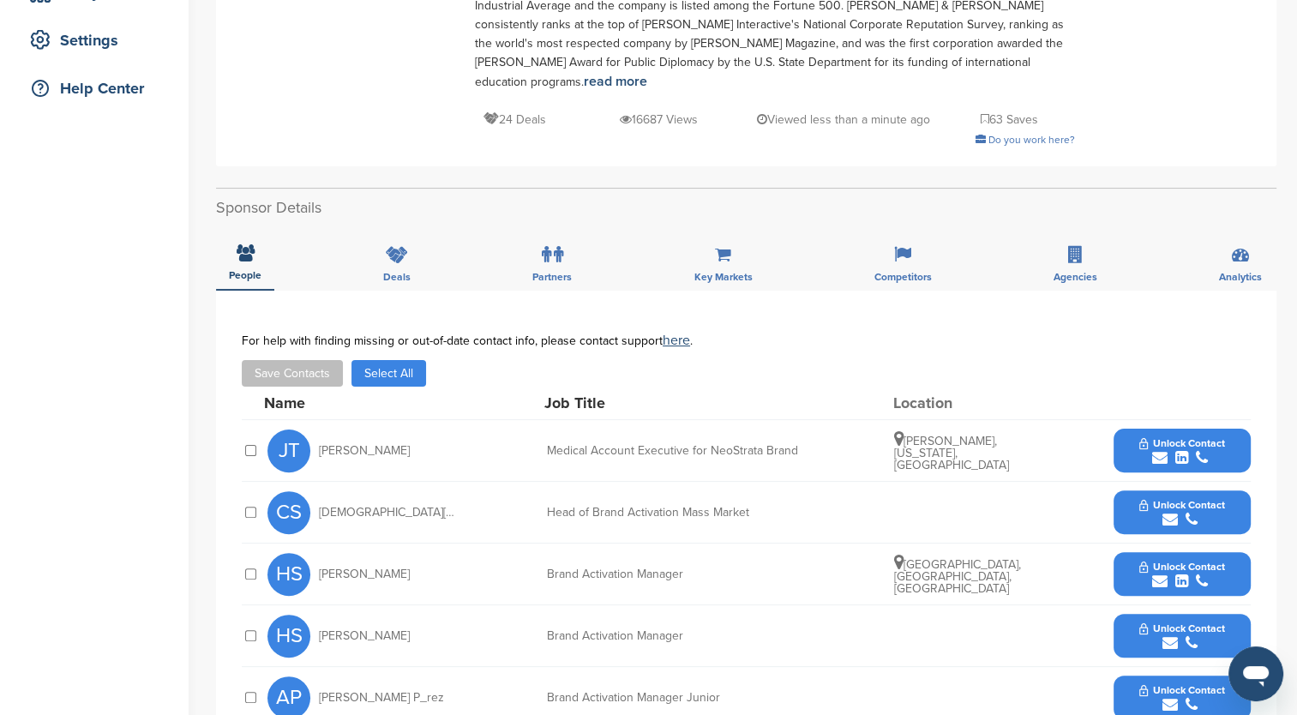
click at [1209, 499] on span "Unlock Contact" at bounding box center [1181, 505] width 85 height 12
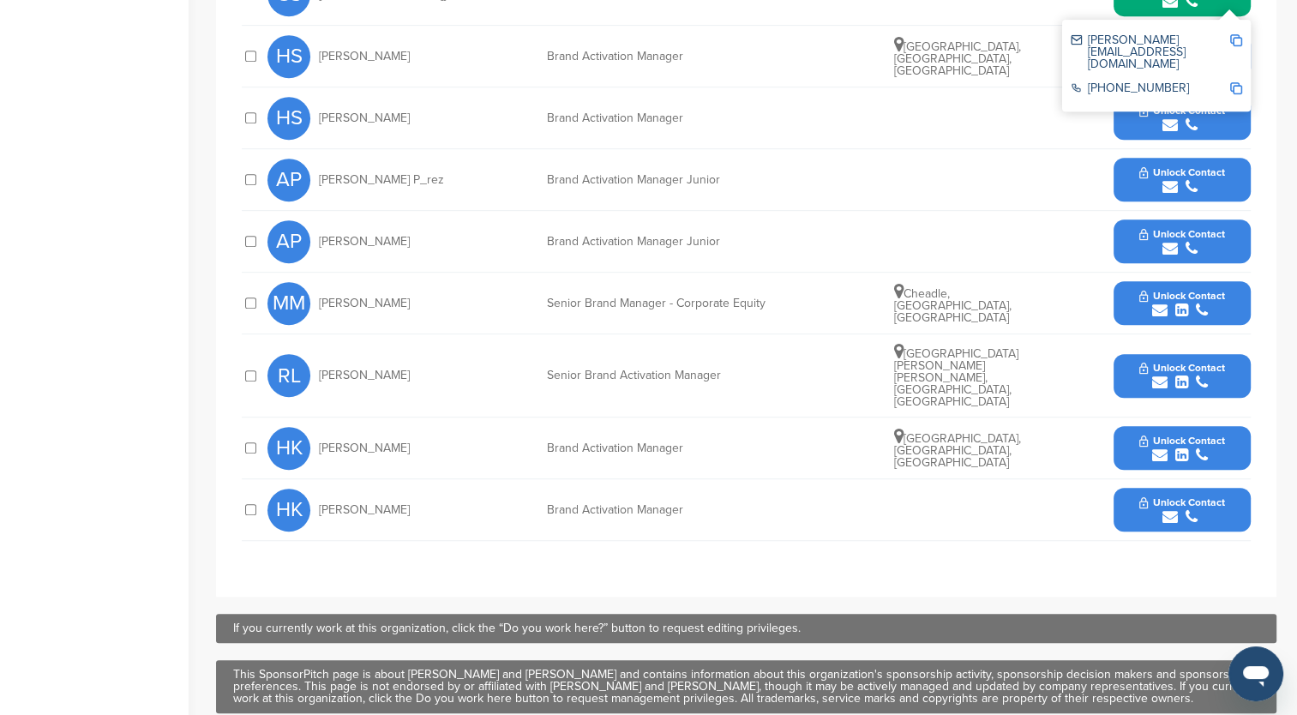
scroll to position [686, 0]
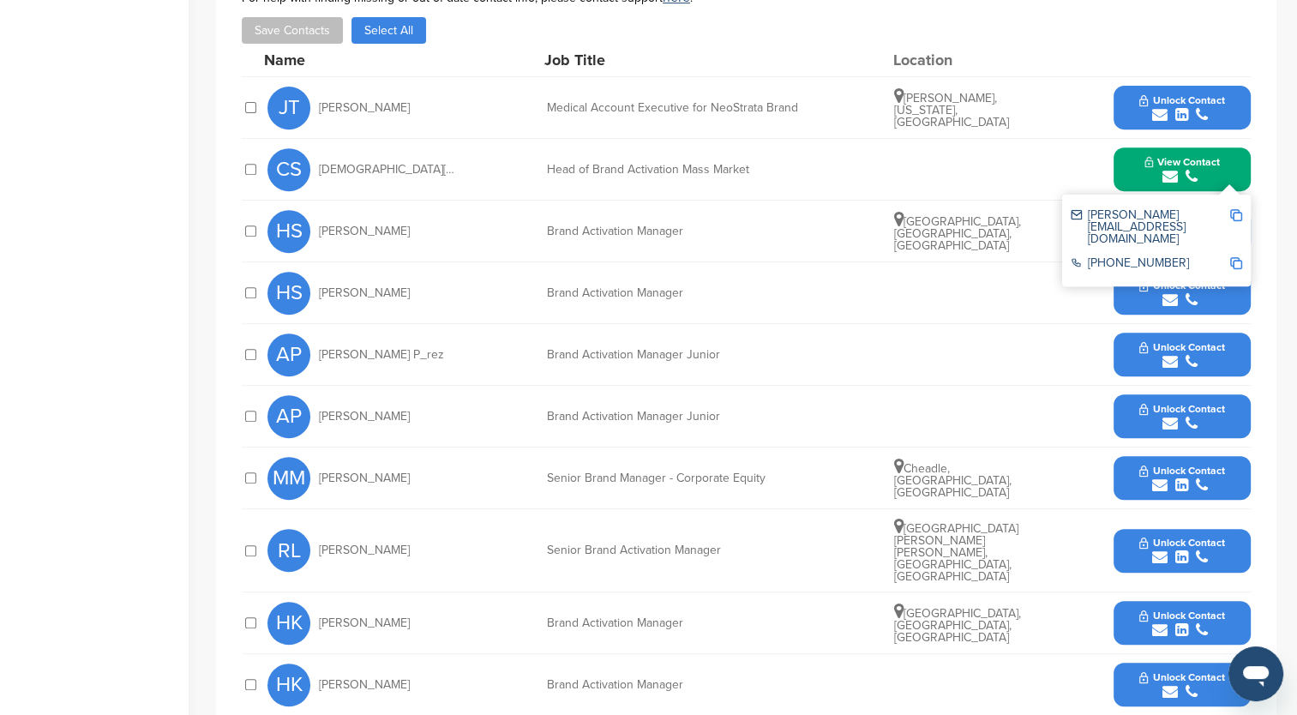
click at [1239, 209] on img at bounding box center [1236, 215] width 12 height 12
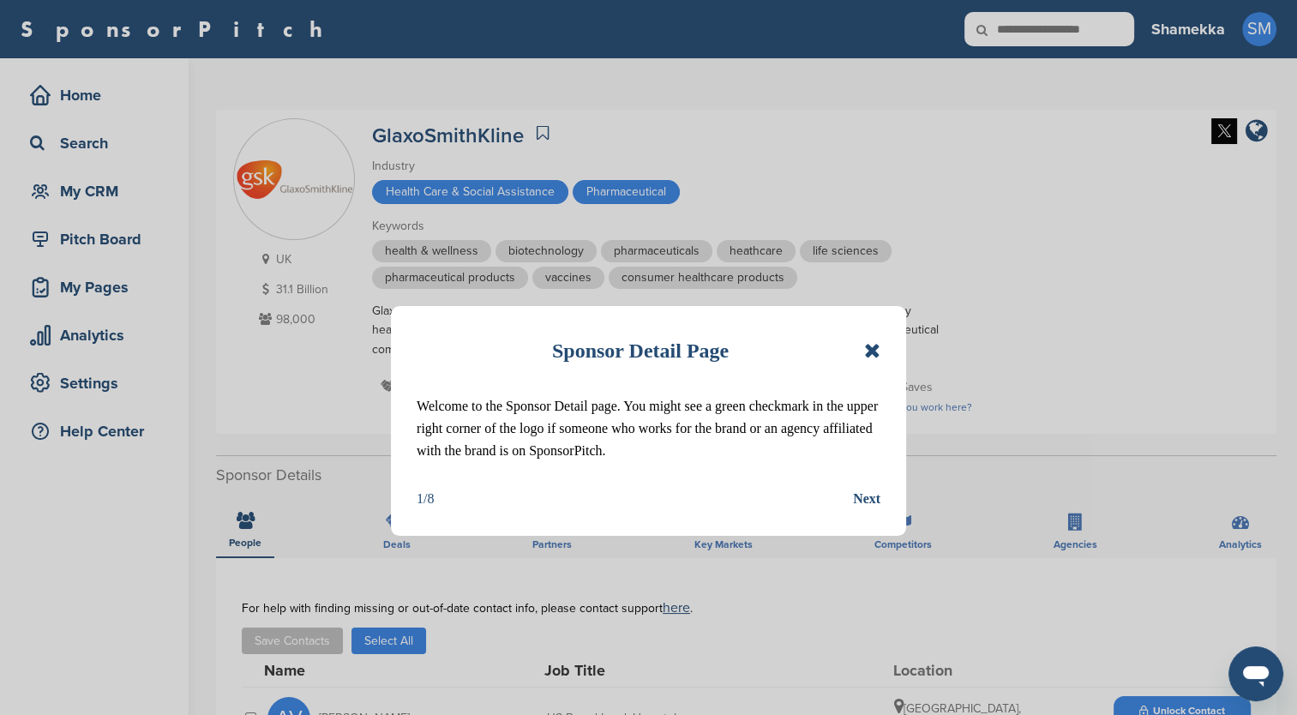
click at [877, 346] on icon at bounding box center [872, 350] width 16 height 21
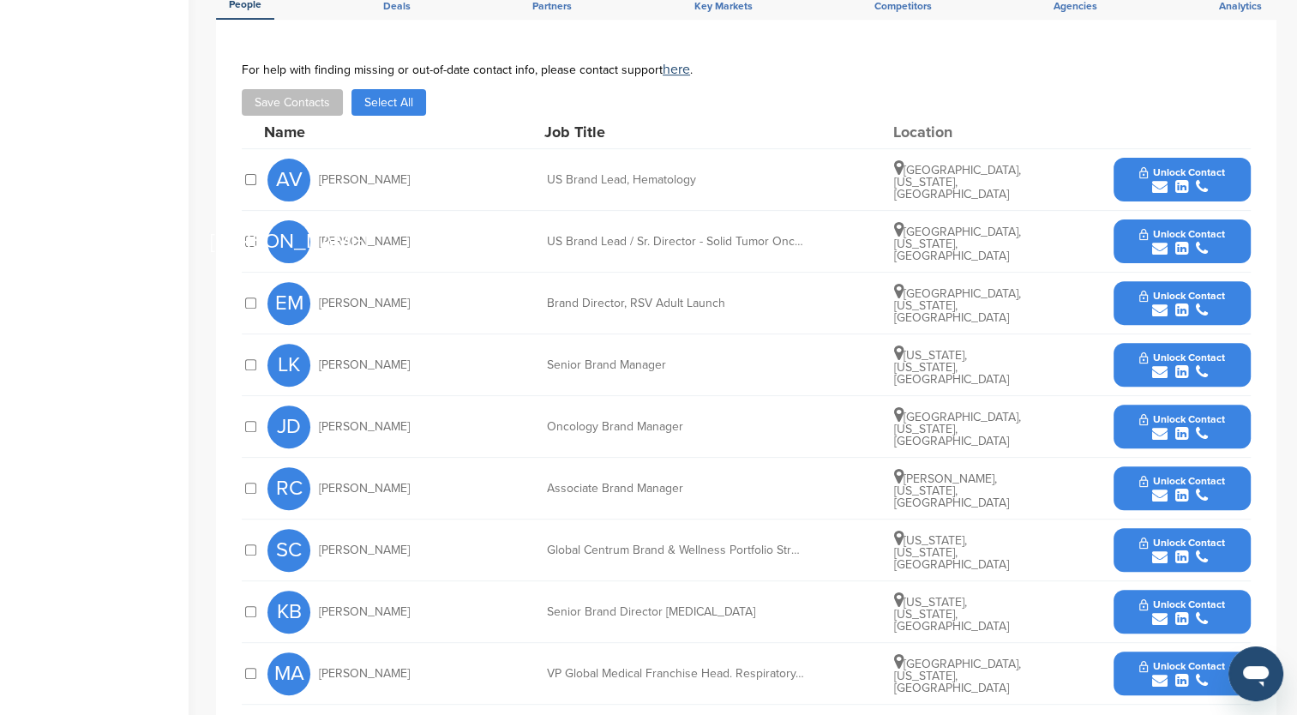
scroll to position [600, 0]
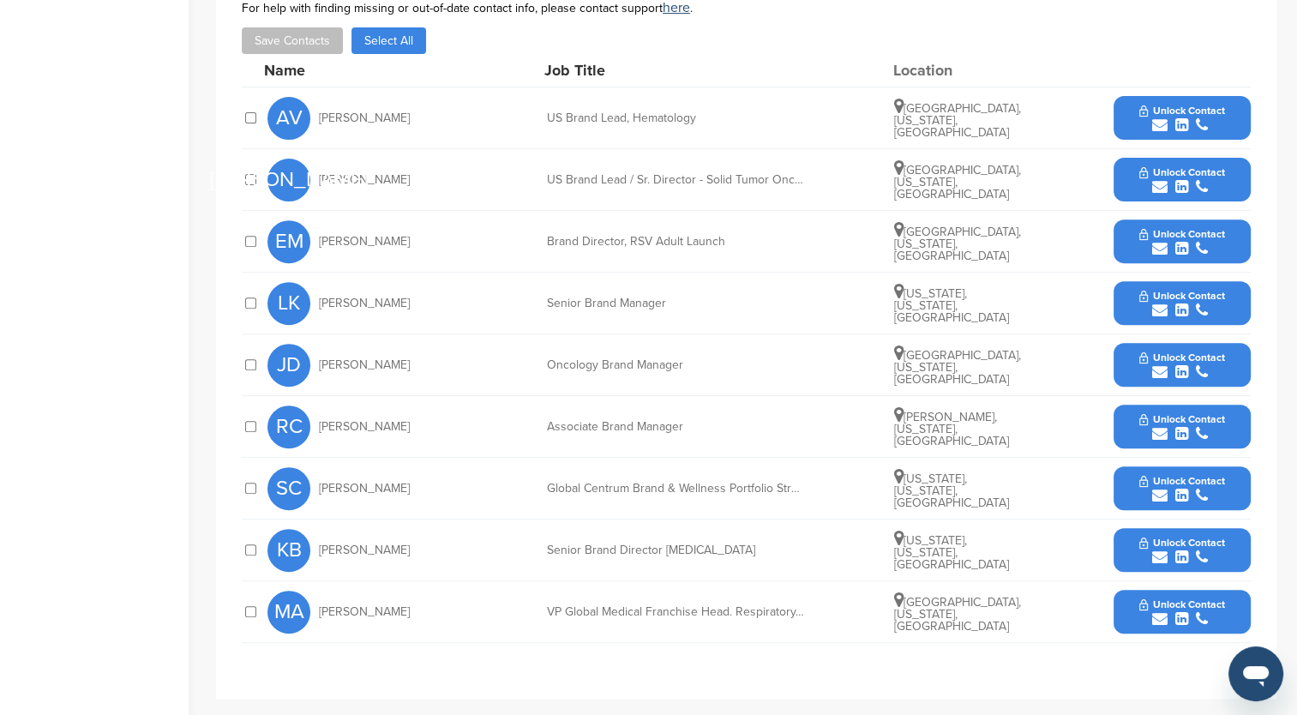
click at [1140, 475] on span "Unlock Contact" at bounding box center [1181, 481] width 85 height 12
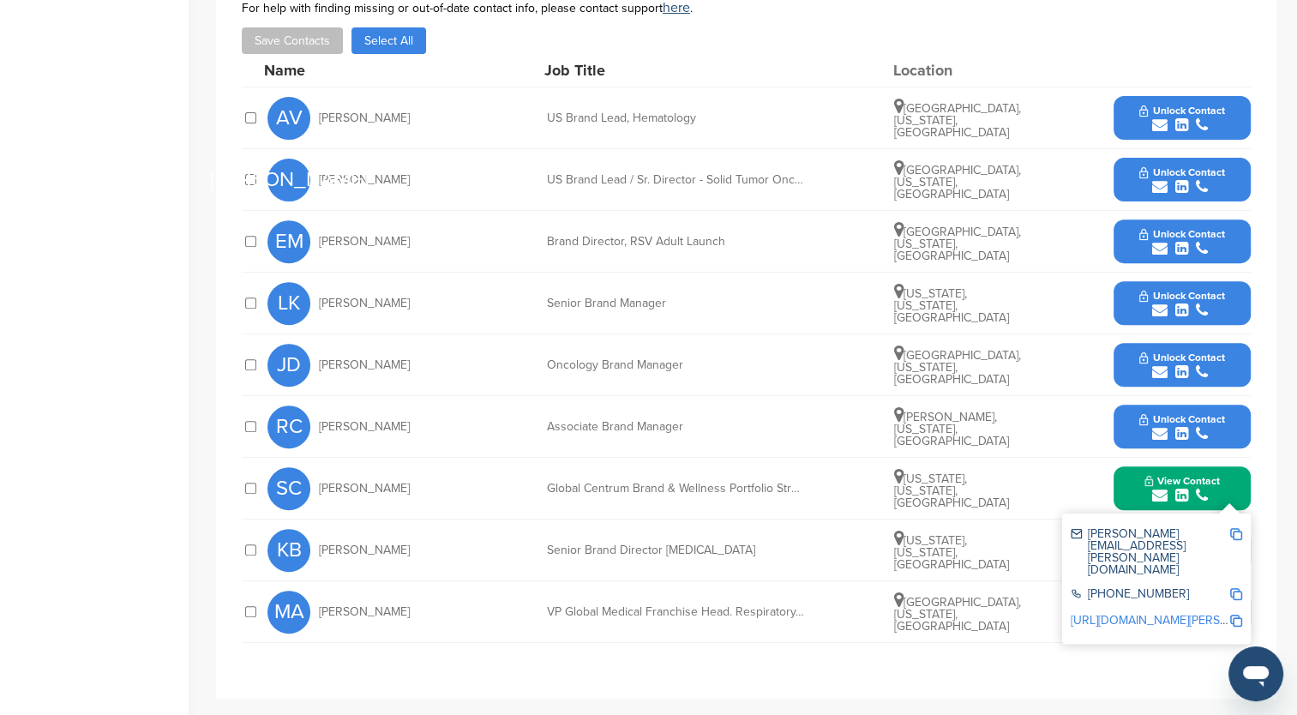
click at [1191, 613] on link "http://www.linkedin.com/in/sara-carpenter-5478962" at bounding box center [1175, 620] width 209 height 15
click at [1234, 529] on img at bounding box center [1236, 534] width 12 height 12
drag, startPoint x: 548, startPoint y: 489, endPoint x: 730, endPoint y: 482, distance: 182.7
click at [730, 483] on div "Global Centrum Brand & Wellness Portfolio Strategy Lead, VP" at bounding box center [675, 489] width 257 height 12
drag, startPoint x: 730, startPoint y: 482, endPoint x: 710, endPoint y: 483, distance: 20.6
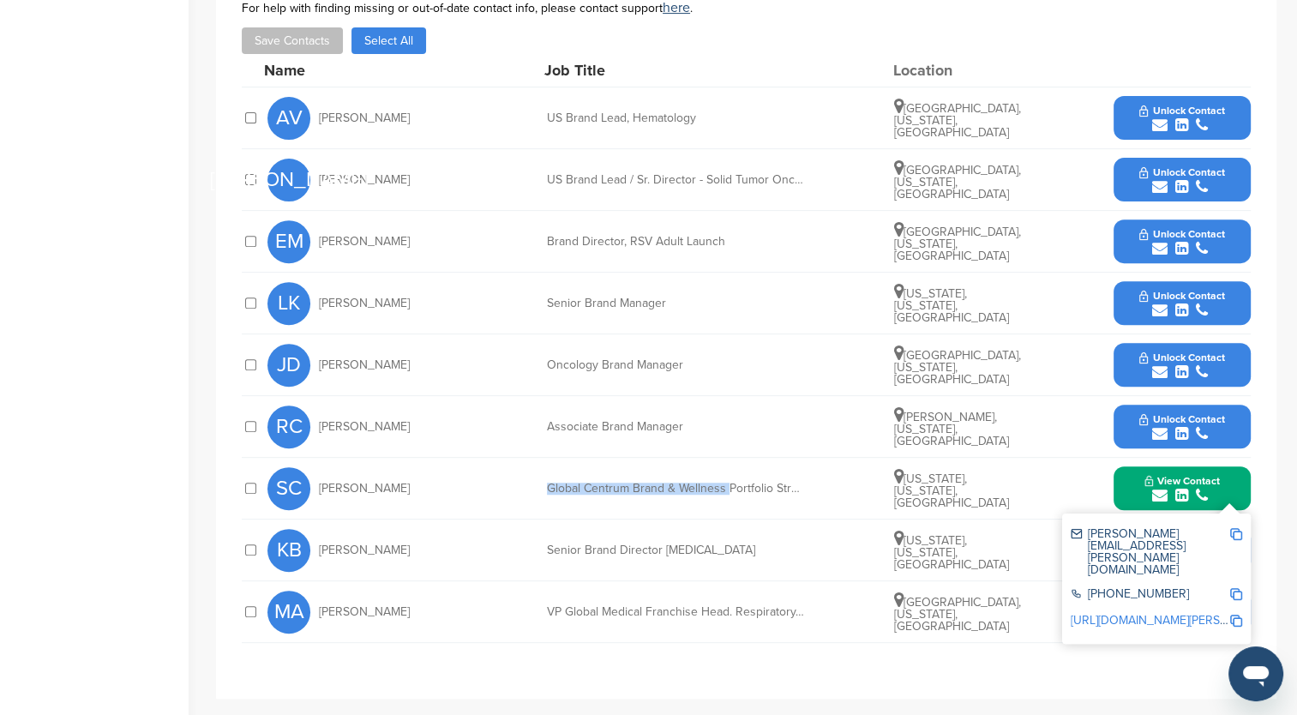
copy div "Global Centrum Brand & Wellness"
